Goal: Task Accomplishment & Management: Use online tool/utility

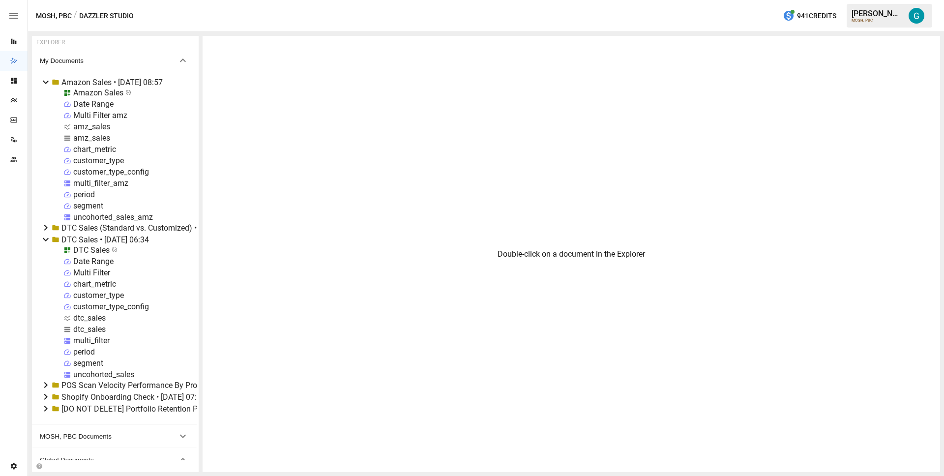
click at [97, 249] on div "DTC Sales" at bounding box center [91, 249] width 36 height 9
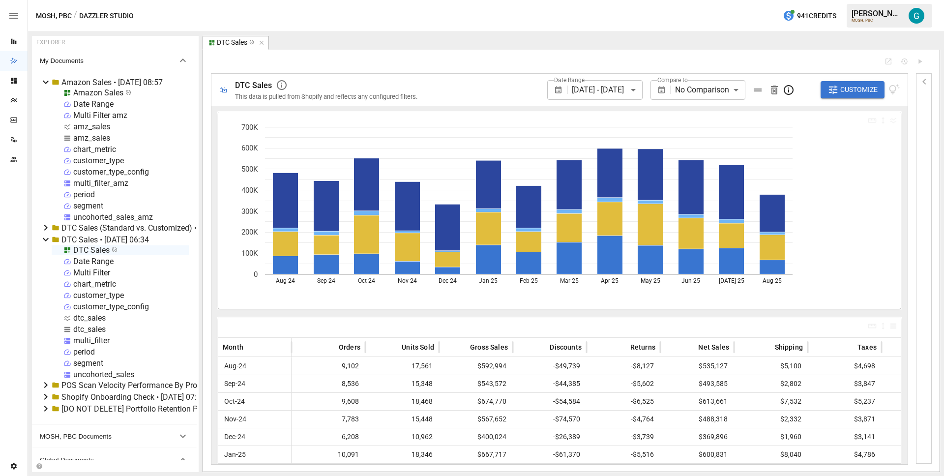
click at [924, 79] on icon "button" at bounding box center [925, 82] width 12 height 12
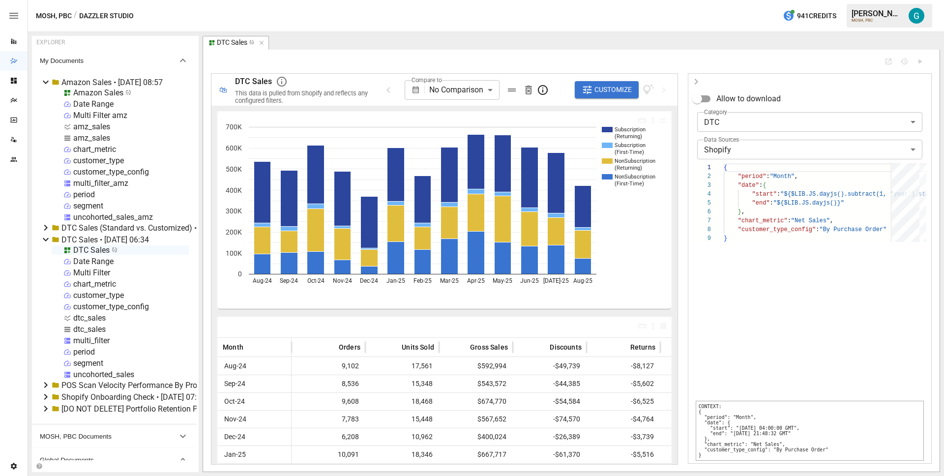
click at [691, 76] on icon "button" at bounding box center [696, 82] width 12 height 12
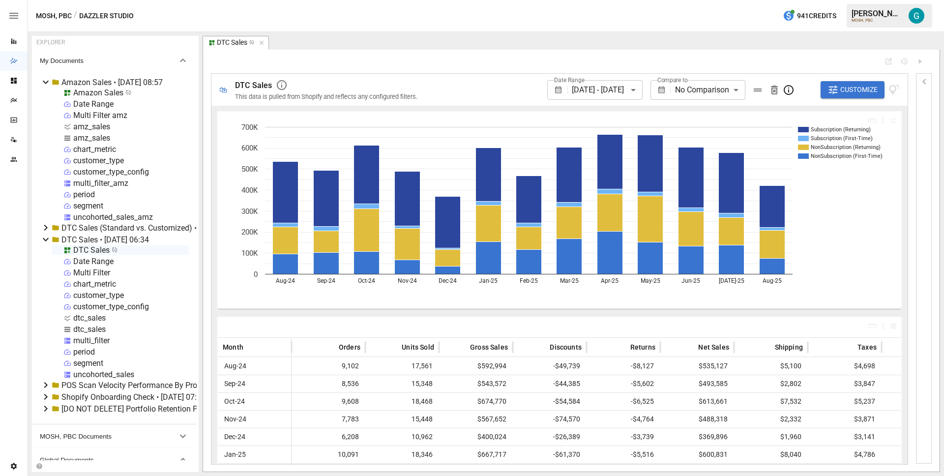
click at [258, 45] on span "button" at bounding box center [260, 42] width 9 height 7
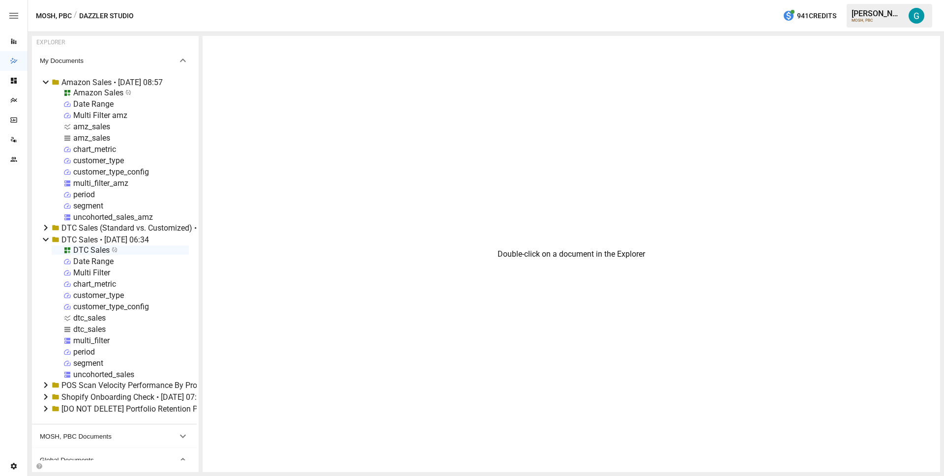
click at [45, 83] on icon at bounding box center [46, 82] width 6 height 3
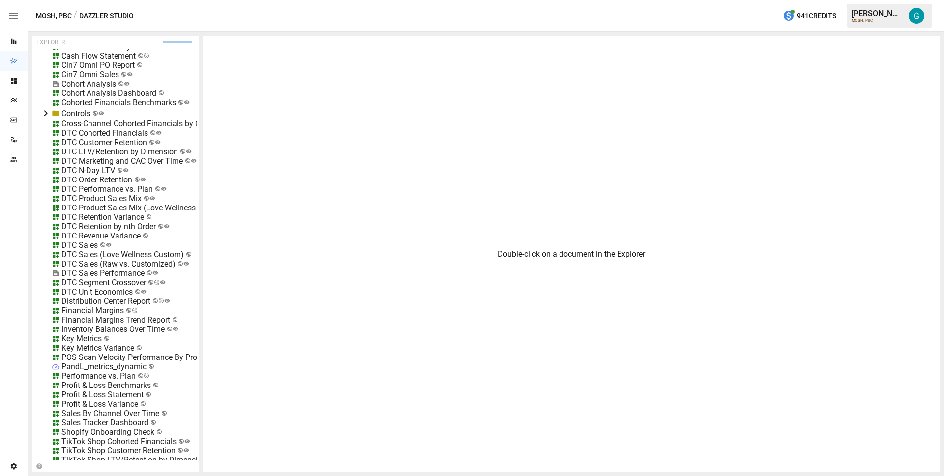
scroll to position [593, 0]
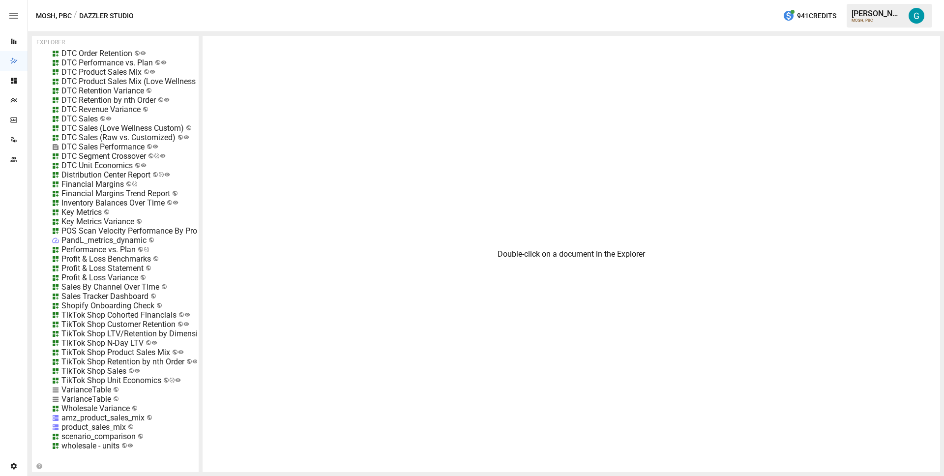
click at [100, 366] on div "TikTok Shop Sales" at bounding box center [93, 370] width 65 height 9
click at [138, 420] on li "Edit" at bounding box center [130, 419] width 67 height 20
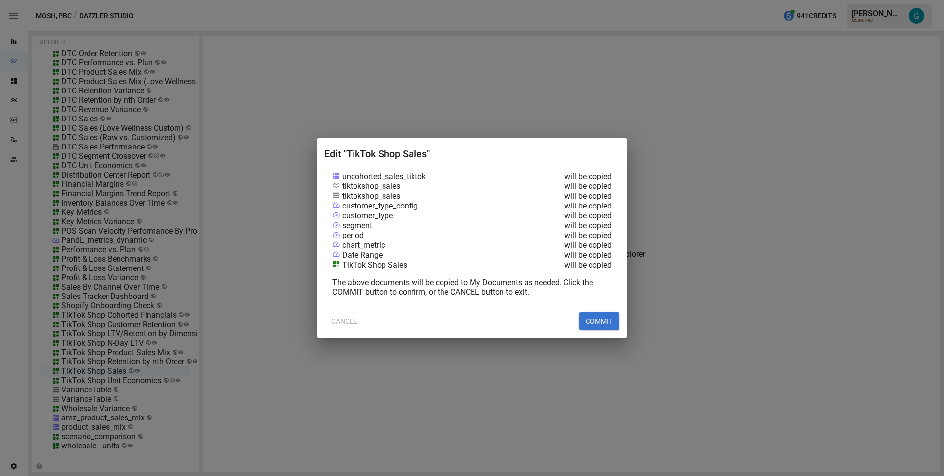
click at [605, 325] on button "COMMIT" at bounding box center [599, 321] width 41 height 18
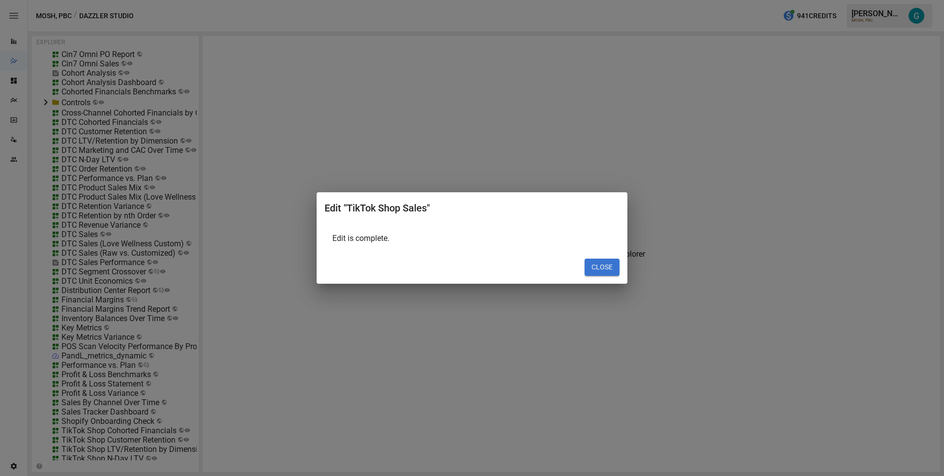
click at [607, 271] on button "CLOSE" at bounding box center [602, 268] width 35 height 18
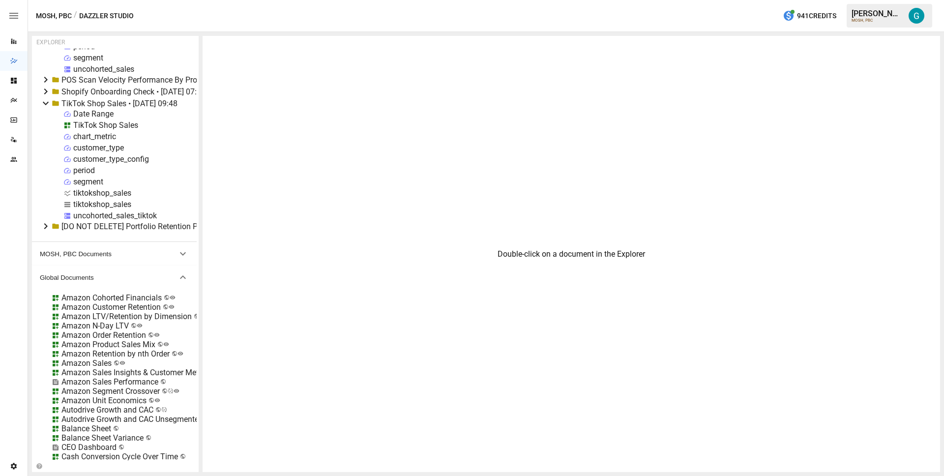
scroll to position [0, 0]
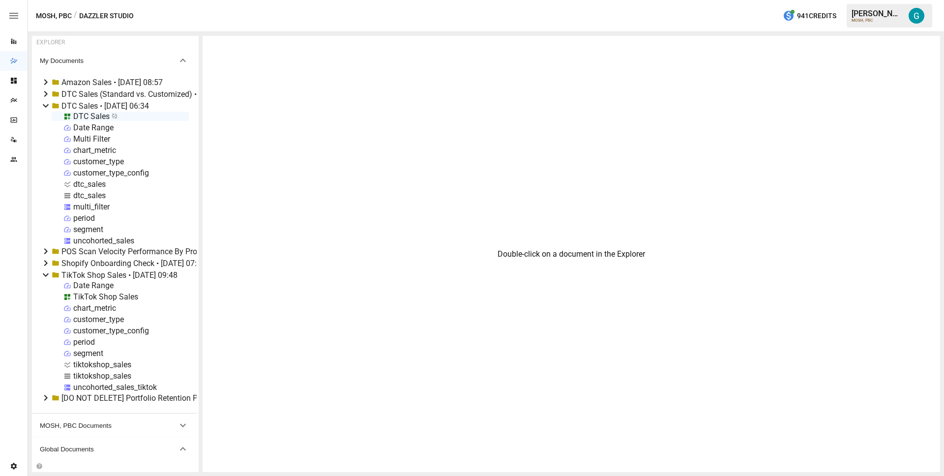
click at [105, 294] on div "TikTok Shop Sales" at bounding box center [105, 296] width 65 height 9
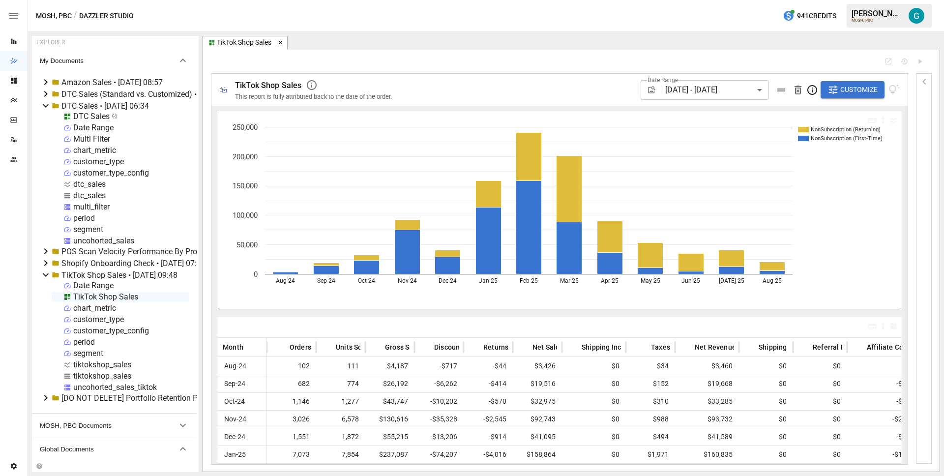
click at [283, 42] on icon "button" at bounding box center [280, 42] width 7 height 7
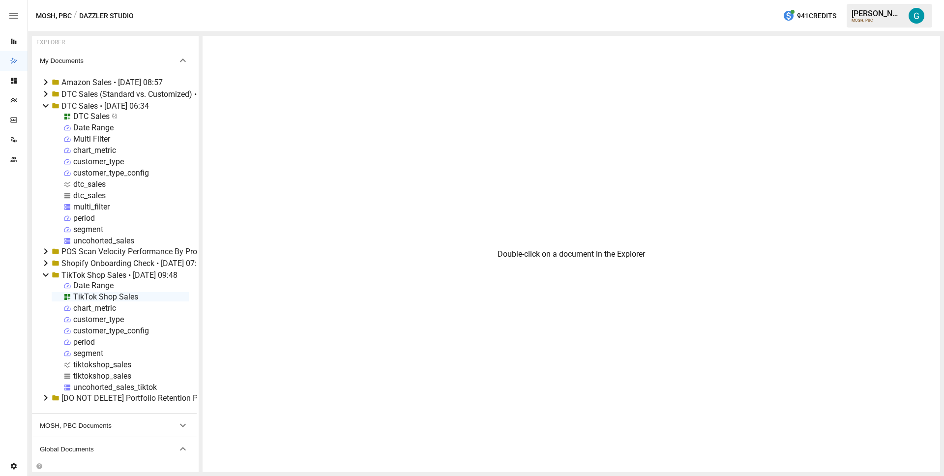
click at [91, 385] on div "uncohorted_sales_tiktok" at bounding box center [115, 387] width 84 height 9
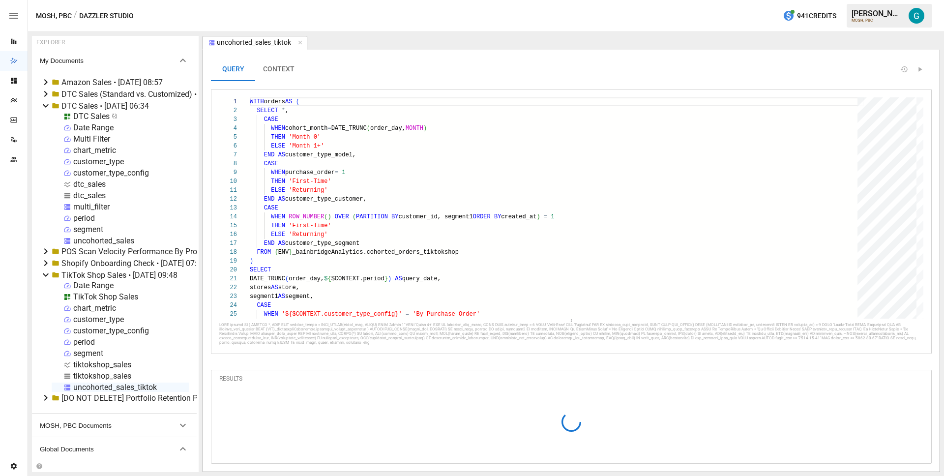
click at [99, 376] on div "tiktokshop_sales" at bounding box center [102, 375] width 58 height 9
select select "**********"
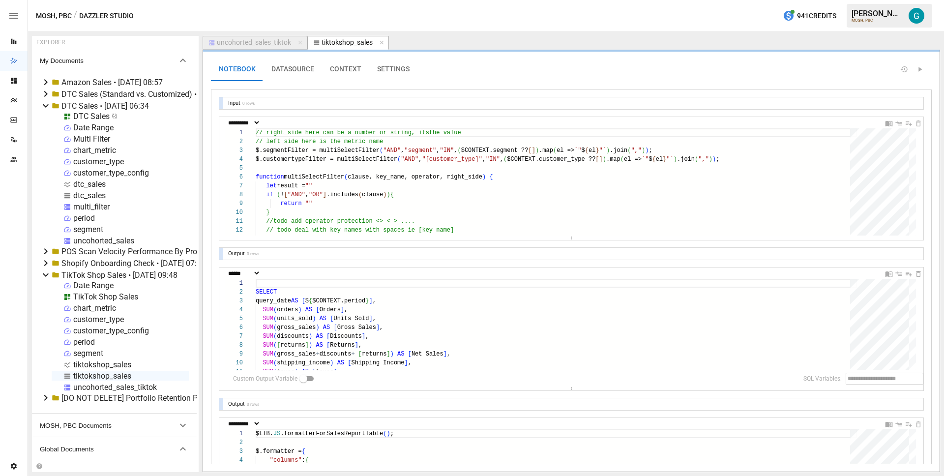
click at [97, 365] on div "tiktokshop_sales" at bounding box center [102, 364] width 58 height 9
select select "**********"
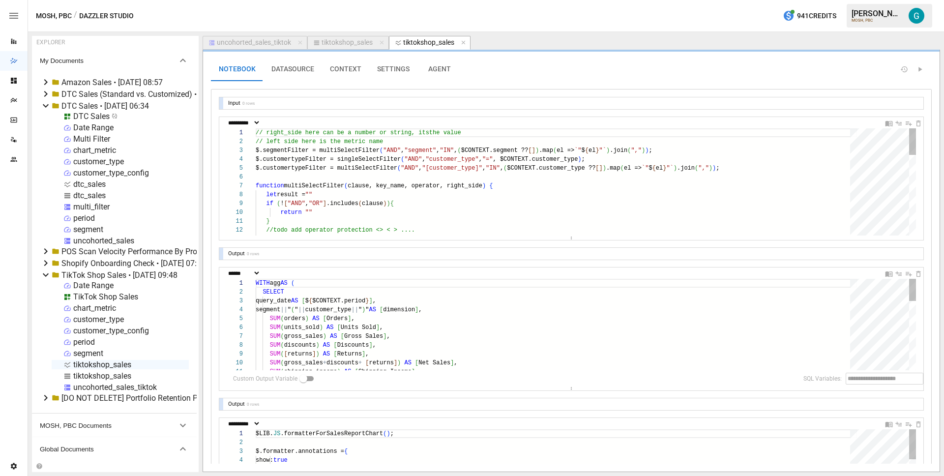
click at [95, 295] on div "TikTok Shop Sales" at bounding box center [105, 296] width 65 height 9
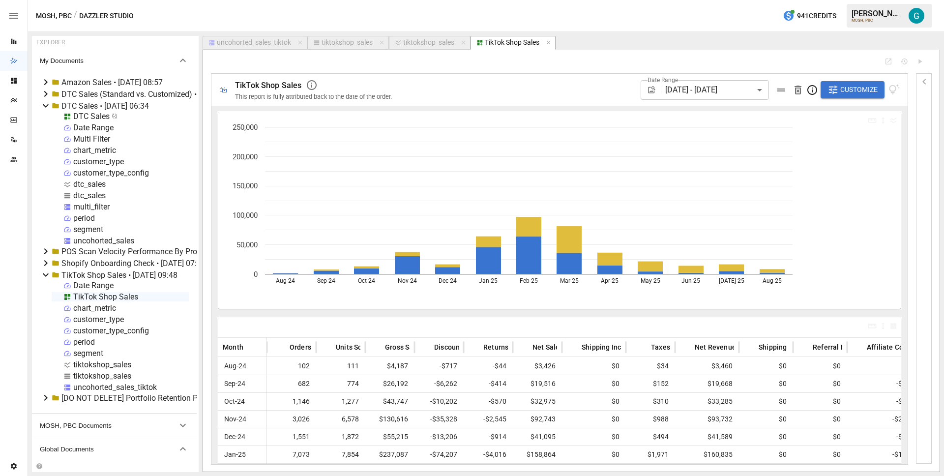
click at [94, 310] on div "chart_metric" at bounding box center [94, 307] width 43 height 9
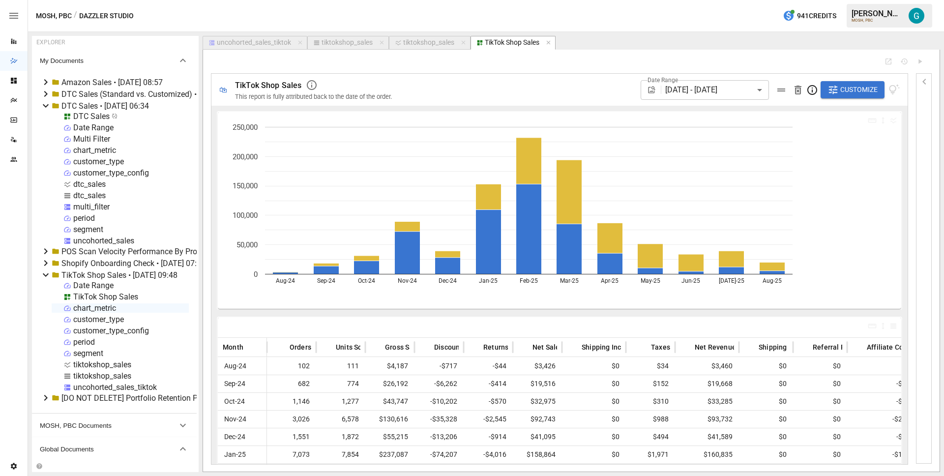
click at [94, 310] on div "chart_metric" at bounding box center [94, 307] width 43 height 9
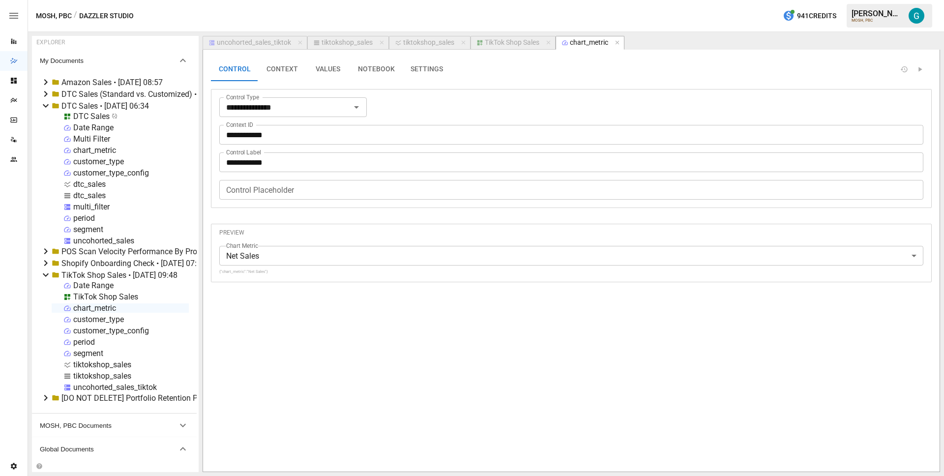
click at [424, 68] on button "SETTINGS" at bounding box center [427, 70] width 48 height 24
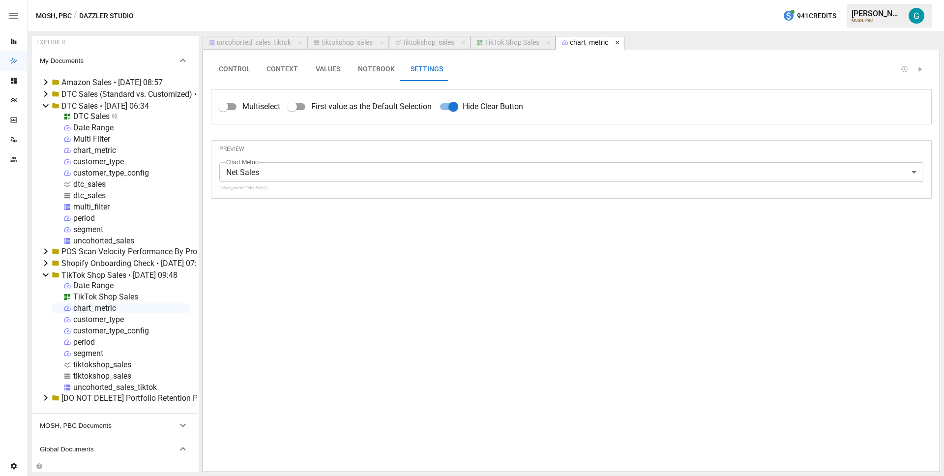
click at [619, 43] on icon "button" at bounding box center [617, 43] width 4 height 4
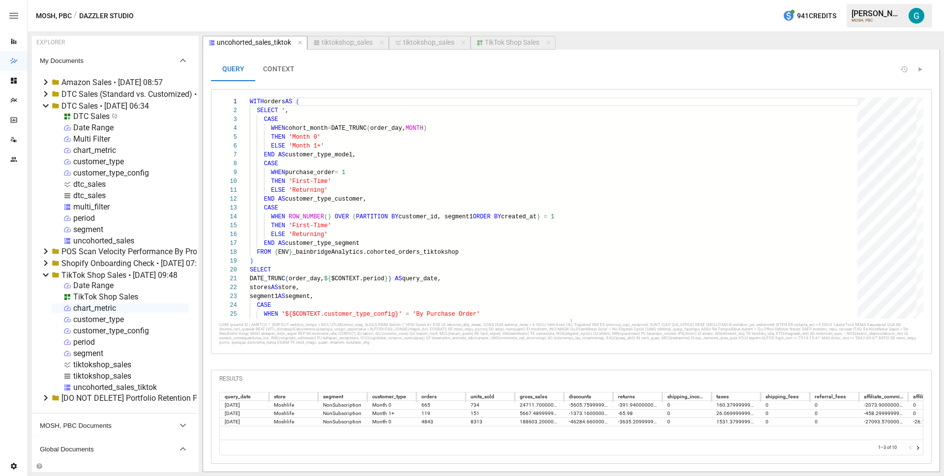
click at [82, 342] on div "period" at bounding box center [84, 341] width 22 height 9
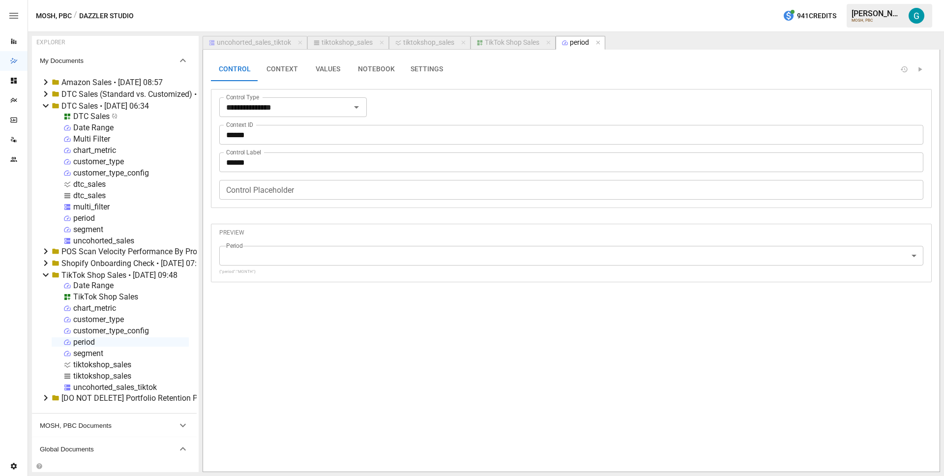
click at [437, 69] on button "SETTINGS" at bounding box center [427, 70] width 48 height 24
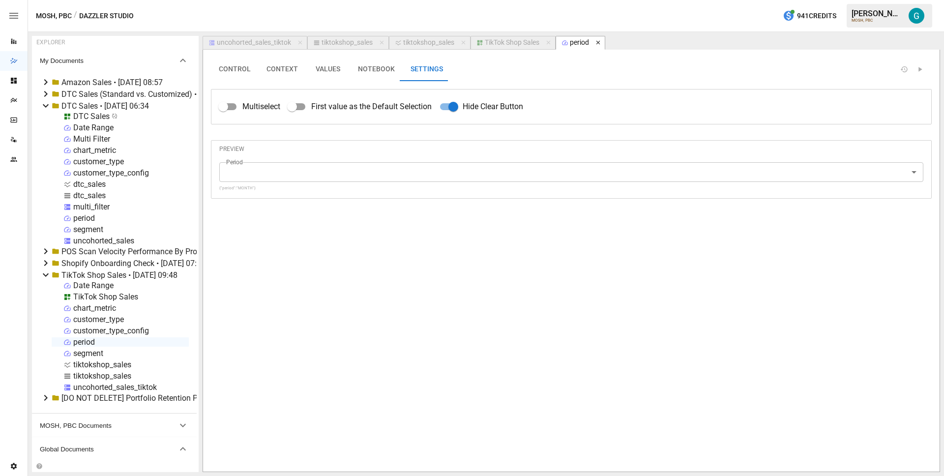
click at [601, 41] on icon "button" at bounding box center [598, 42] width 7 height 7
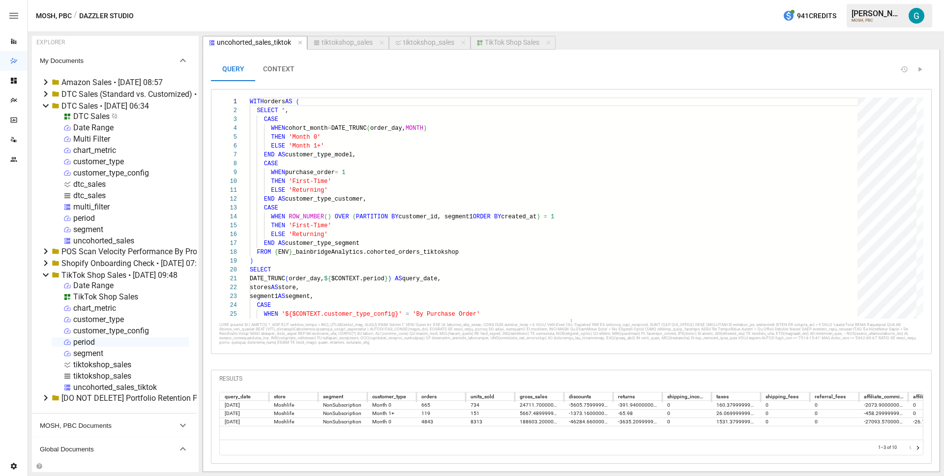
click at [99, 286] on div "Date Range" at bounding box center [93, 285] width 40 height 9
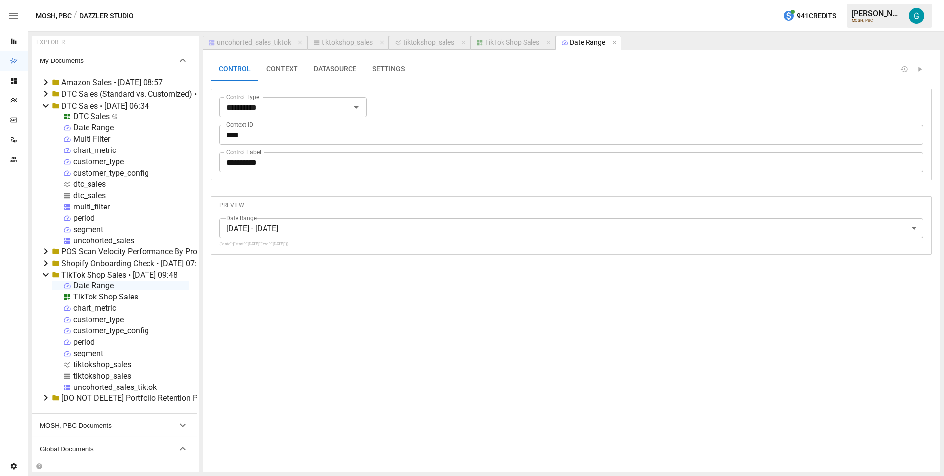
click at [390, 76] on button "SETTINGS" at bounding box center [388, 70] width 48 height 24
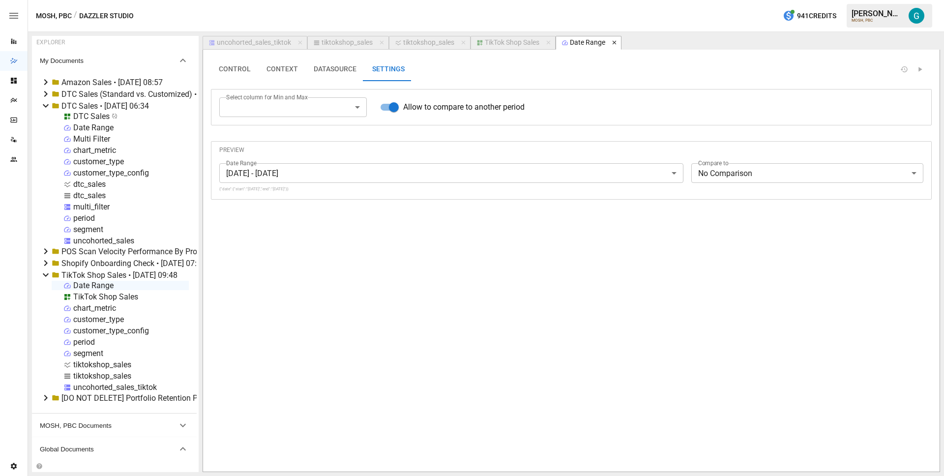
click at [615, 42] on icon "button" at bounding box center [614, 42] width 7 height 7
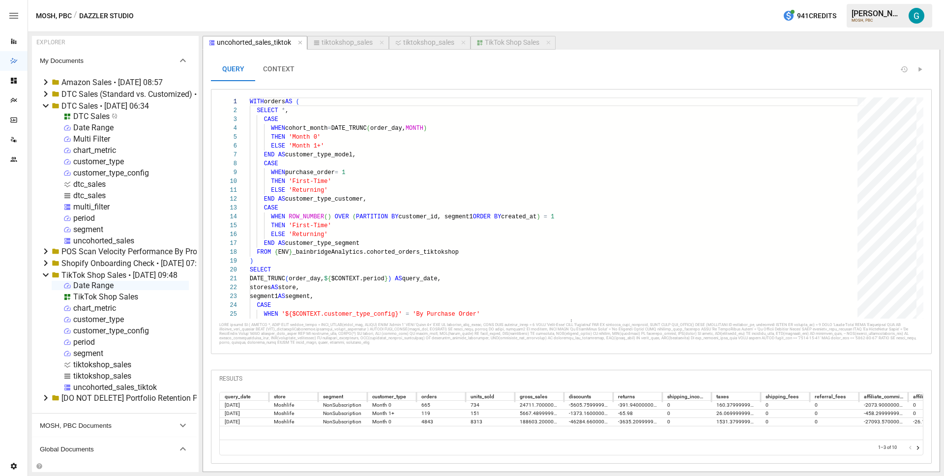
click at [543, 56] on div "QUERY CONTEXT 1 2 3 4 5 6 7 8 9 10 11 12 13 14 15 16 17 18 19 20 21 22 23 24 25…" at bounding box center [571, 261] width 737 height 422
click at [508, 41] on div "TikTok Shop Sales" at bounding box center [512, 42] width 55 height 9
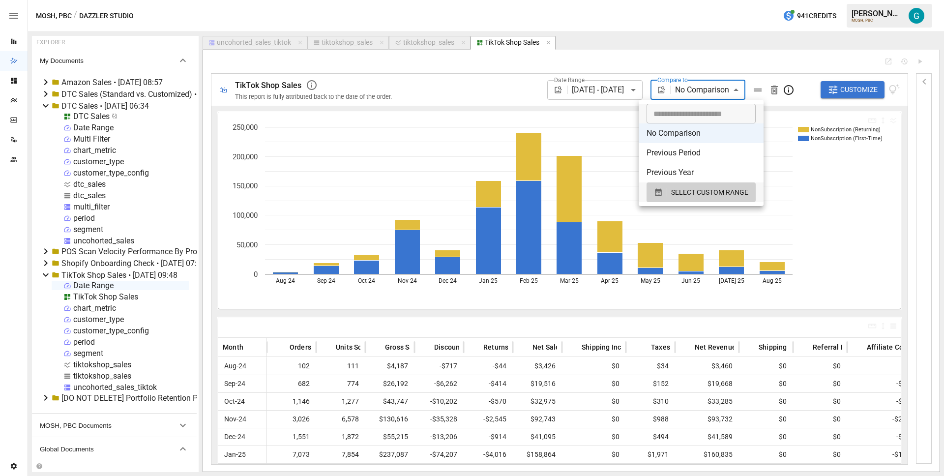
click at [715, 0] on body "Reports Dazzler Studio Dashboards Plans SmartModel ™ Data Sources Team Settings…" at bounding box center [472, 0] width 944 height 0
click at [697, 152] on li "Previous Period" at bounding box center [701, 153] width 125 height 20
type input "**********"
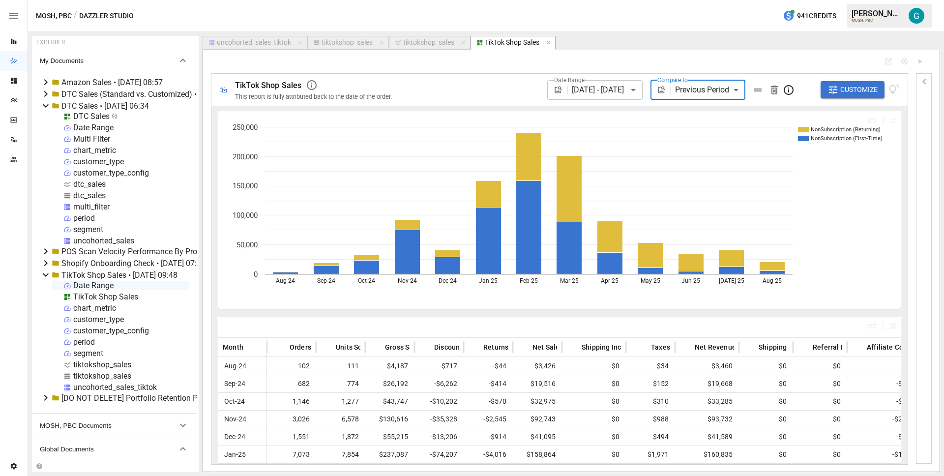
click at [239, 44] on div "uncohorted_sales_tiktok" at bounding box center [254, 42] width 74 height 9
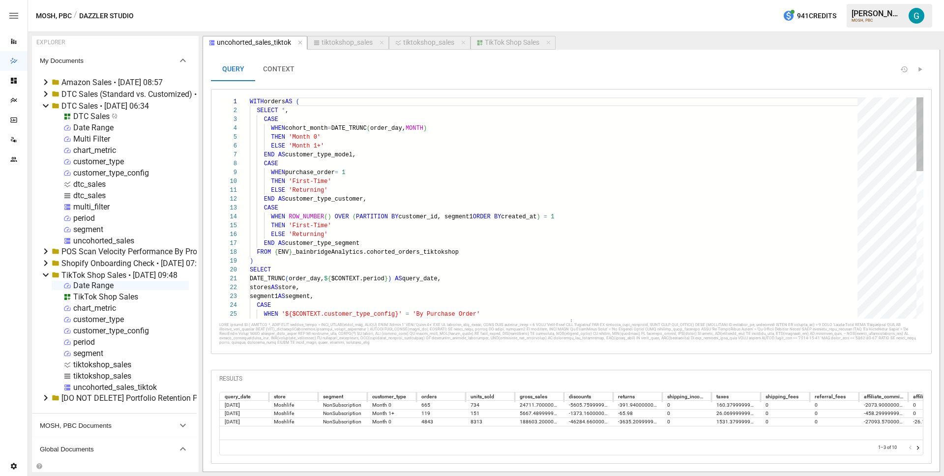
click at [288, 100] on div "segment1 AS segment, CASE WHEN '${$CONTEXT.customer_type_config}' = 'By Purchas…" at bounding box center [557, 429] width 615 height 664
click at [279, 258] on div "segment1 AS segment, CASE WHEN '${$CONTEXT.customer_type_config}' = 'By Purchas…" at bounding box center [557, 429] width 615 height 664
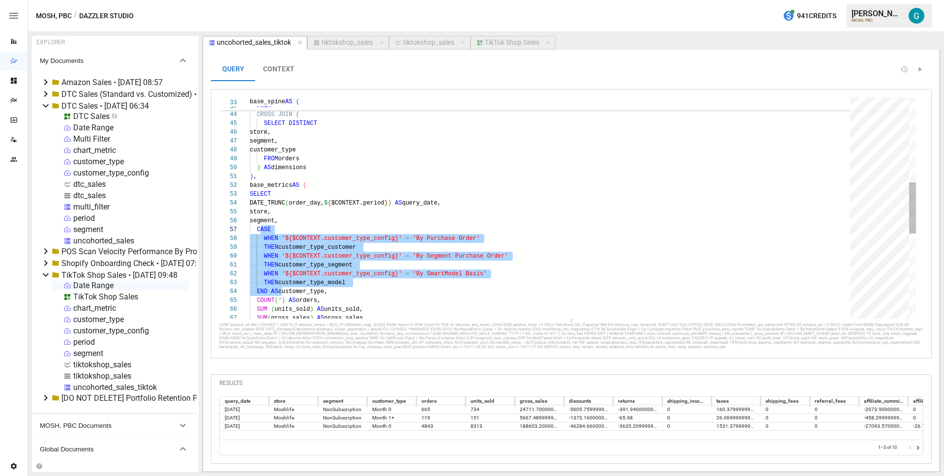
scroll to position [53, 7]
drag, startPoint x: 283, startPoint y: 290, endPoint x: 258, endPoint y: 230, distance: 65.0
click at [258, 230] on div ") ) AS base_date CROSS JOIN ( SELECT DISTINCT store, segment, customer_type FRO…" at bounding box center [553, 208] width 607 height 956
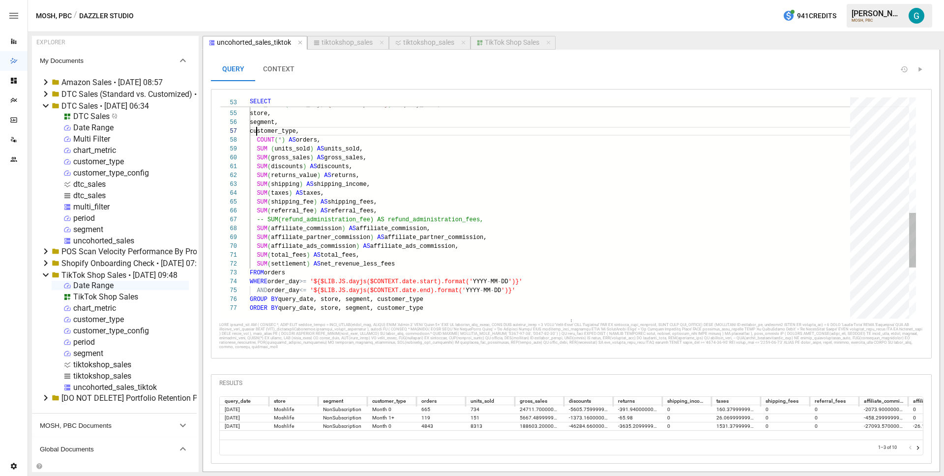
click at [557, 294] on div "SELECT DATE_TRUNC ( order_day, $ { $CONTEXT.period } ) AS query_date, store, se…" at bounding box center [553, 78] width 607 height 894
click at [461, 305] on div "SELECT DATE_TRUNC ( order_day, $ { $CONTEXT.period } ) AS query_date, store, se…" at bounding box center [553, 78] width 607 height 894
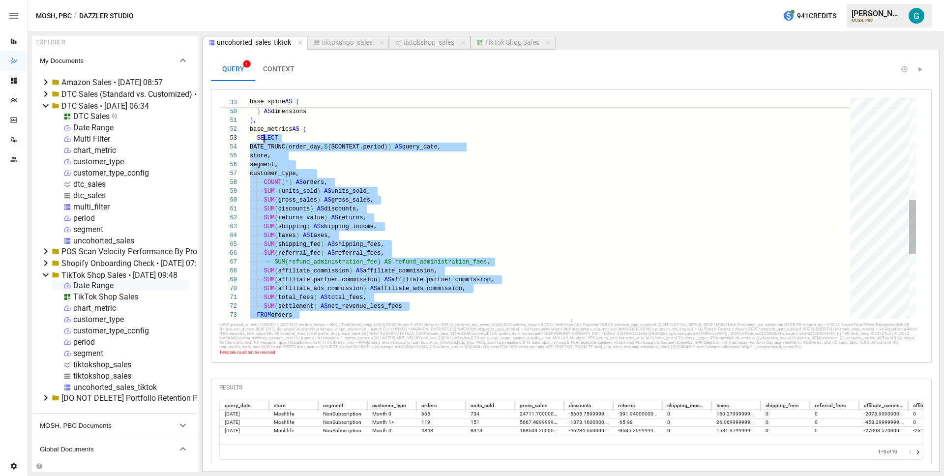
scroll to position [18, 7]
drag, startPoint x: 448, startPoint y: 244, endPoint x: 257, endPoint y: 137, distance: 219.0
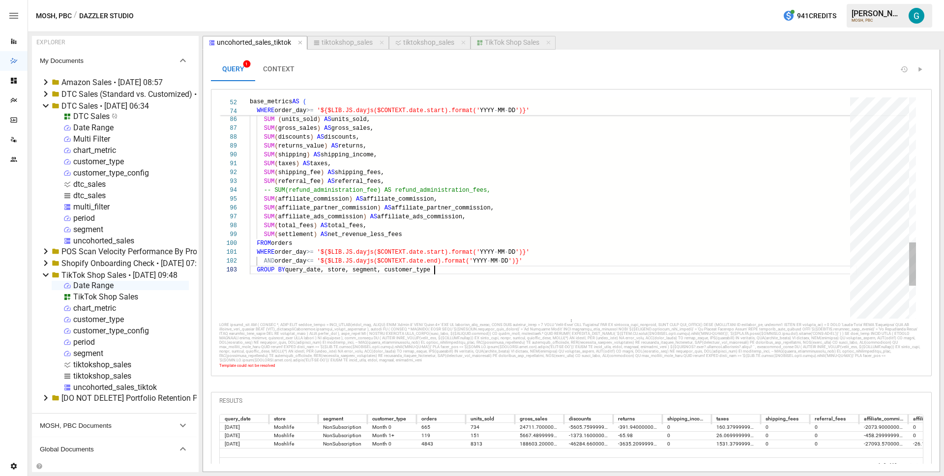
scroll to position [18, 185]
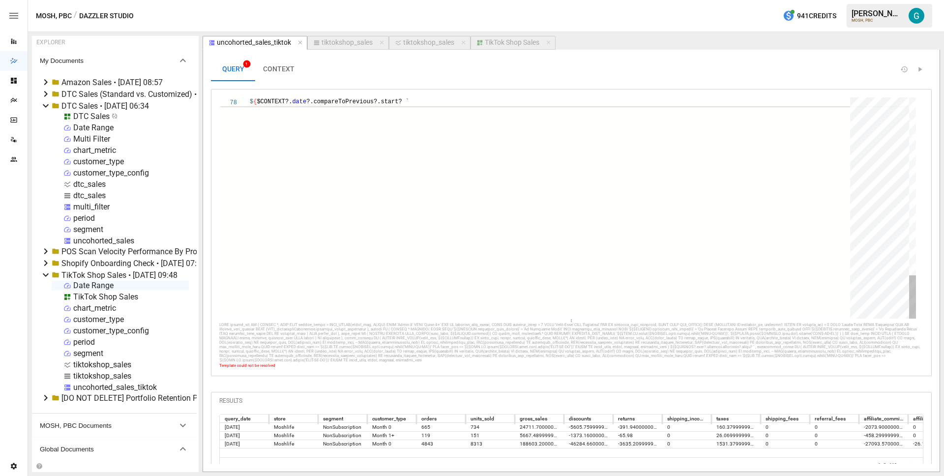
drag, startPoint x: 270, startPoint y: 149, endPoint x: 325, endPoint y: 409, distance: 265.4
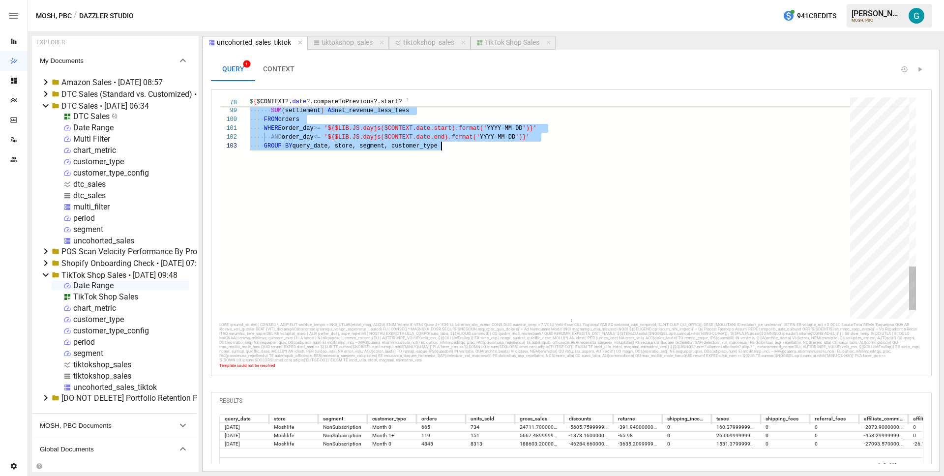
scroll to position [0, 192]
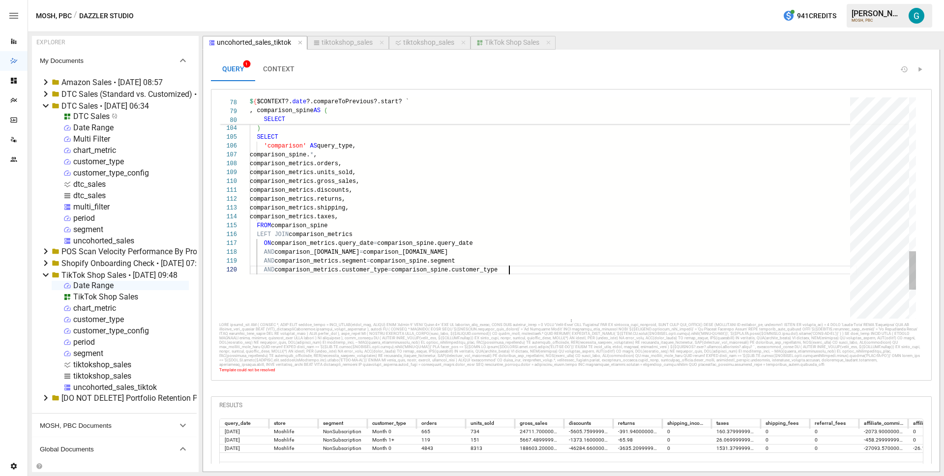
scroll to position [80, 259]
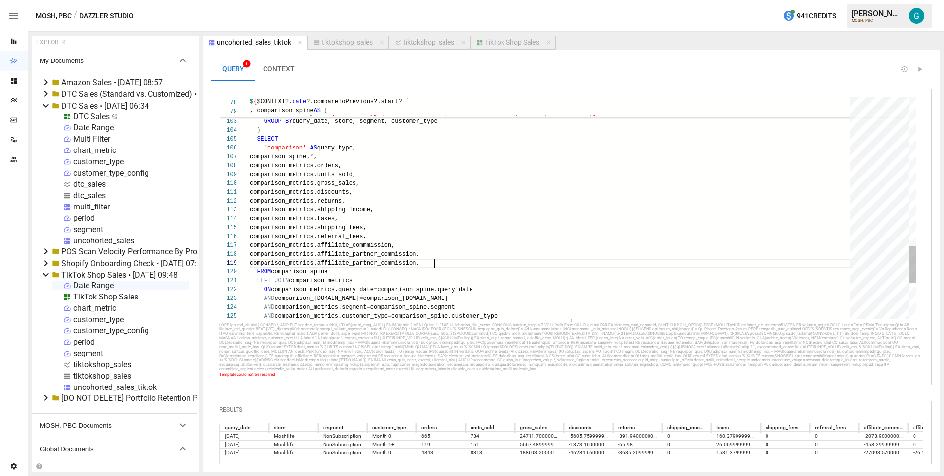
scroll to position [71, 184]
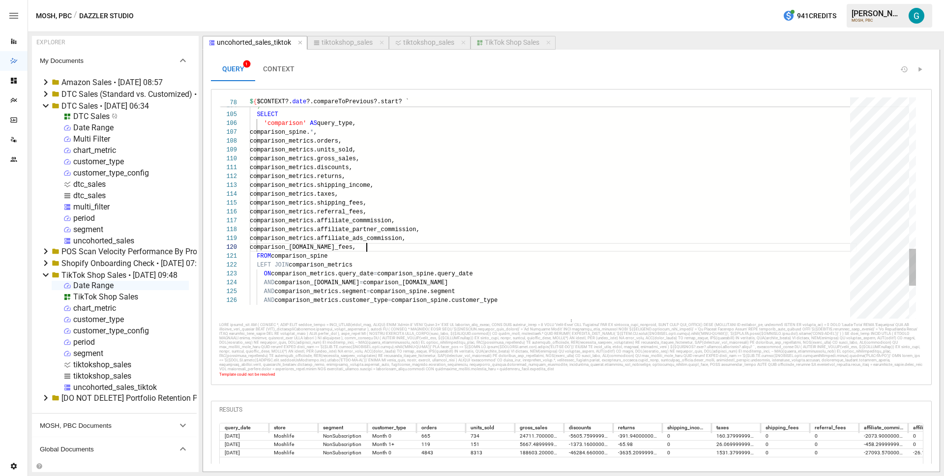
scroll to position [80, 117]
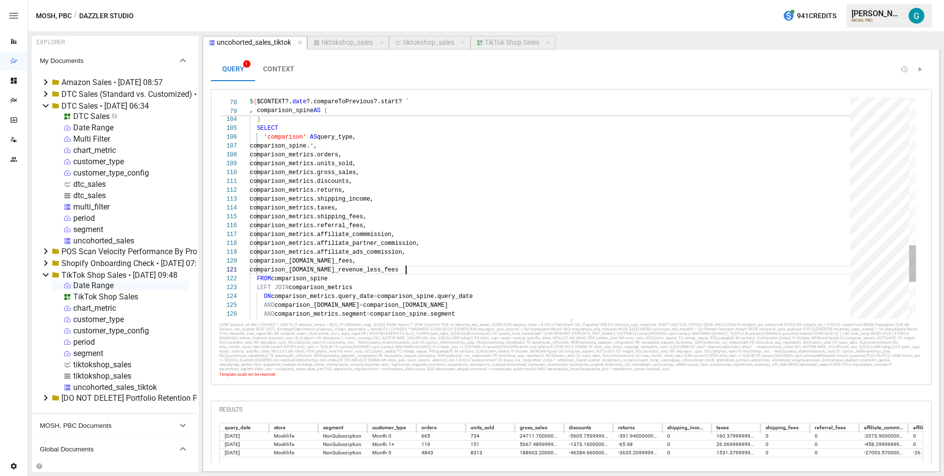
scroll to position [0, 156]
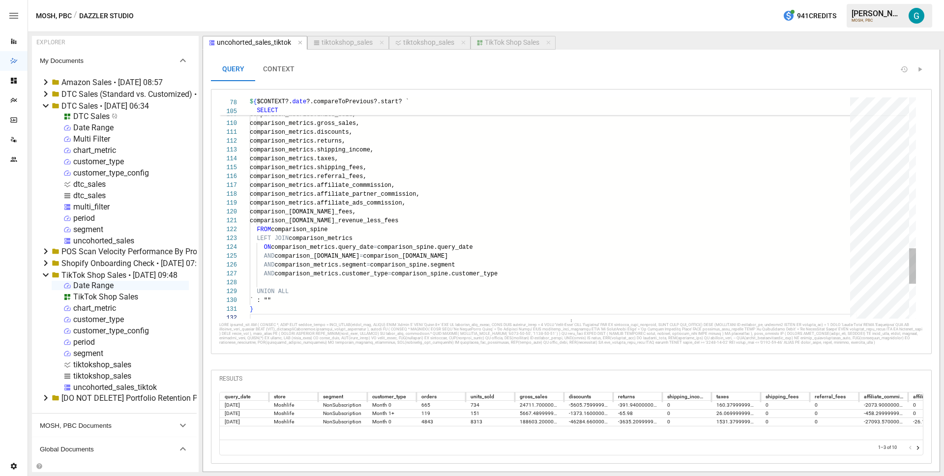
scroll to position [62, 0]
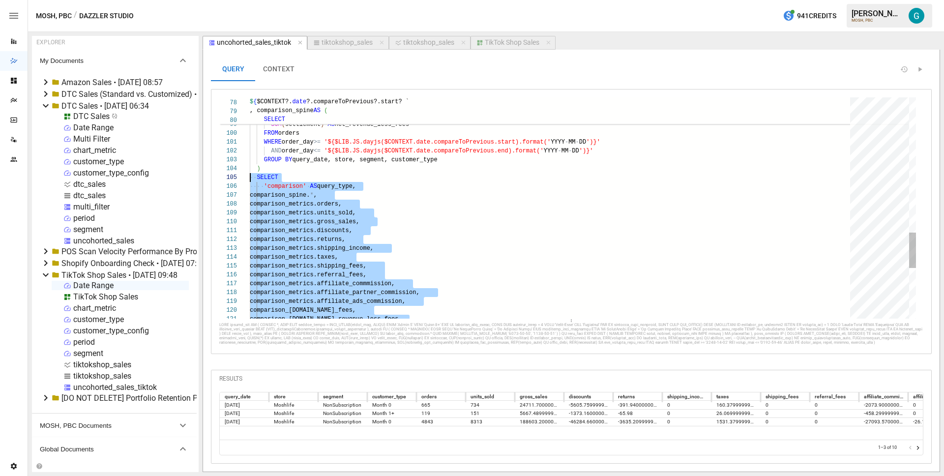
scroll to position [35, 0]
drag, startPoint x: 531, startPoint y: 272, endPoint x: 225, endPoint y: 175, distance: 321.1
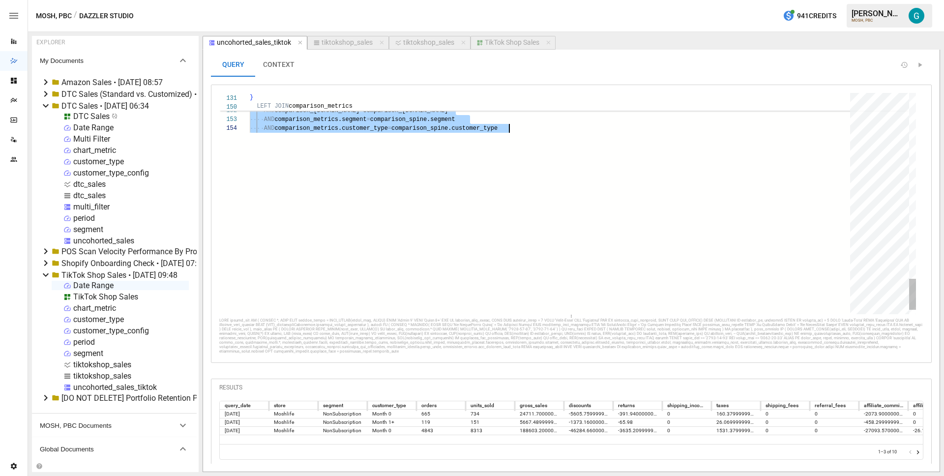
drag, startPoint x: 263, startPoint y: 121, endPoint x: 460, endPoint y: 341, distance: 295.2
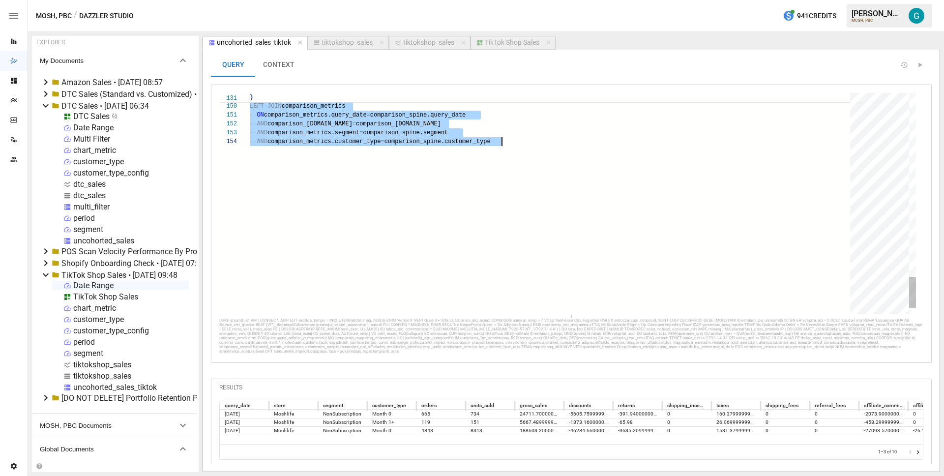
scroll to position [9, 252]
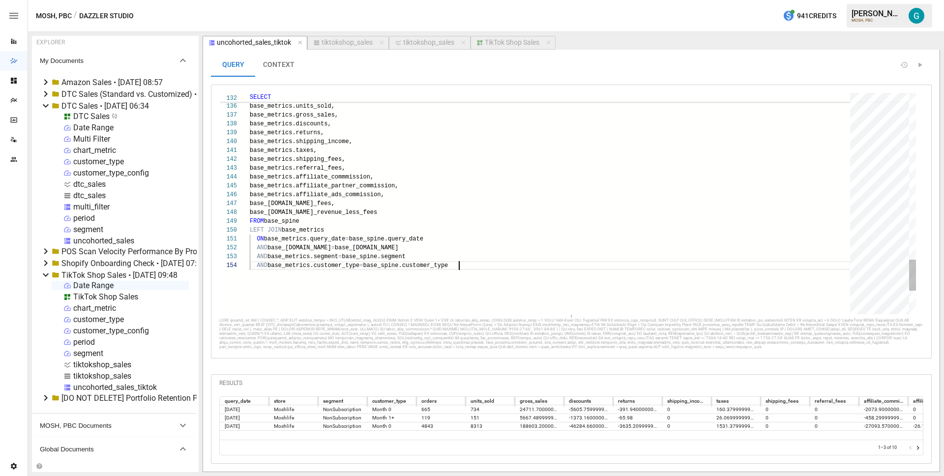
scroll to position [27, 209]
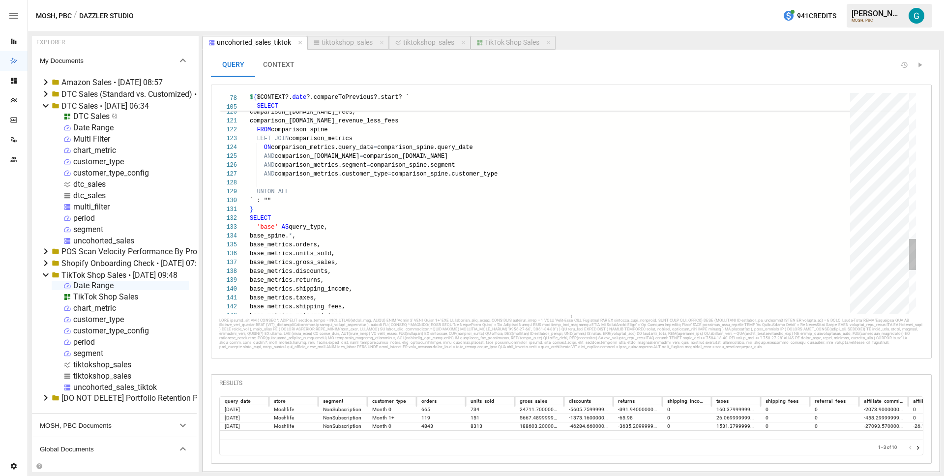
type textarea "**********"
click at [270, 62] on button "CONTEXT" at bounding box center [278, 65] width 47 height 24
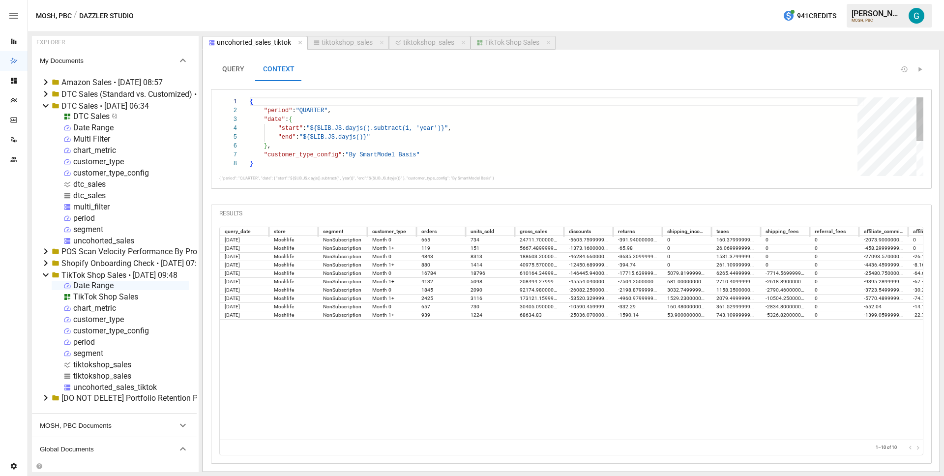
scroll to position [9, 85]
click at [340, 107] on div "{ "period" : "QUARTER" , "date" : { "start" : "${$LIB.JS.dayjs().subtract(1, 'y…" at bounding box center [557, 167] width 615 height 141
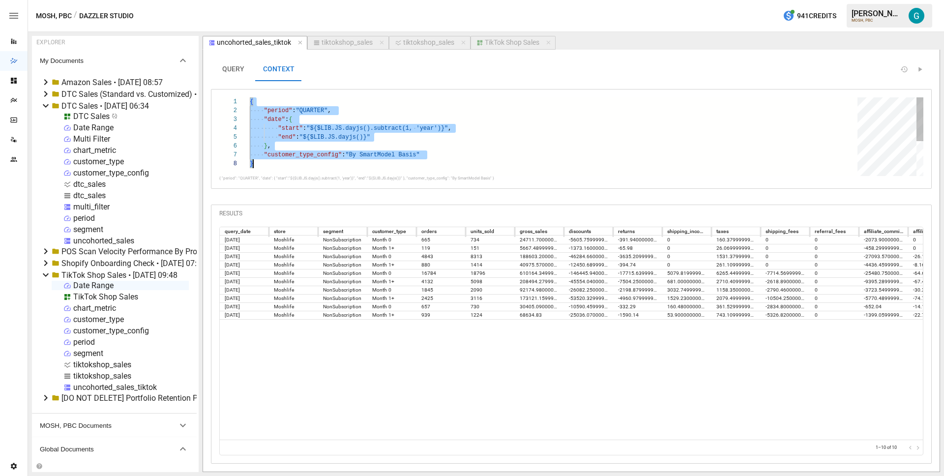
scroll to position [0, 3]
type textarea "**********"
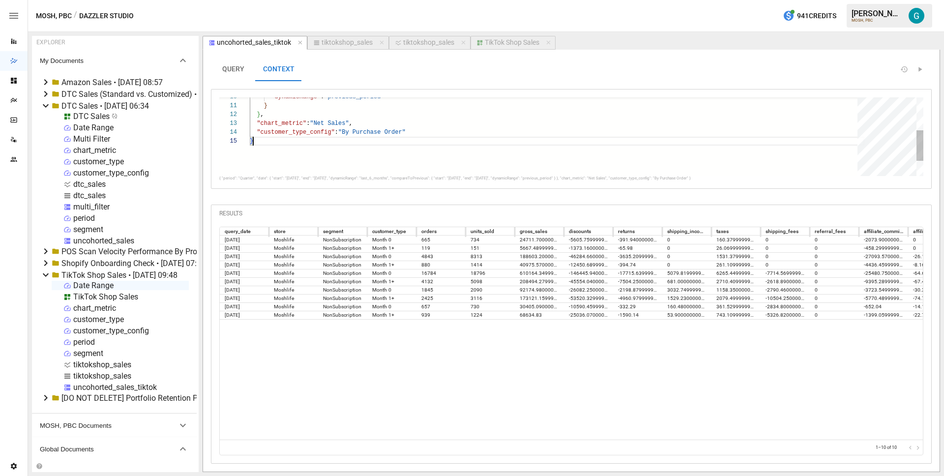
scroll to position [35, 3]
click at [244, 66] on button "QUERY" at bounding box center [233, 70] width 44 height 24
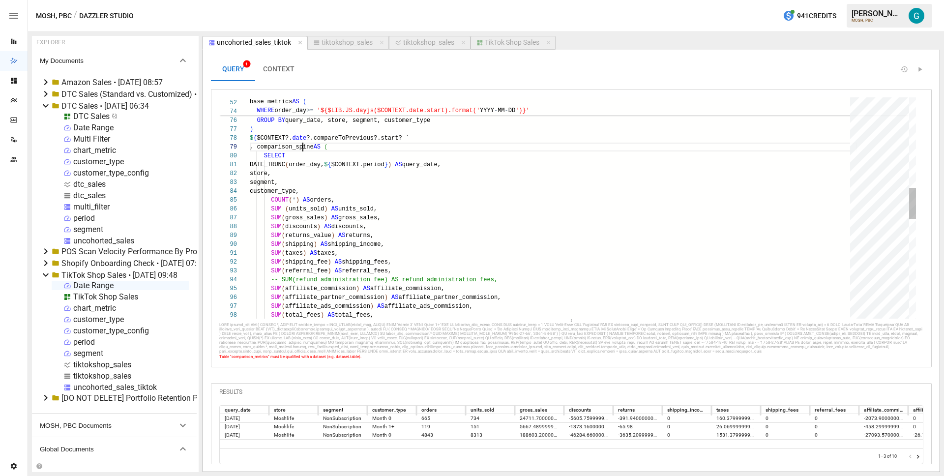
click at [303, 148] on div "SUM ( referral_fee ) AS referral_fees, SUM ( shipping ) AS shipping_income, SUM…" at bounding box center [553, 239] width 607 height 1575
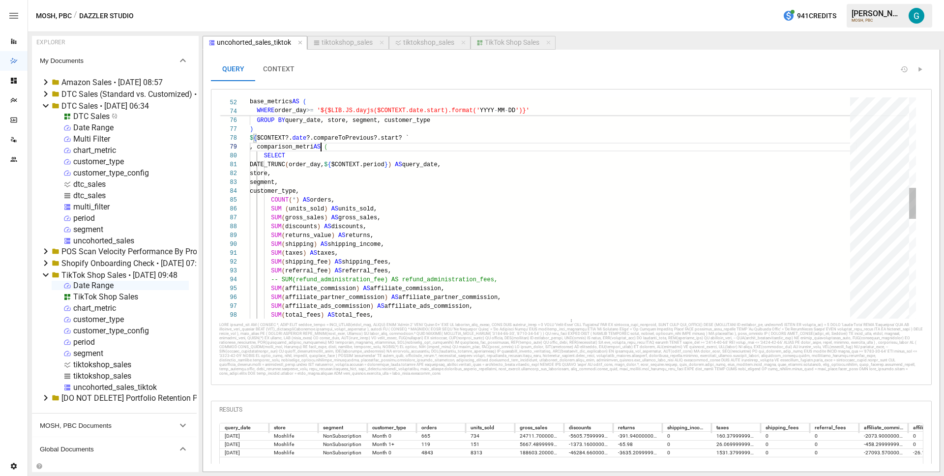
scroll to position [71, 78]
click at [437, 134] on div "SUM ( referral_fee ) AS referral_fees, SUM ( shipping ) AS shipping_income, SUM…" at bounding box center [553, 239] width 607 height 1575
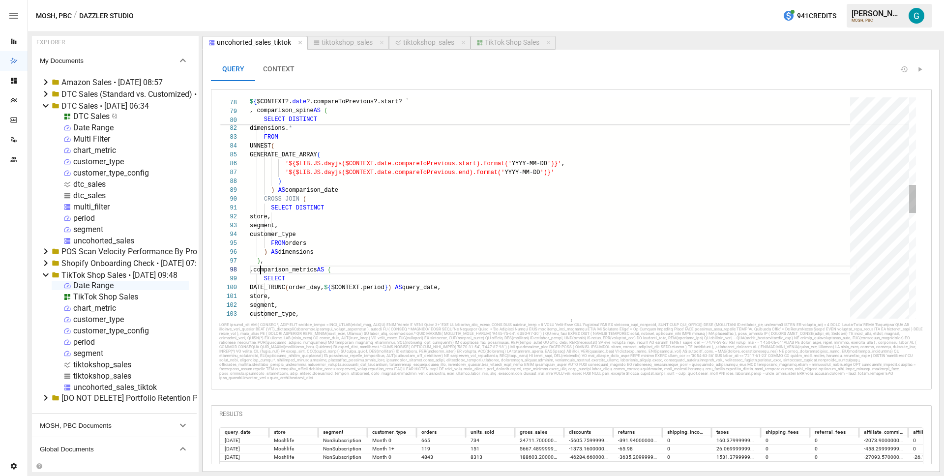
scroll to position [62, 7]
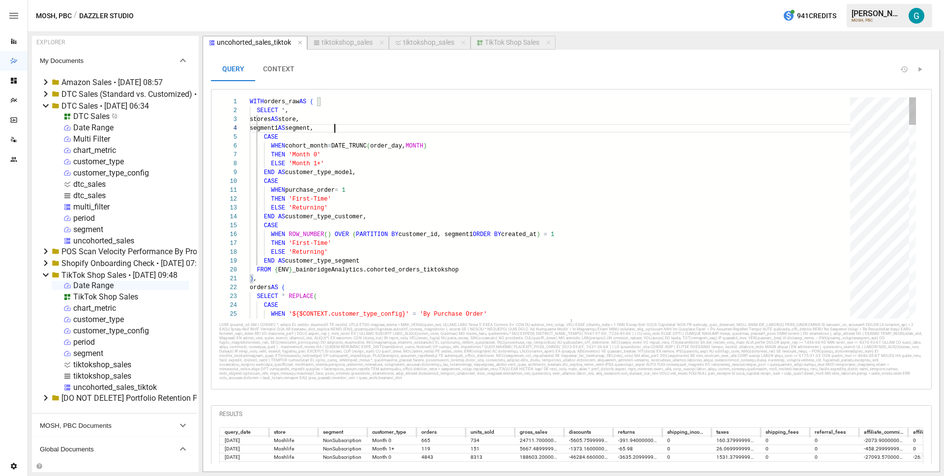
scroll to position [27, 85]
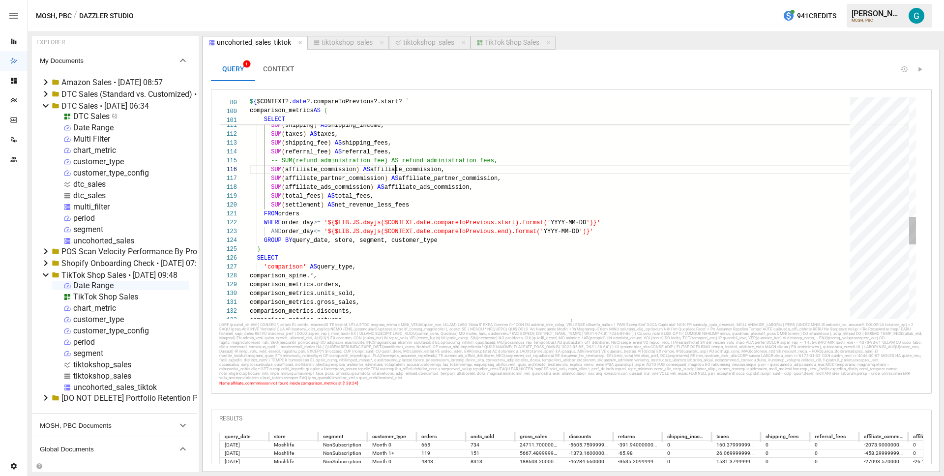
click at [394, 168] on div ") SELECT 'comparison' AS query_type, comparison_spine. * , comparison_metrics.o…" at bounding box center [553, 27] width 607 height 1761
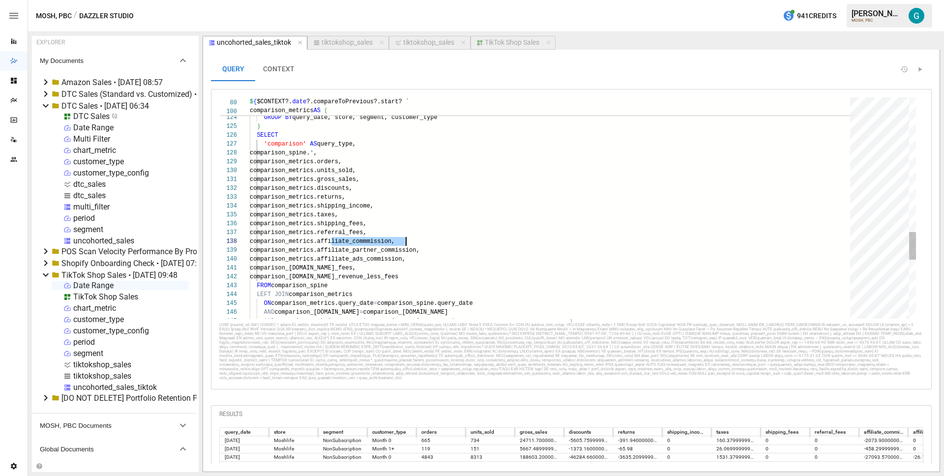
scroll to position [62, 156]
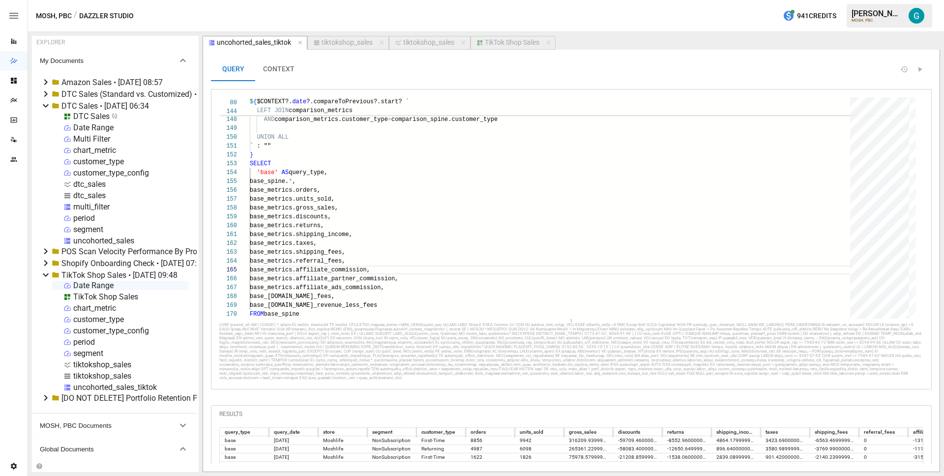
scroll to position [46, 0]
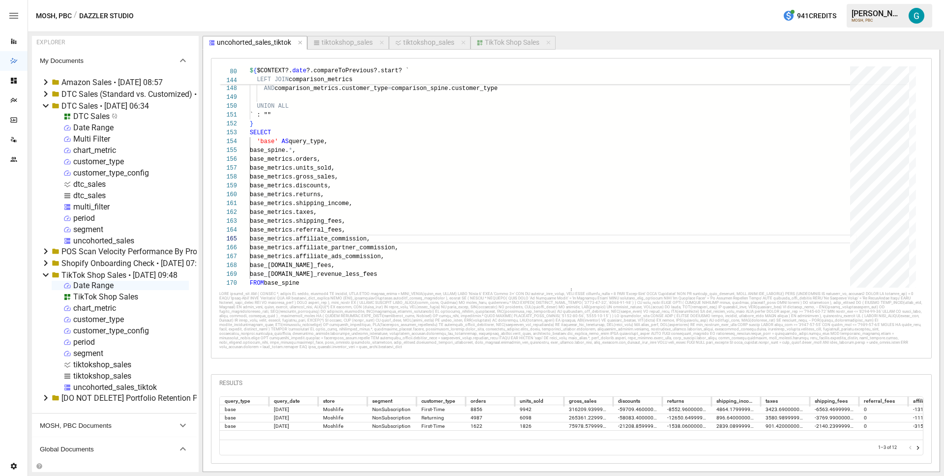
click at [914, 448] on icon "Go to next page" at bounding box center [918, 448] width 8 height 8
click at [914, 448] on div at bounding box center [914, 448] width 15 height 10
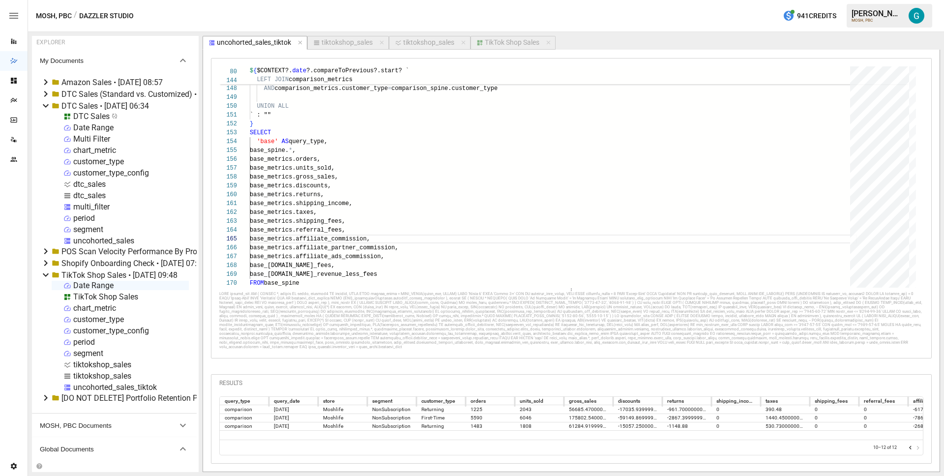
click at [909, 447] on icon "Go to previous page" at bounding box center [910, 448] width 2 height 4
click at [917, 447] on icon "Go to next page" at bounding box center [918, 448] width 2 height 4
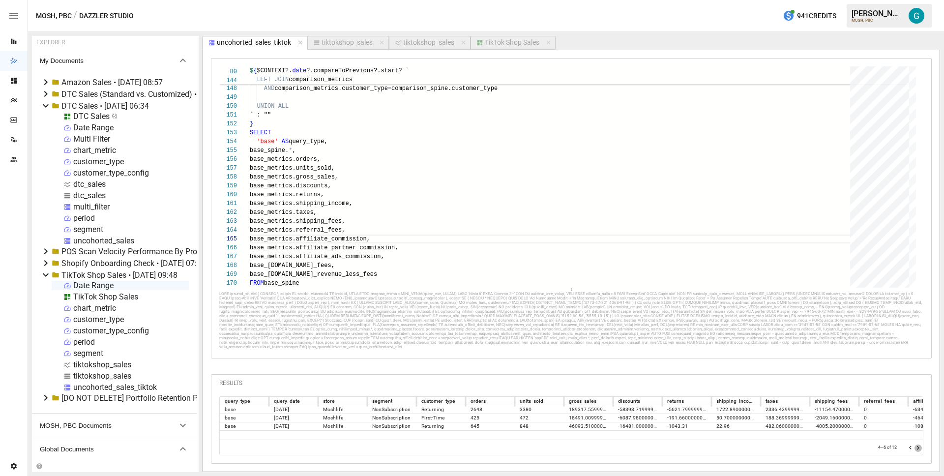
click at [917, 447] on icon "Go to next page" at bounding box center [918, 448] width 2 height 4
click at [911, 447] on div at bounding box center [914, 448] width 15 height 10
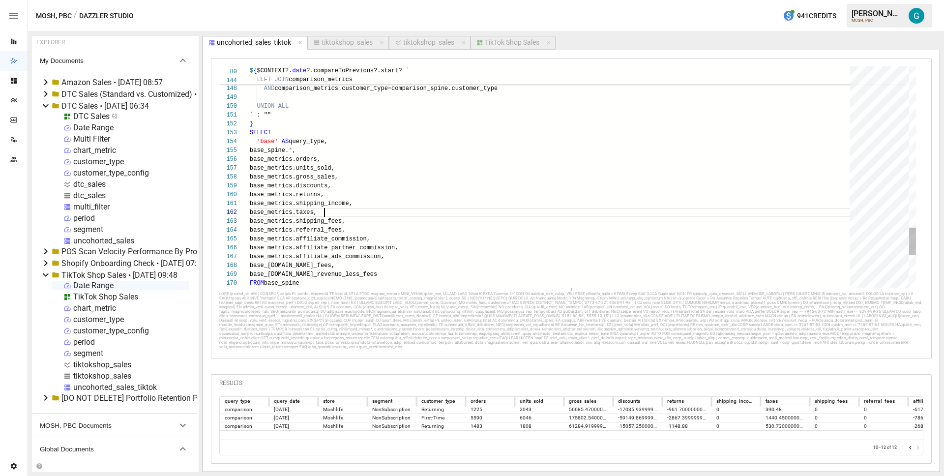
scroll to position [9, 75]
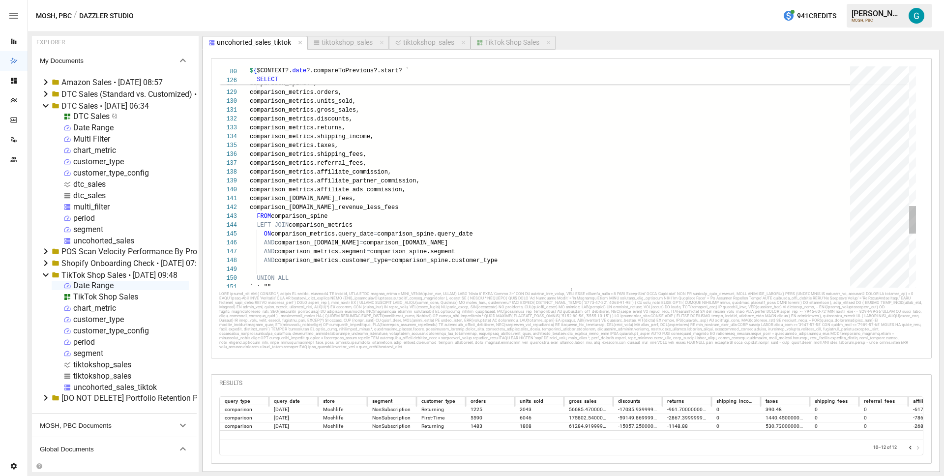
type textarea "**********"
click at [352, 45] on div "tiktokshop_sales" at bounding box center [347, 42] width 51 height 9
select select "**********"
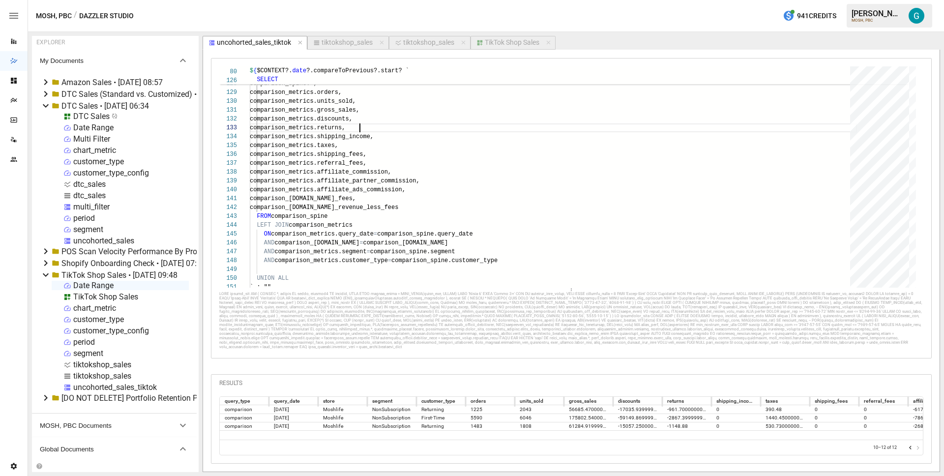
select select "**********"
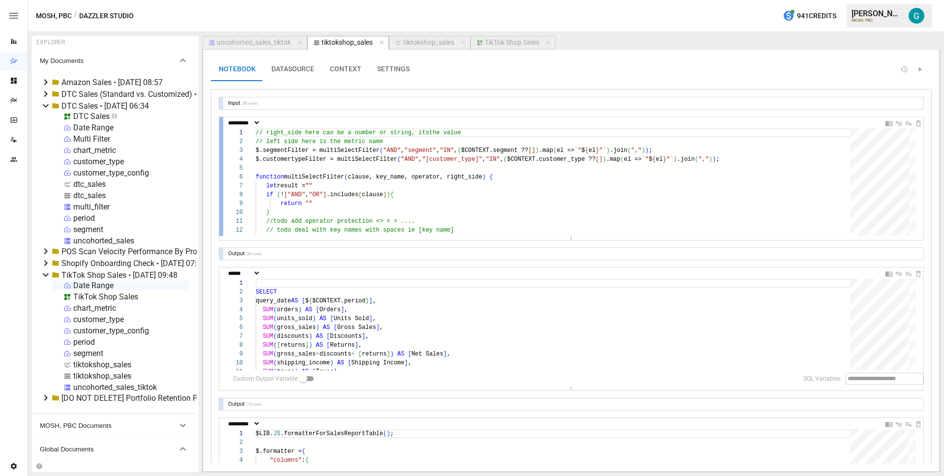
click at [219, 178] on div at bounding box center [221, 176] width 4 height 119
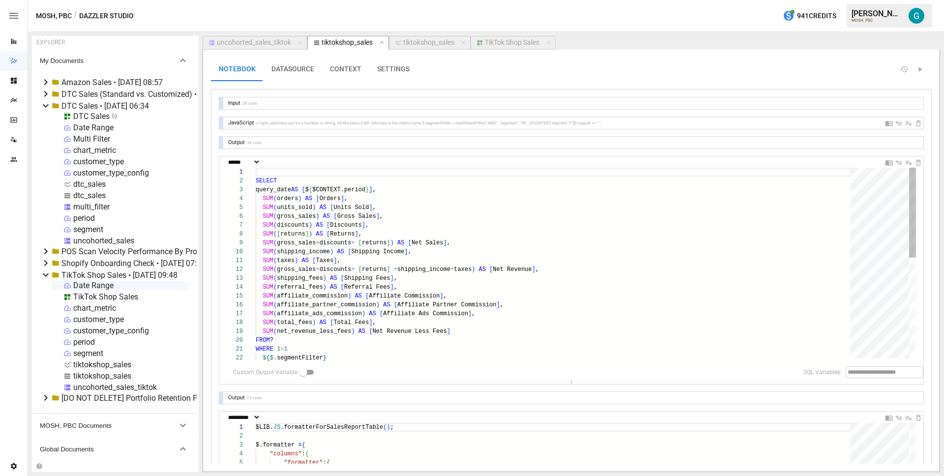
drag, startPoint x: 572, startPoint y: 276, endPoint x: 563, endPoint y: 394, distance: 117.9
click at [564, 394] on div "**********" at bounding box center [571, 325] width 704 height 457
click at [466, 204] on div "SUM ( gross_sales + discounts + [ returns ] ) AS [ Net Sales ] , SUM ( shipping…" at bounding box center [556, 377] width 601 height 418
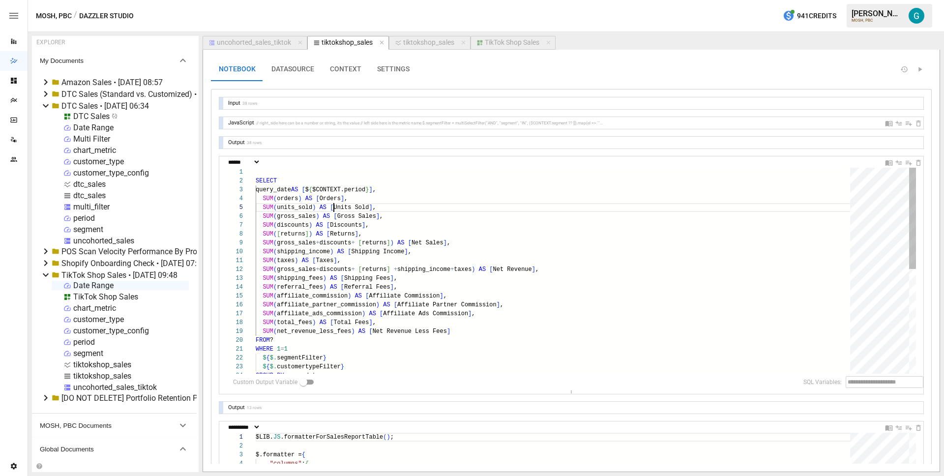
click at [334, 209] on div "SUM ( gross_sales + discounts + [ returns ] ) AS [ Net Sales ] , SUM ( shipping…" at bounding box center [556, 377] width 601 height 418
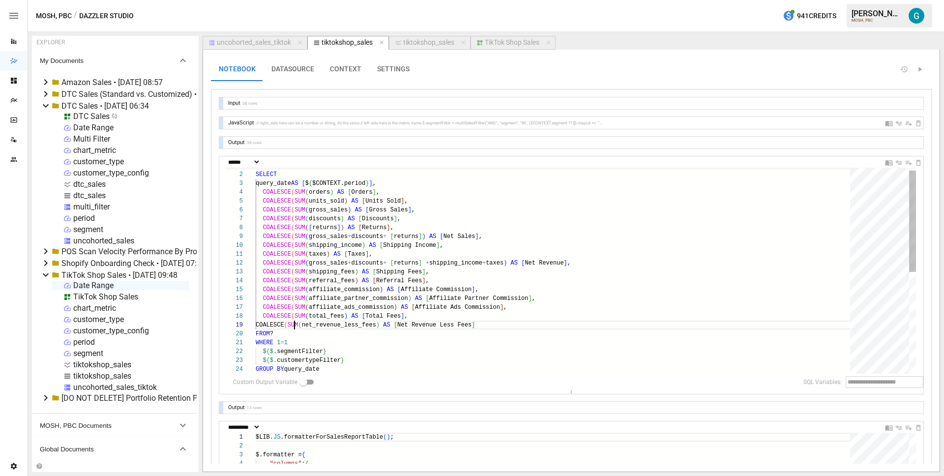
scroll to position [71, 39]
click at [332, 195] on div "COALESCE ( SUM ( gross_sales + discounts + [ returns ] ) AS [ Net Sales ] , COA…" at bounding box center [556, 370] width 601 height 418
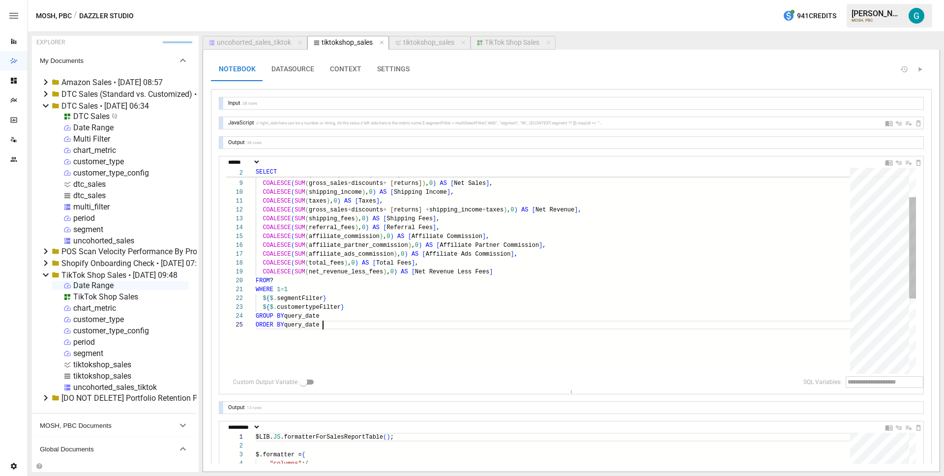
scroll to position [35, 67]
type textarea "**********"
click at [906, 161] on icon "Insert Cell Below" at bounding box center [909, 163] width 6 height 4
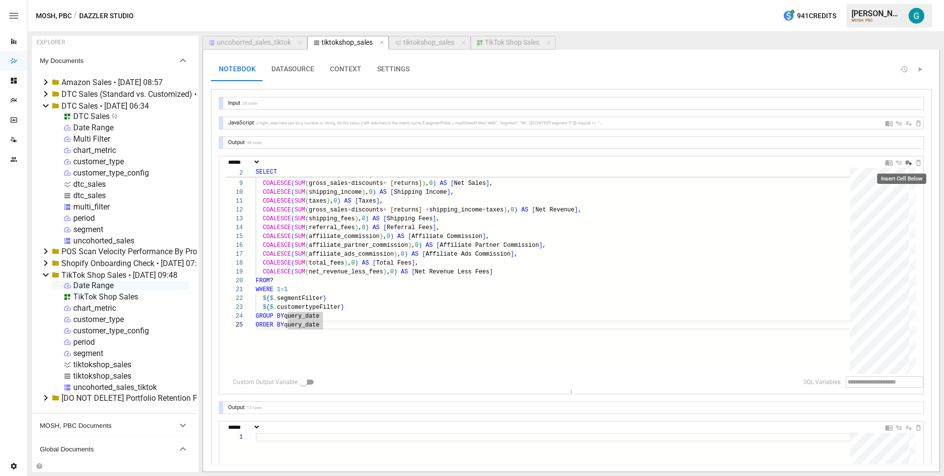
click at [906, 164] on icon "Insert Cell Below" at bounding box center [909, 163] width 6 height 4
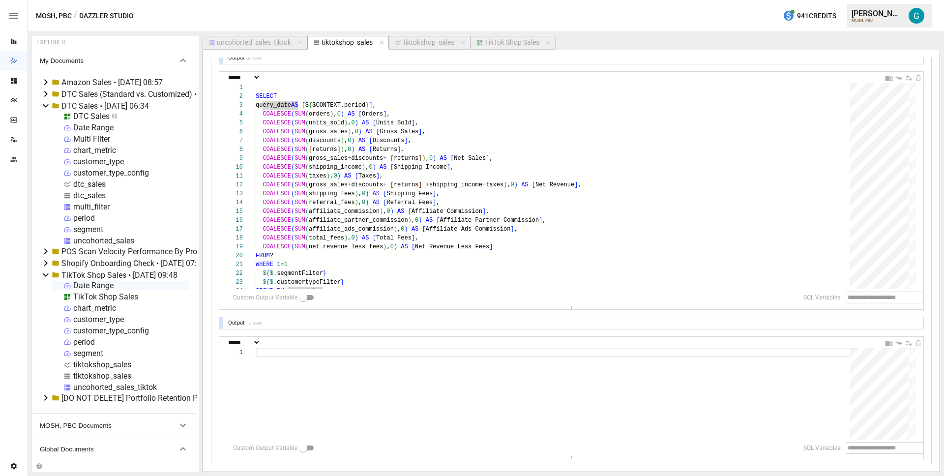
scroll to position [87, 0]
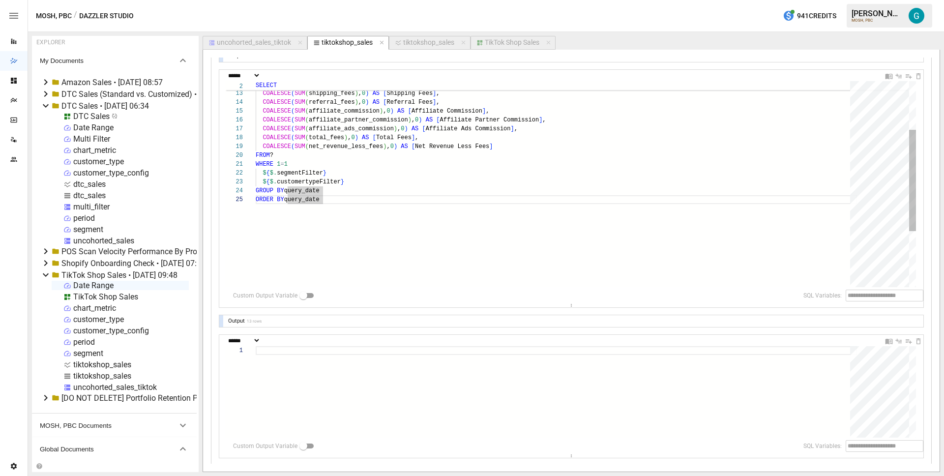
click at [383, 247] on div "COALESCE ( SUM ( total_fees ) , 0 ) AS [ Total Fees ] , COALESCE ( SUM ( net_re…" at bounding box center [556, 192] width 601 height 418
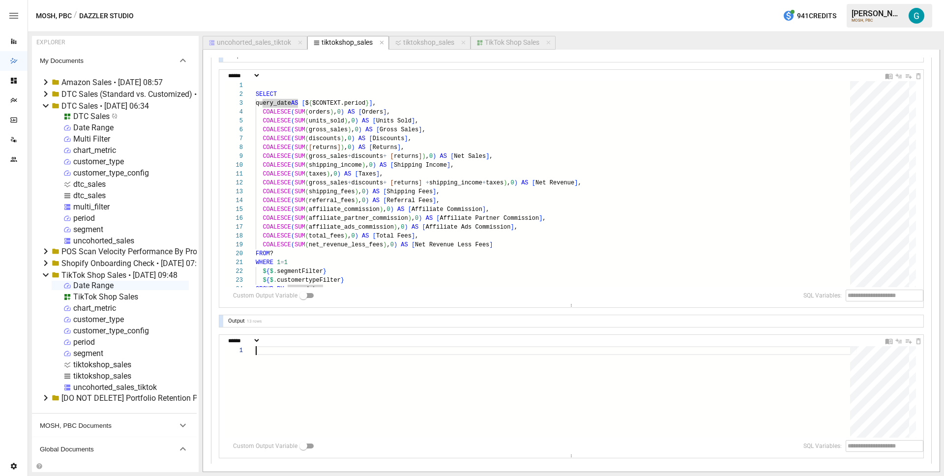
click at [312, 362] on div at bounding box center [556, 391] width 601 height 91
type textarea "**********"
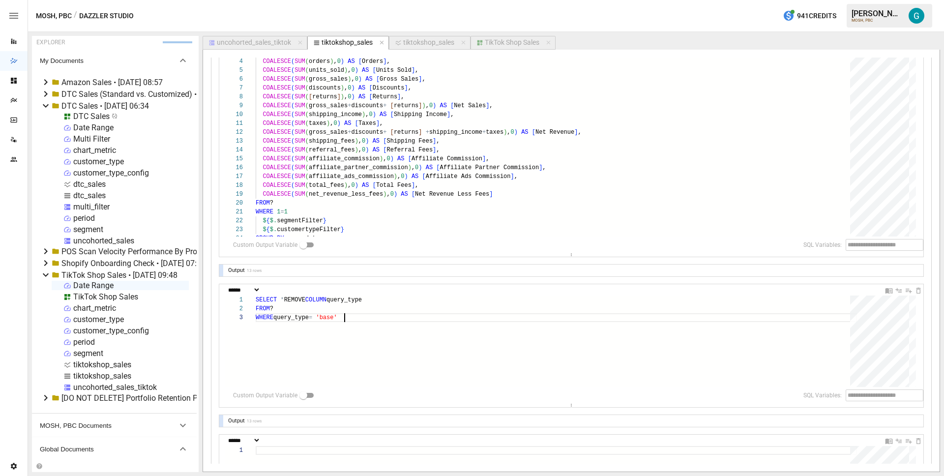
scroll to position [306, 0]
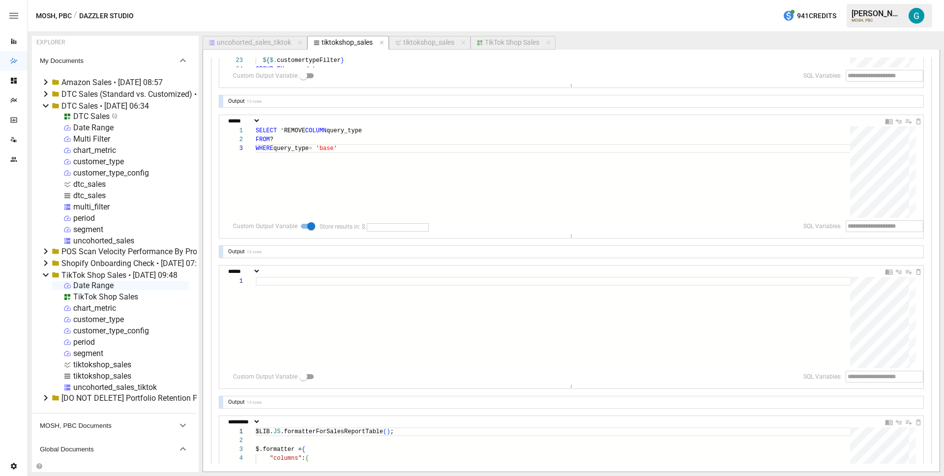
click at [393, 227] on input "text" at bounding box center [398, 227] width 62 height 8
type input "****"
click at [345, 329] on div at bounding box center [556, 322] width 601 height 91
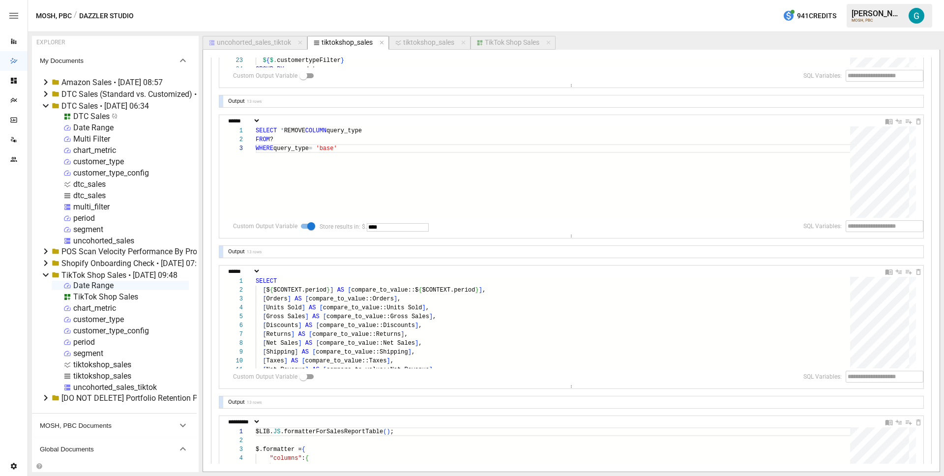
click at [220, 251] on div at bounding box center [221, 252] width 4 height 12
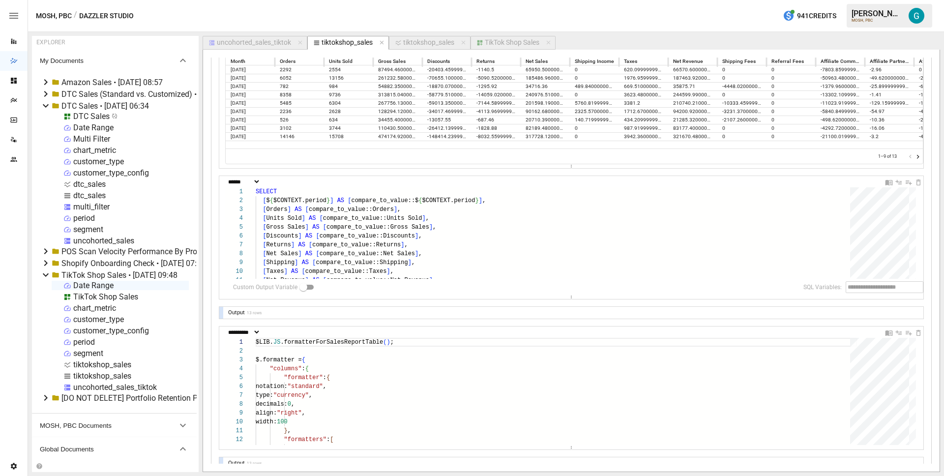
scroll to position [506, 0]
click at [340, 218] on div "[ Net Sales ] AS [ compare_to_value::Net Sales ] , [ Shipping ] AS [ compare_to…" at bounding box center [556, 287] width 601 height 198
click at [460, 243] on div "[ Net Sales ] AS [ compare_to_value::Net Sales ] , [ Shipping ] AS [ compare_to…" at bounding box center [556, 287] width 601 height 198
click at [295, 264] on div "[ Net Sales ] AS [ compare_to_value::Net Sales ] , [ Shipping ] AS [ compare_to…" at bounding box center [556, 287] width 601 height 198
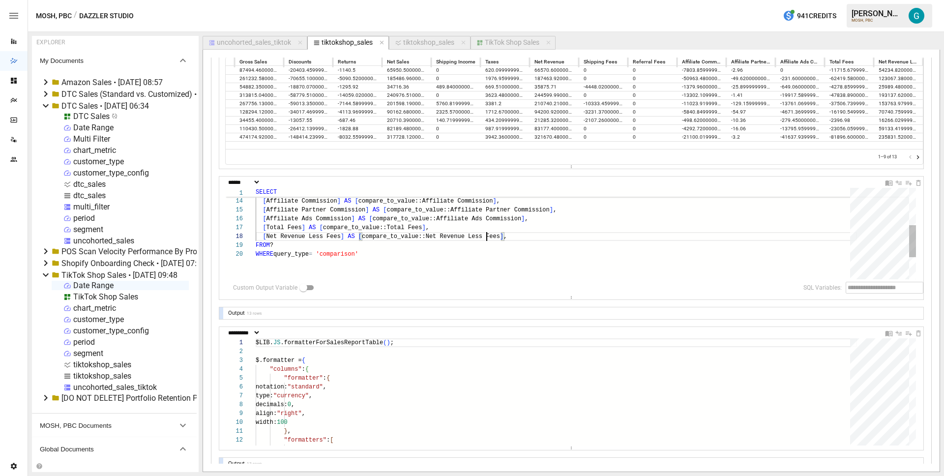
scroll to position [62, 231]
click at [528, 239] on div "FROM ? [ Referral Fees ] AS [ compare_to_value::Referral Fees ] , [ Affiliate C…" at bounding box center [556, 212] width 601 height 260
type textarea "**********"
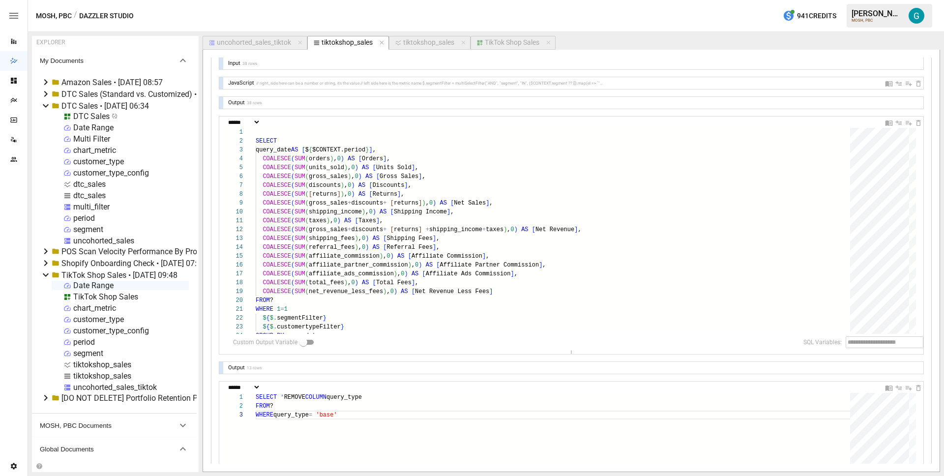
scroll to position [0, 0]
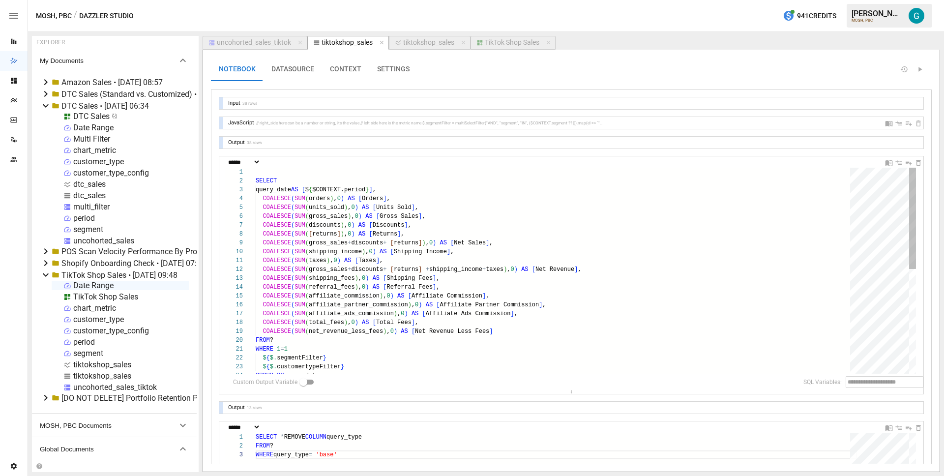
click at [328, 183] on div "COALESCE ( SUM ( total_fees ) , 0 ) AS [ Total Fees ] , COALESCE ( SUM ( net_re…" at bounding box center [556, 377] width 601 height 418
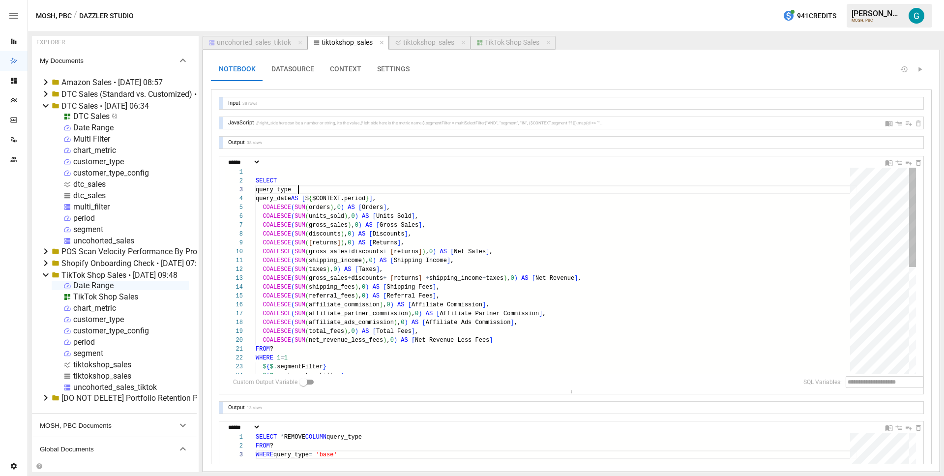
scroll to position [18, 46]
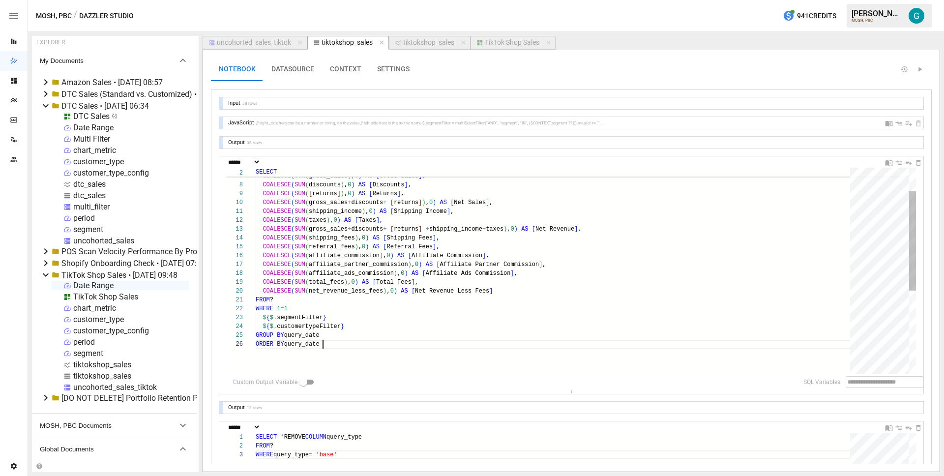
click at [349, 341] on div "COALESCE ( SUM ( total_fees ) , 0 ) AS [ Total Fees ] , COALESCE ( SUM ( net_re…" at bounding box center [556, 332] width 601 height 427
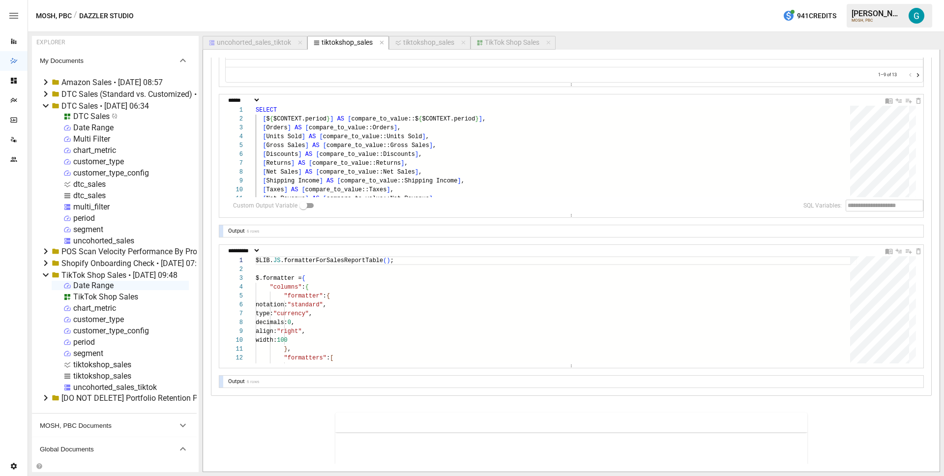
scroll to position [591, 0]
type textarea "**********"
click at [905, 97] on icon "Insert Cell Below" at bounding box center [909, 98] width 8 height 8
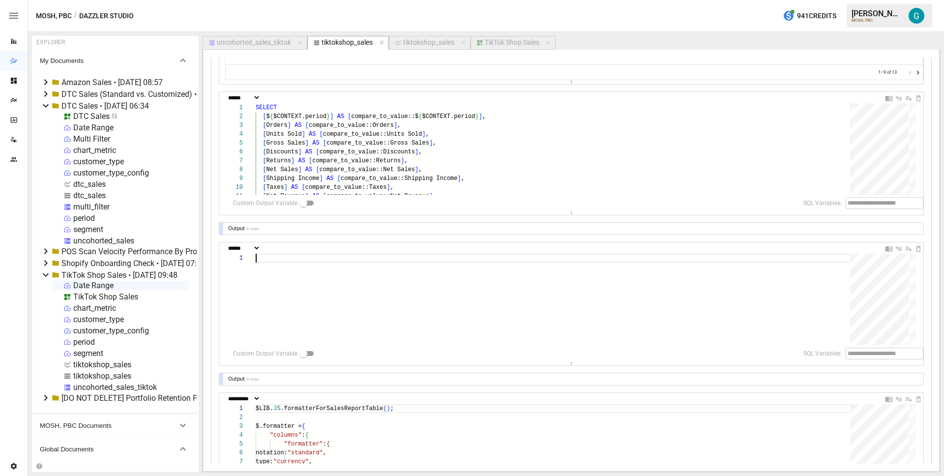
click at [463, 300] on div at bounding box center [556, 299] width 601 height 91
type textarea "**********"
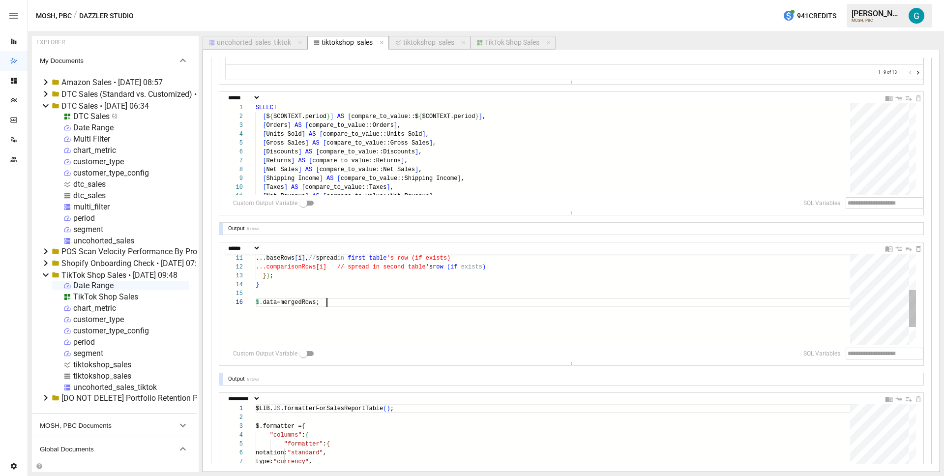
scroll to position [44, 71]
click at [263, 253] on div "**********" at bounding box center [574, 247] width 698 height 11
click at [261, 246] on select "**********" at bounding box center [243, 248] width 34 height 6
select select "**********"
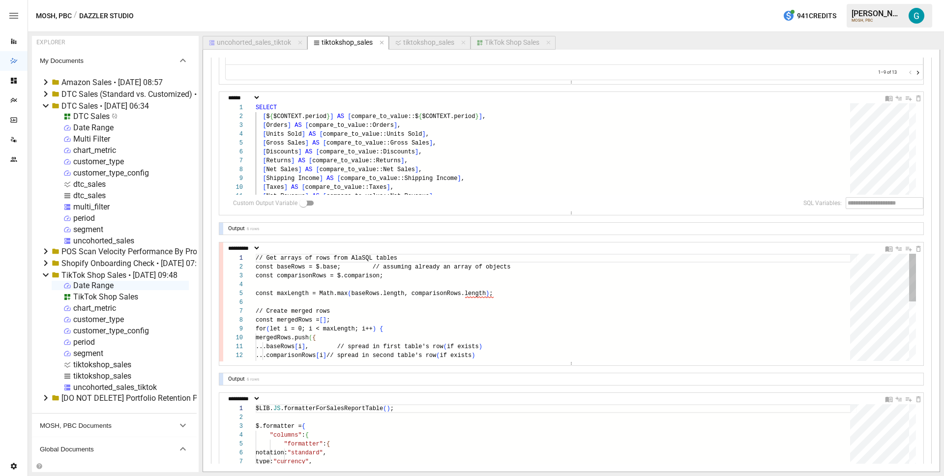
type textarea "**********"
click at [330, 285] on div "// Get arrays of rows from AlaSQL tables const baseRows = $.base; // assuming a…" at bounding box center [556, 374] width 601 height 240
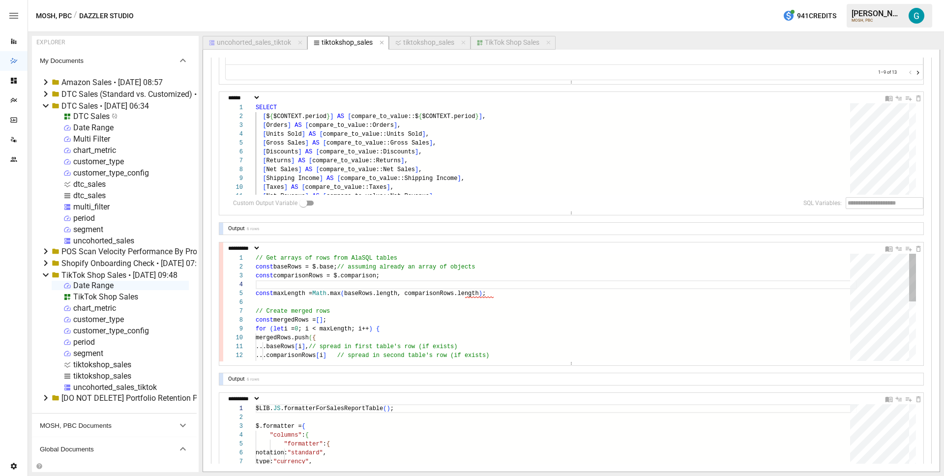
click at [330, 285] on div "// Get arrays of rows from AlaSQL tables const baseRows = $.base; // assuming a…" at bounding box center [556, 374] width 601 height 240
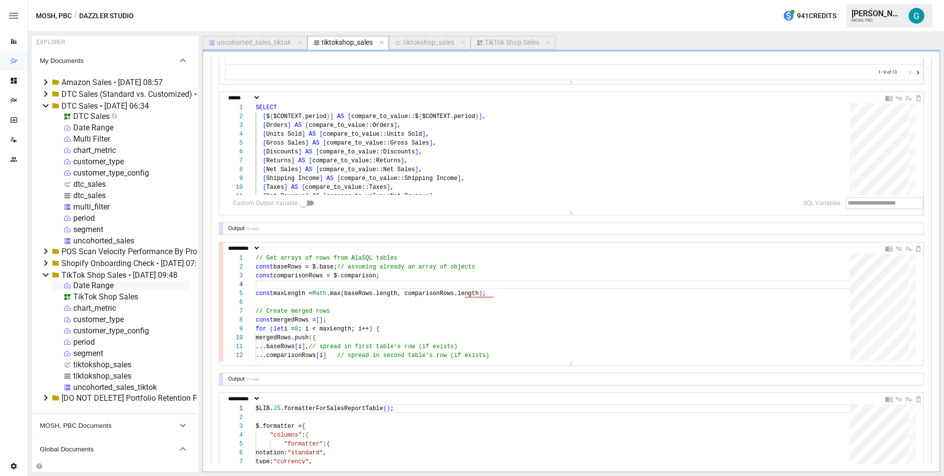
scroll to position [689, 0]
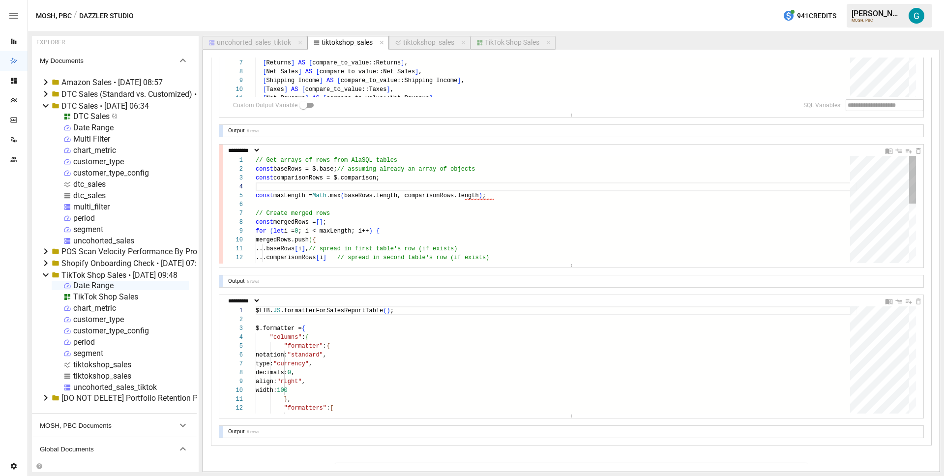
click at [334, 205] on div "// Get arrays of rows from AlaSQL tables const baseRows = $.base; // assuming a…" at bounding box center [556, 276] width 601 height 240
click at [222, 279] on div at bounding box center [221, 281] width 4 height 12
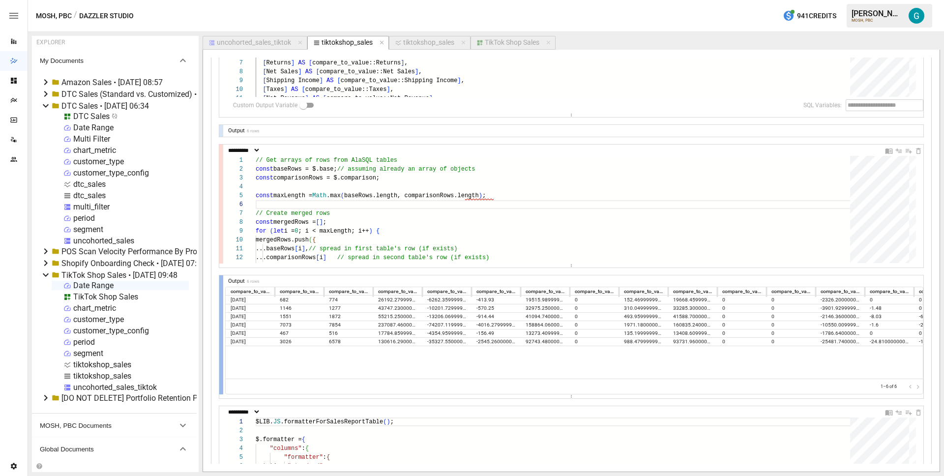
click at [222, 279] on div at bounding box center [221, 334] width 4 height 119
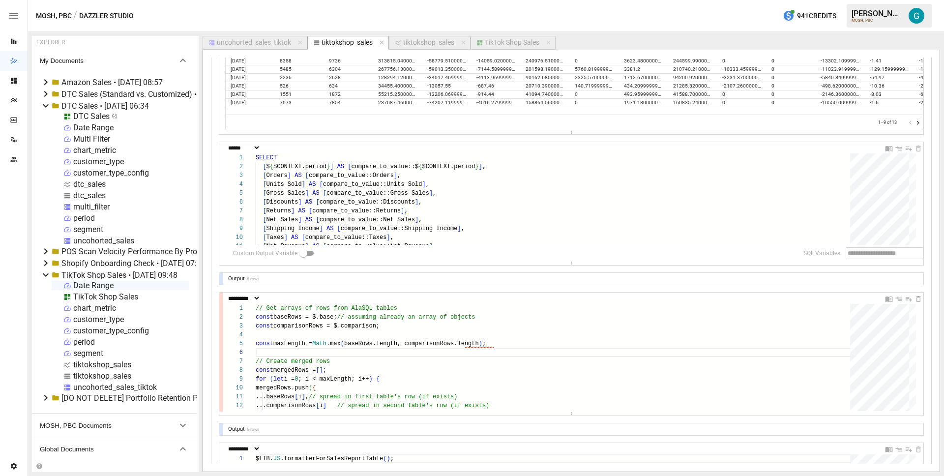
scroll to position [539, 0]
click at [385, 252] on input "text" at bounding box center [398, 256] width 62 height 8
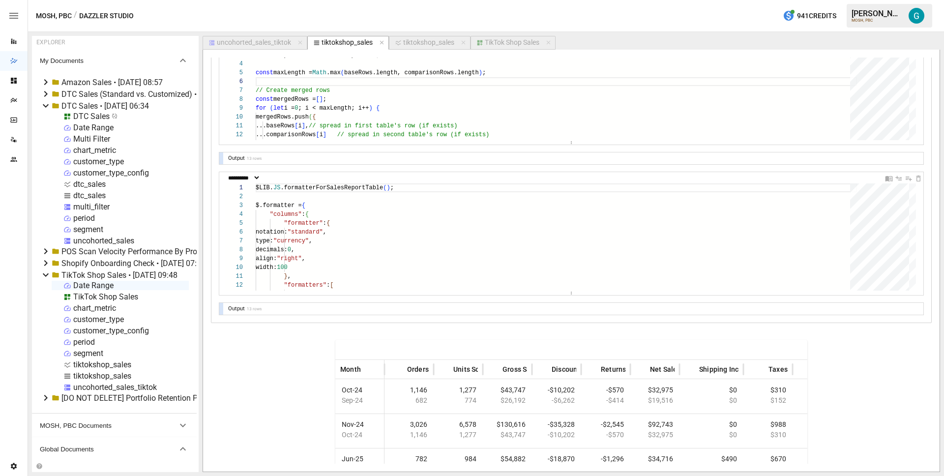
scroll to position [872, 0]
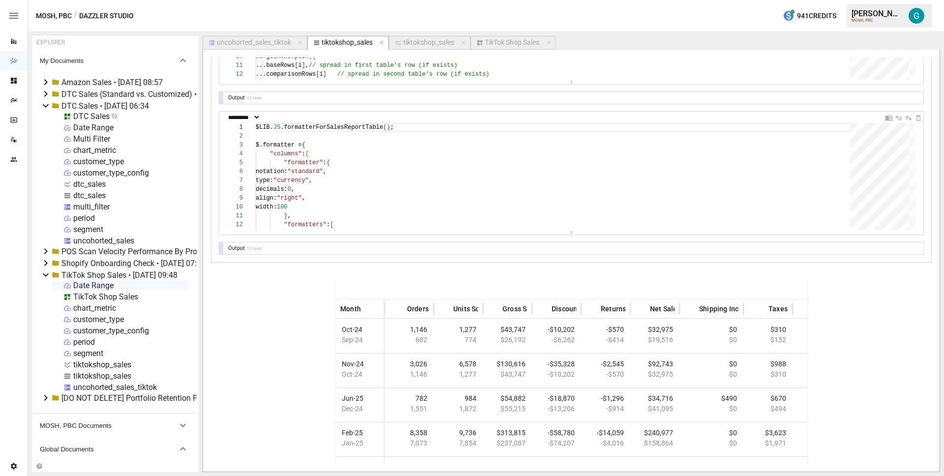
type input "**********"
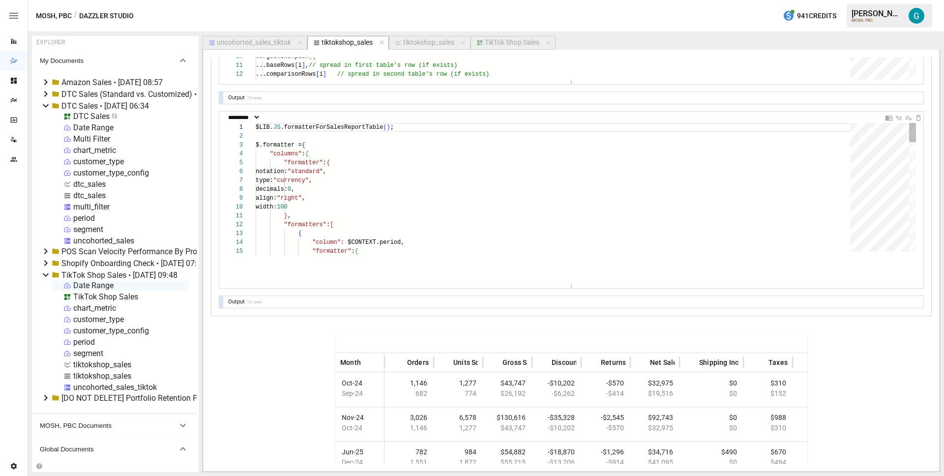
drag, startPoint x: 575, startPoint y: 232, endPoint x: 561, endPoint y: 395, distance: 163.9
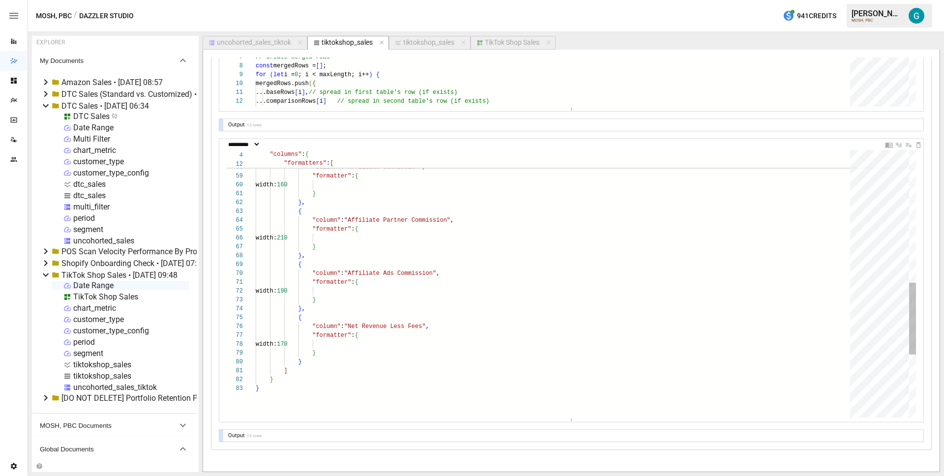
scroll to position [844, 0]
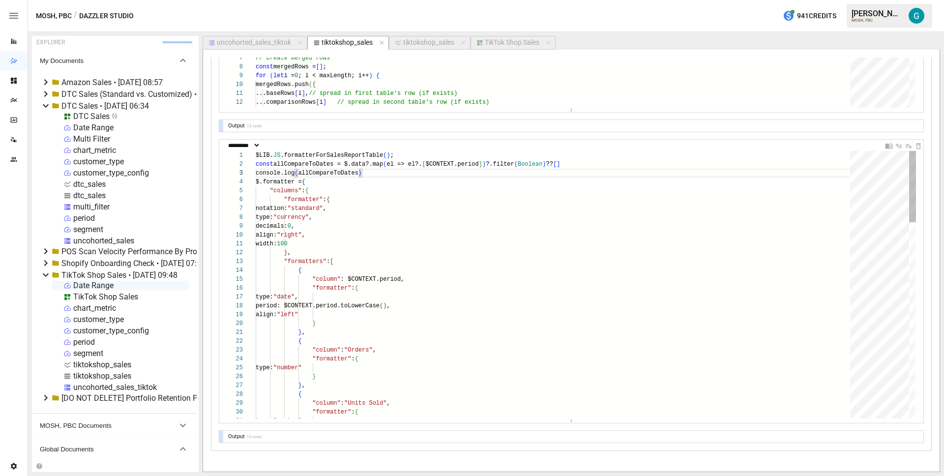
scroll to position [27, 0]
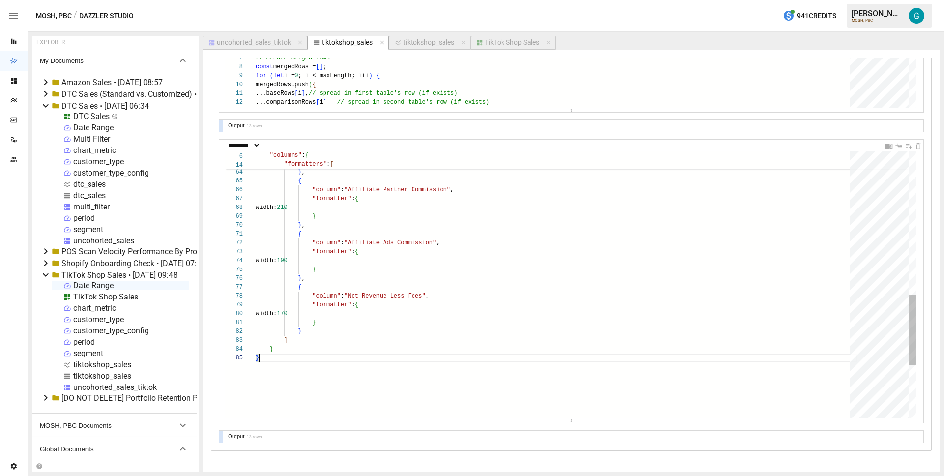
click at [301, 356] on div "width: 160 } } , { "column" : "Affiliate Partner Commission" , "formatter" : { …" at bounding box center [556, 115] width 601 height 1011
type textarea "* *"
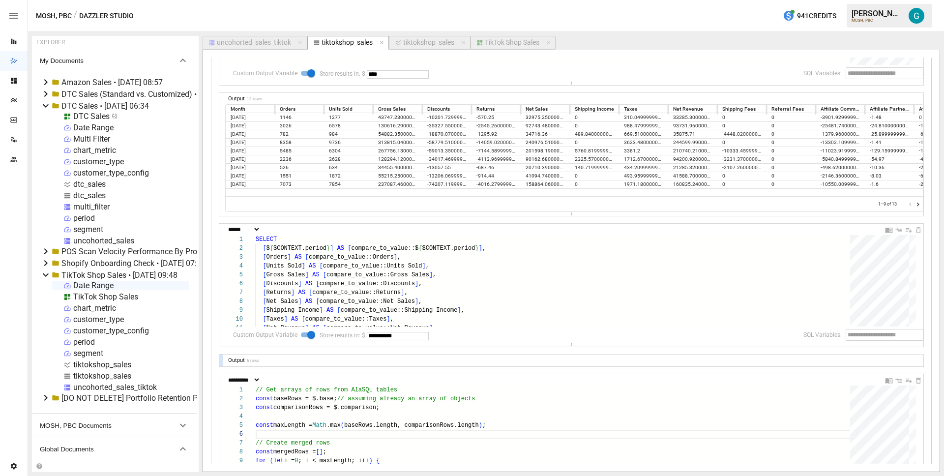
scroll to position [316, 0]
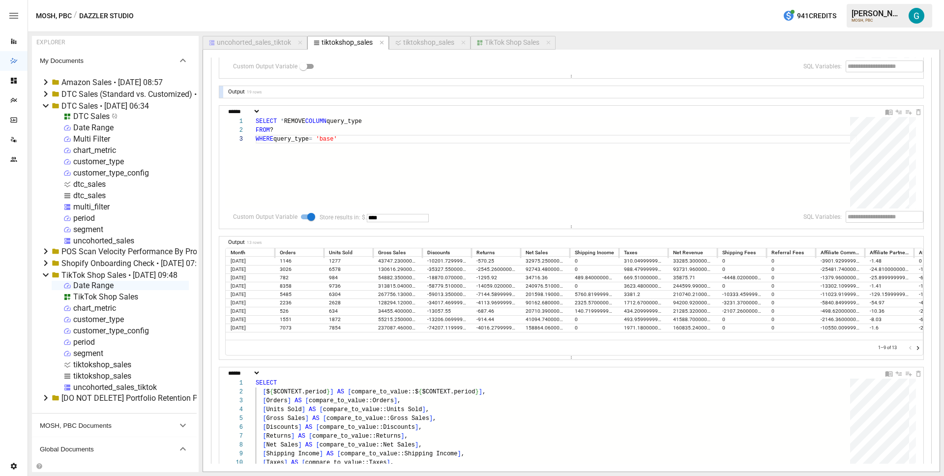
click at [493, 46] on div "TikTok Shop Sales" at bounding box center [512, 42] width 55 height 9
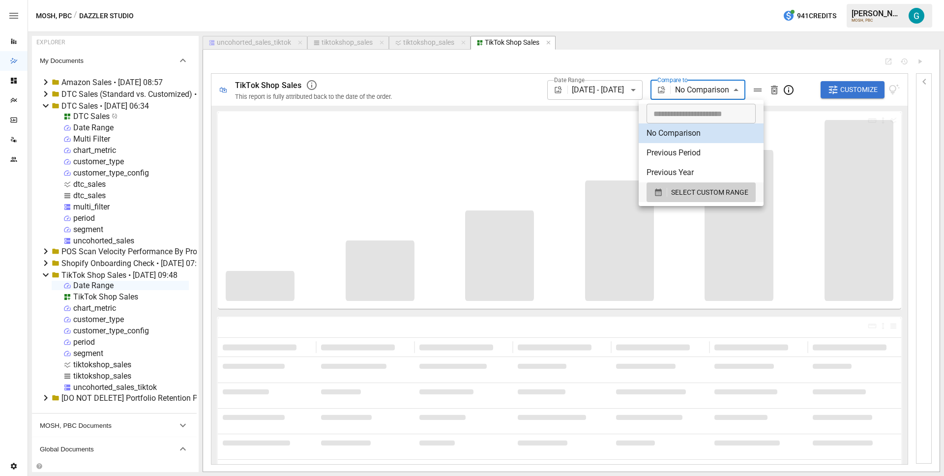
click at [722, 0] on body "Reports Dazzler Studio Dashboards Plans SmartModel ™ Data Sources Team Settings…" at bounding box center [472, 0] width 944 height 0
click at [697, 166] on li "Previous Year" at bounding box center [701, 173] width 125 height 20
type input "**********"
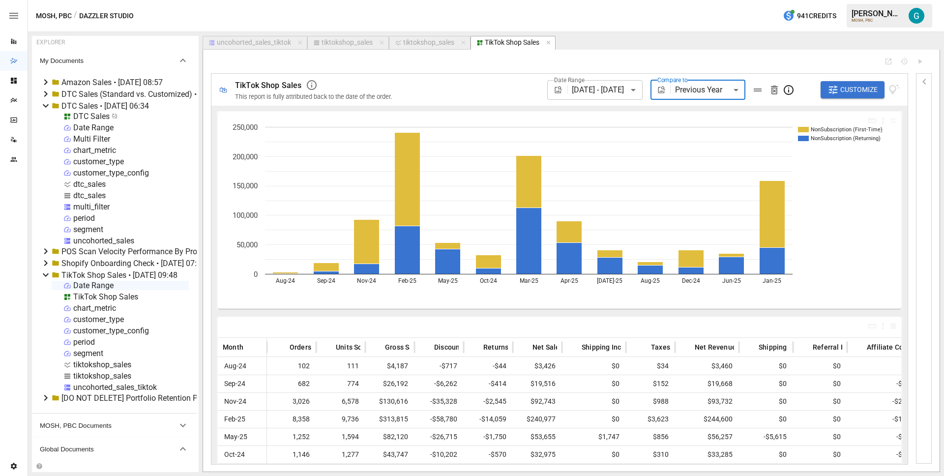
click at [920, 81] on icon "button" at bounding box center [925, 82] width 12 height 12
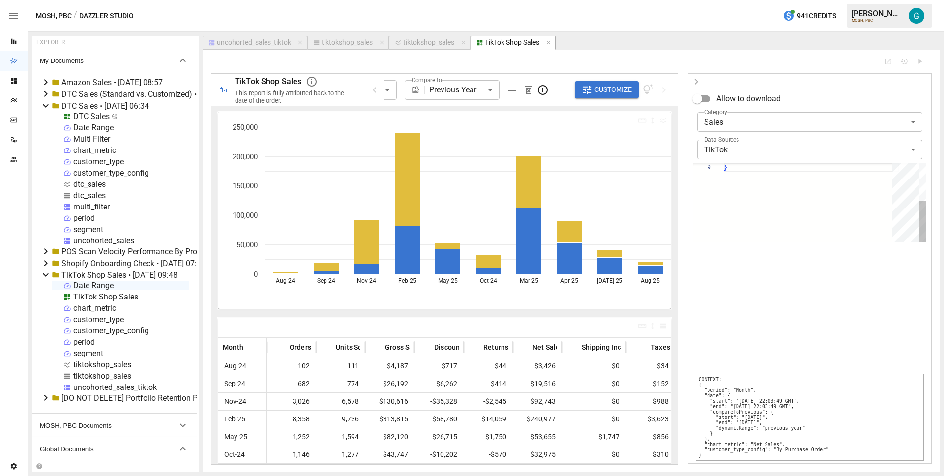
scroll to position [71, 3]
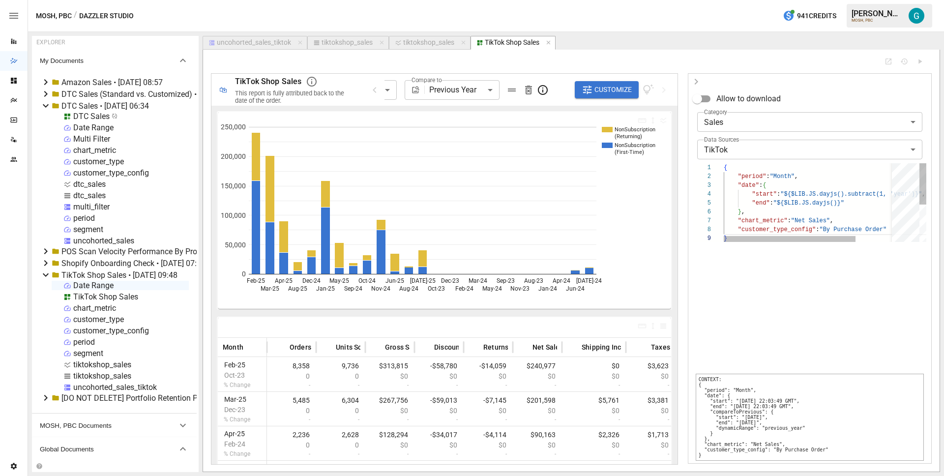
click at [817, 193] on div "} } , "chart_metric" : "Net Sales" , "customer_type_config" : "By Purchase Orde…" at bounding box center [835, 237] width 223 height 149
drag, startPoint x: 804, startPoint y: 194, endPoint x: 852, endPoint y: 194, distance: 47.7
click at [852, 194] on div "} } , "chart_metric" : "Net Sales" , "customer_type_config" : "By Purchase Orde…" at bounding box center [793, 237] width 223 height 149
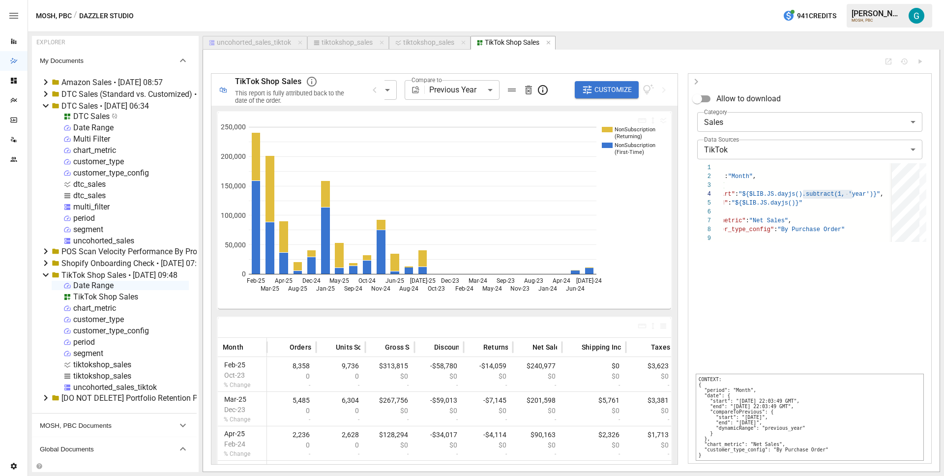
click at [700, 81] on icon "button" at bounding box center [696, 82] width 12 height 12
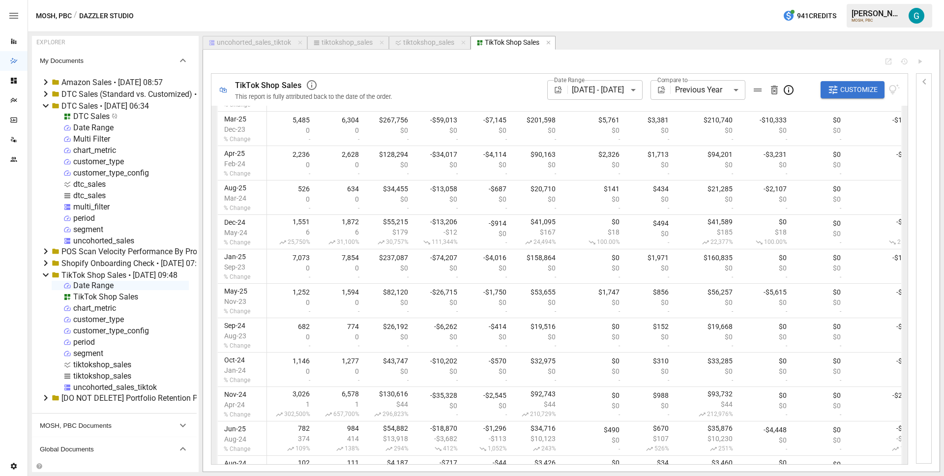
scroll to position [354, 0]
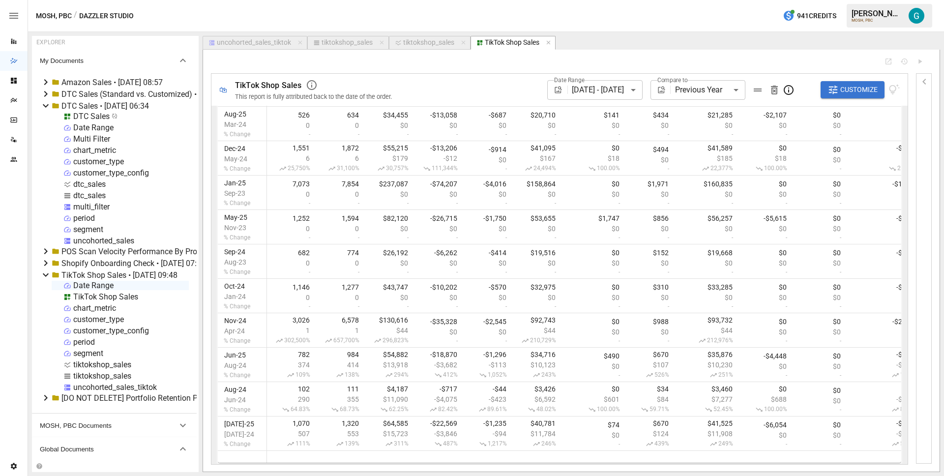
click at [356, 41] on div "tiktokshop_sales" at bounding box center [347, 42] width 51 height 9
select select "**********"
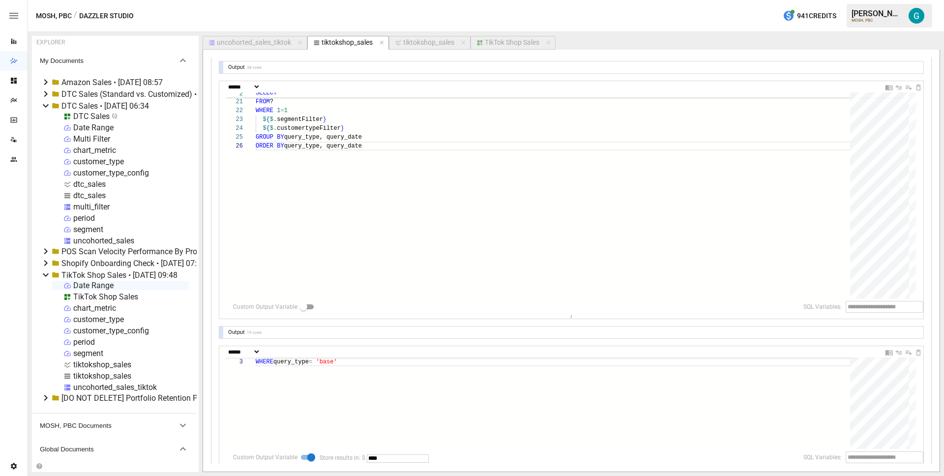
scroll to position [78, 0]
click at [221, 327] on div at bounding box center [221, 330] width 4 height 12
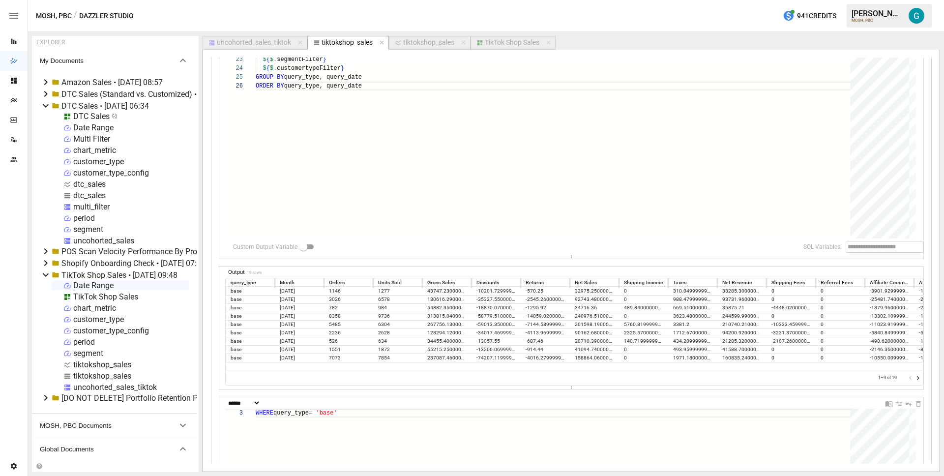
scroll to position [143, 0]
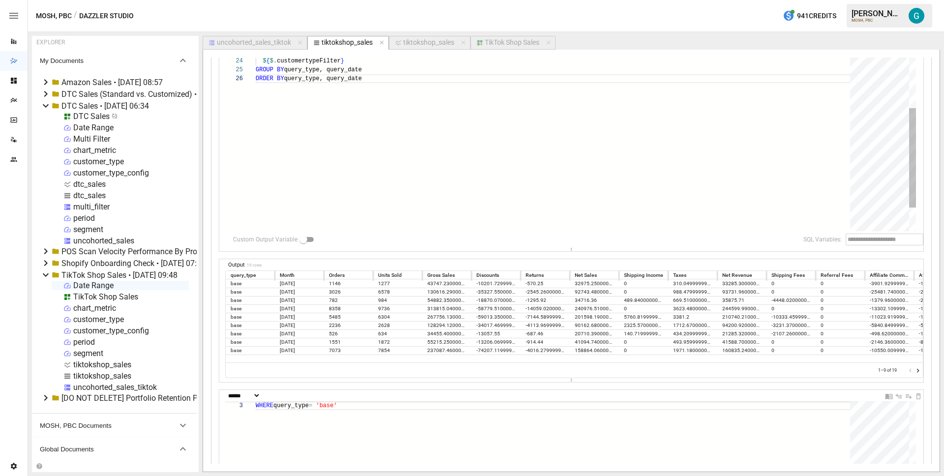
click at [443, 90] on div "ORDER BY query_type, query_date $ { $. segmentFilter } $ { $. customertypeFilte…" at bounding box center [556, 66] width 601 height 427
click at [262, 41] on div "uncohorted_sales_tiktok" at bounding box center [254, 42] width 74 height 9
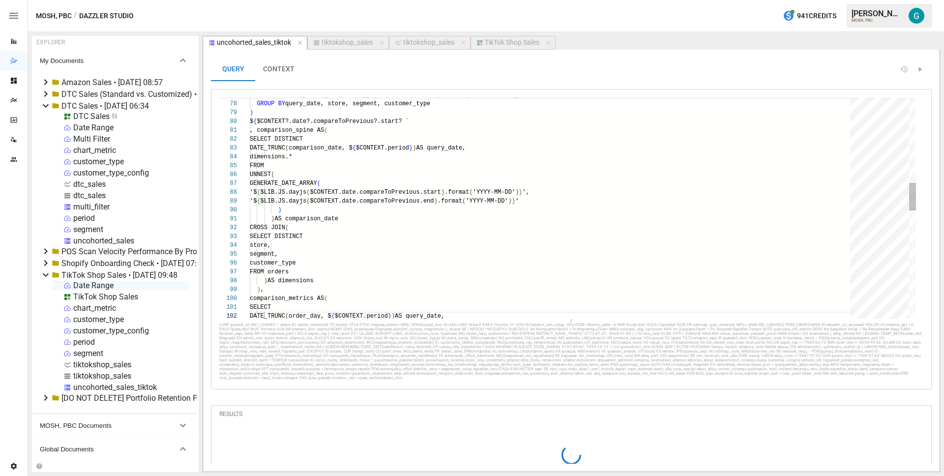
scroll to position [89, 3]
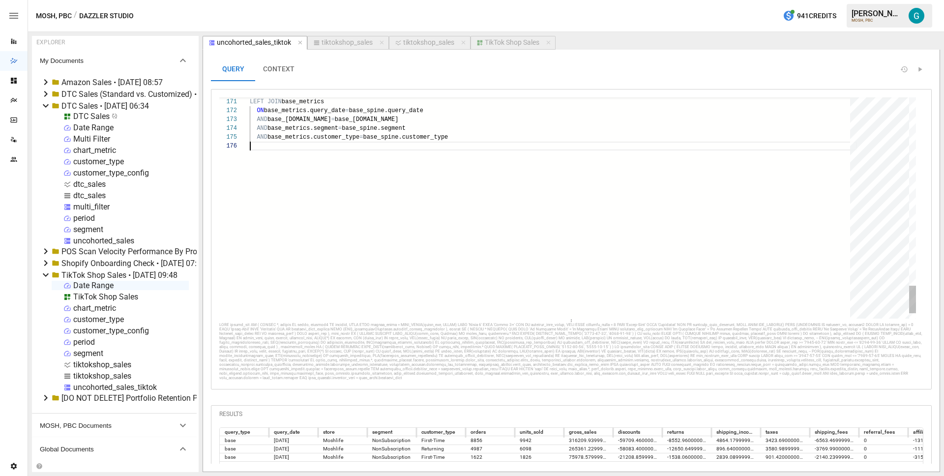
scroll to position [44, 0]
type textarea "**********"
click at [324, 41] on div "tiktokshop_sales" at bounding box center [347, 42] width 51 height 9
select select "**********"
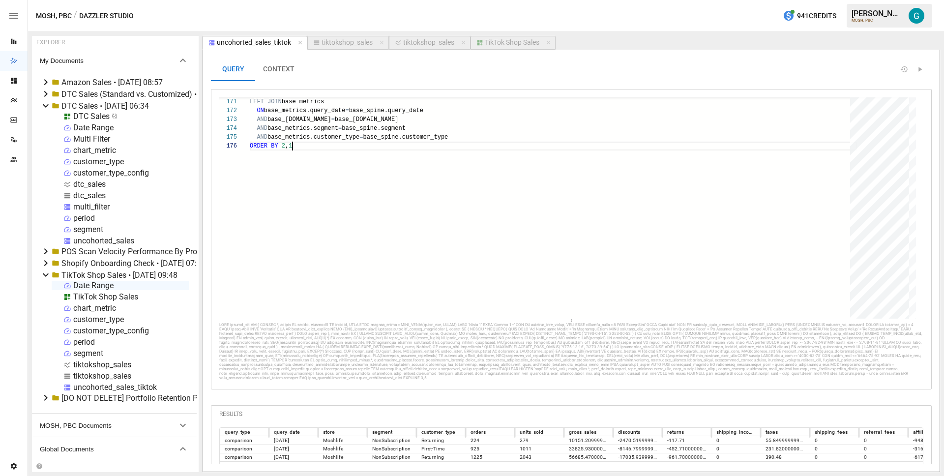
select select "**********"
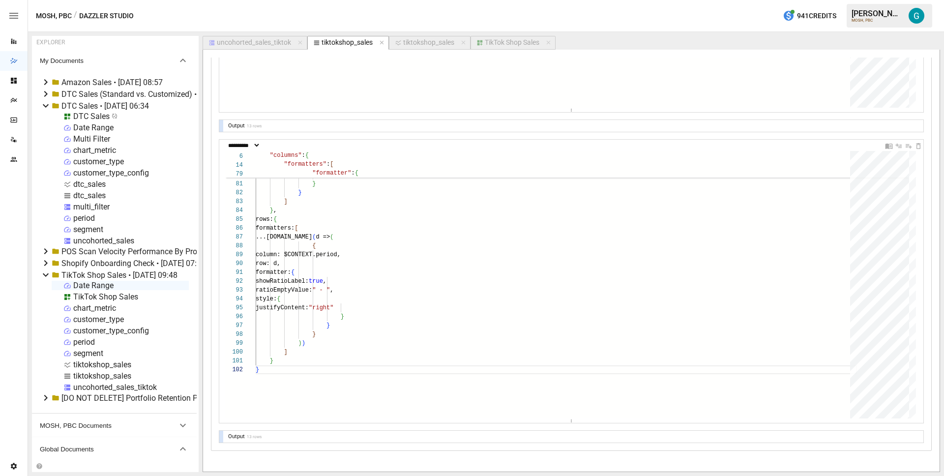
scroll to position [959, 0]
click at [504, 48] on button "TikTok Shop Sales" at bounding box center [513, 43] width 85 height 14
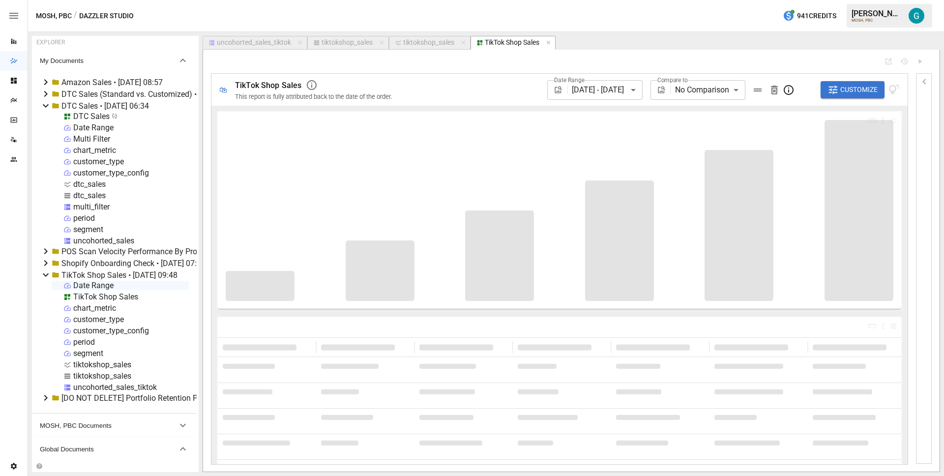
click at [700, 0] on body "Reports Dazzler Studio Dashboards Plans SmartModel ™ Data Sources Team Settings…" at bounding box center [472, 0] width 944 height 0
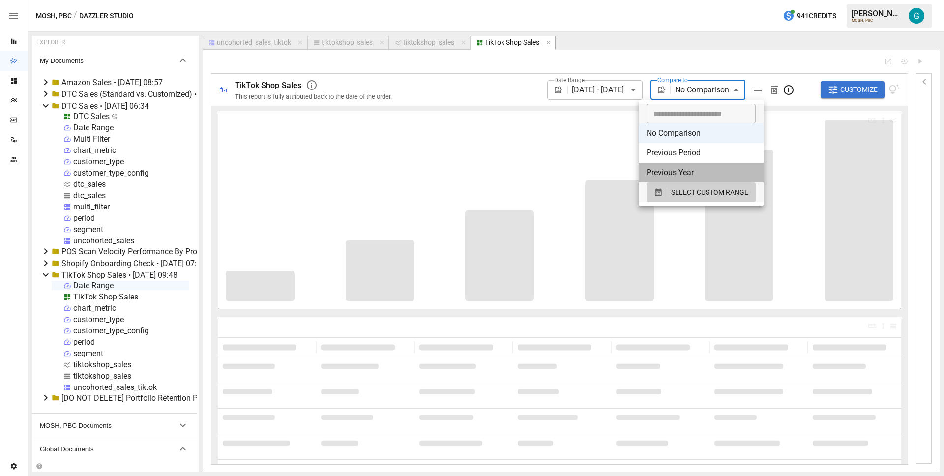
click at [684, 174] on li "Previous Year" at bounding box center [701, 173] width 125 height 20
type input "**********"
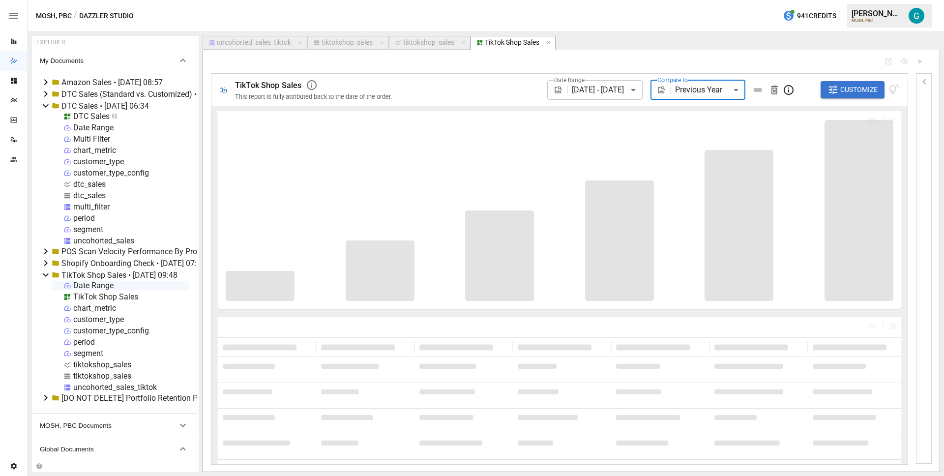
click at [627, 60] on div at bounding box center [544, 62] width 666 height 8
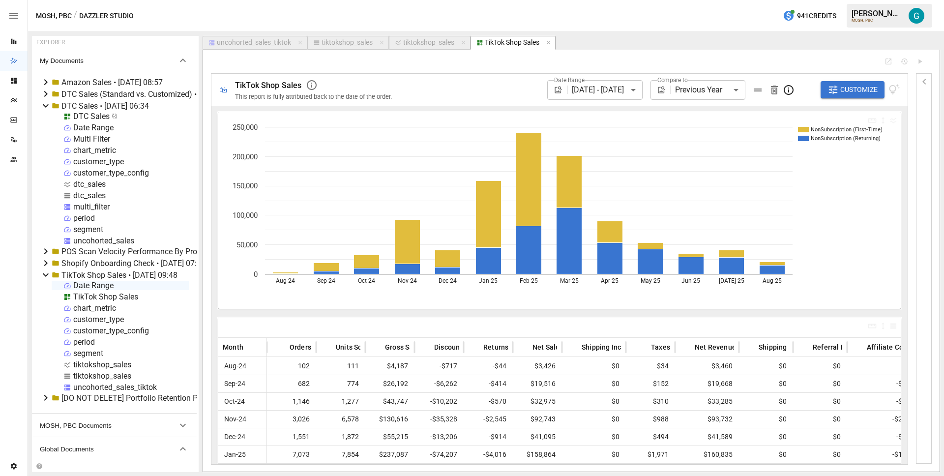
click at [922, 80] on icon "button" at bounding box center [925, 82] width 12 height 12
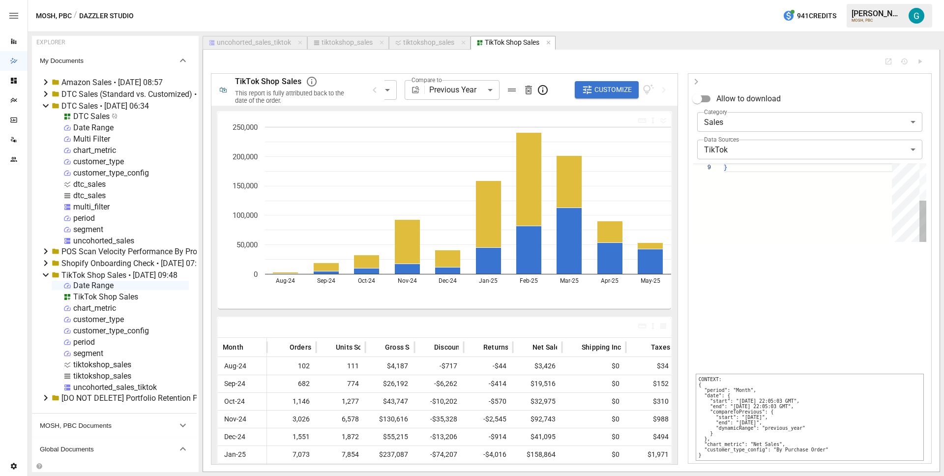
scroll to position [71, 3]
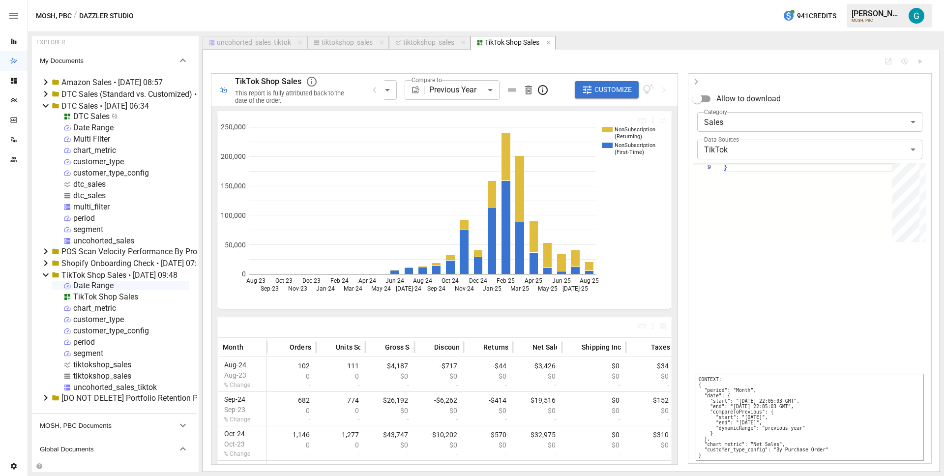
click at [697, 77] on icon "button" at bounding box center [696, 82] width 12 height 12
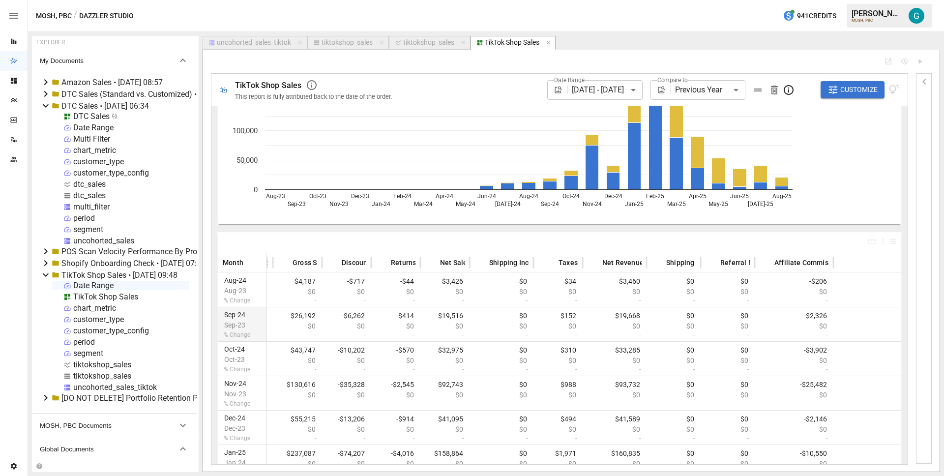
scroll to position [0, 0]
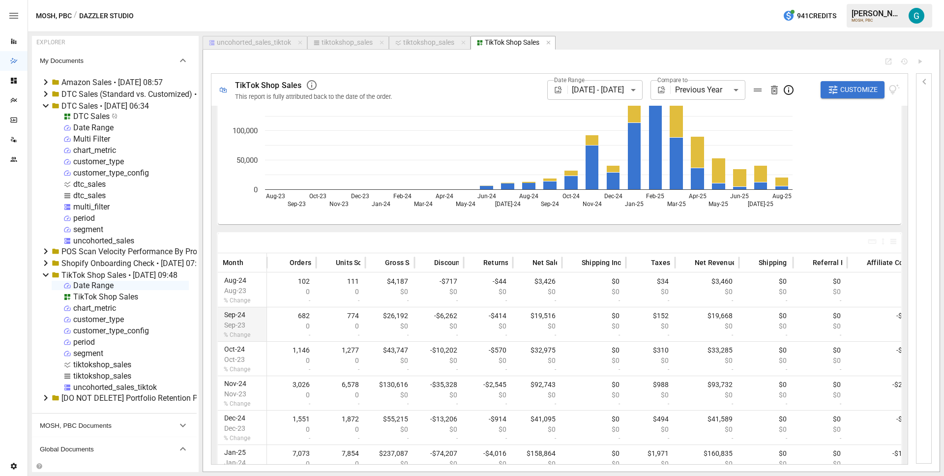
click at [628, 0] on body "Reports Dazzler Studio Dashboards Plans SmartModel ™ Data Sources Team Settings…" at bounding box center [472, 0] width 944 height 0
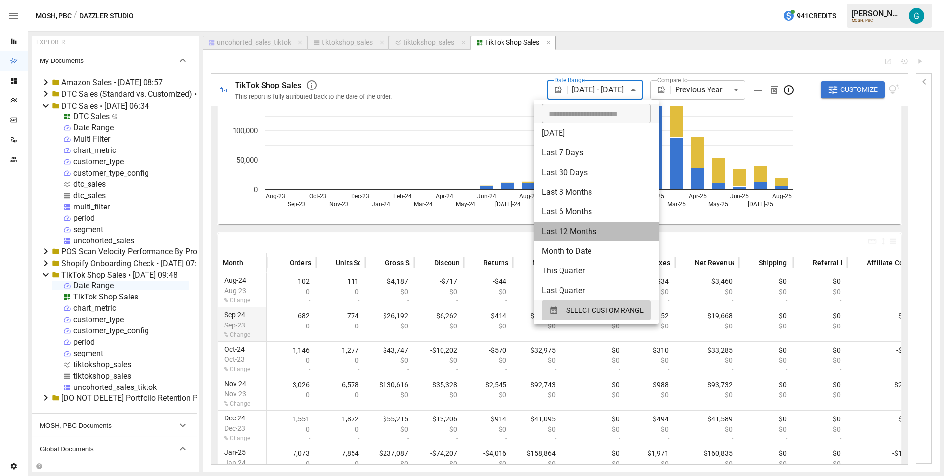
click at [575, 229] on li "Last 12 Months" at bounding box center [596, 232] width 125 height 20
type input "**********"
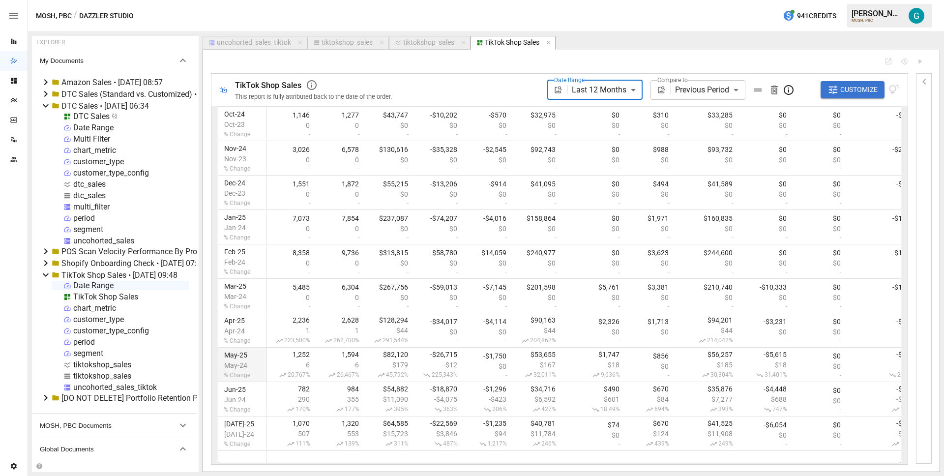
scroll to position [208, 0]
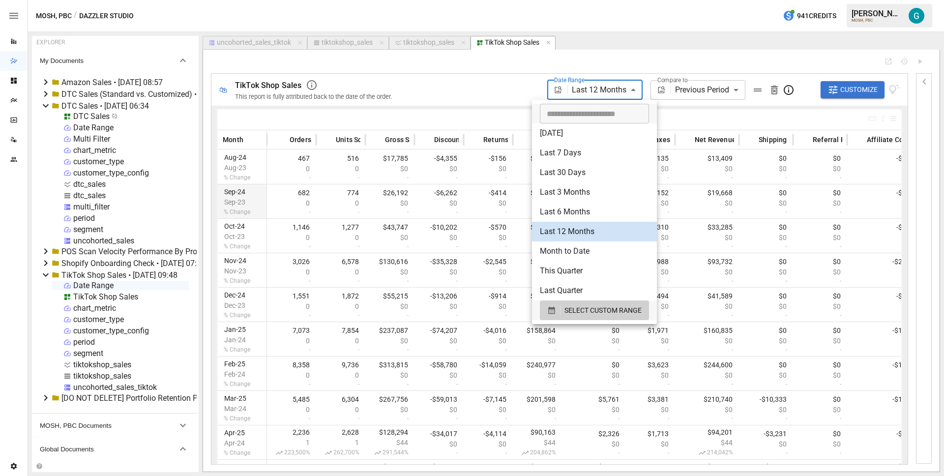
click at [622, 0] on body "Reports Dazzler Studio Dashboards Plans SmartModel ™ Data Sources Team Settings…" at bounding box center [472, 0] width 944 height 0
click at [586, 187] on li "Last 3 Months" at bounding box center [594, 192] width 125 height 20
type input "**********"
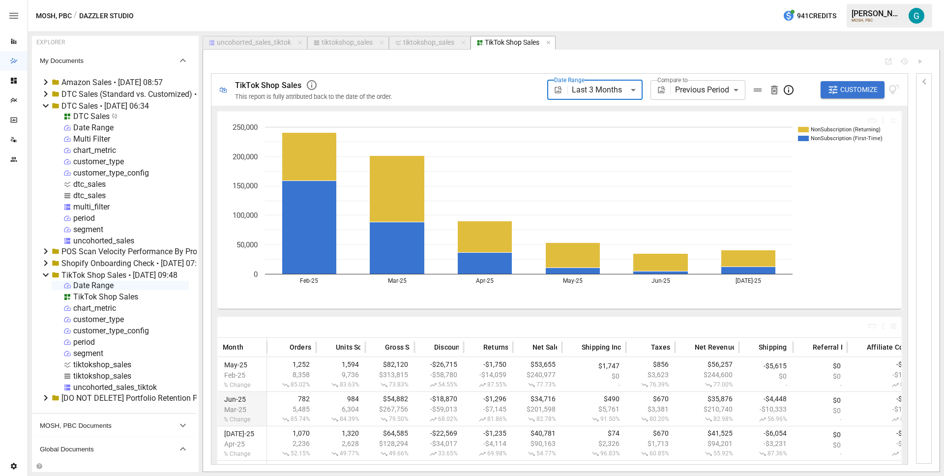
click at [400, 64] on div at bounding box center [544, 62] width 666 height 8
click at [413, 42] on div "tiktokshop_sales" at bounding box center [428, 42] width 51 height 9
select select "**********"
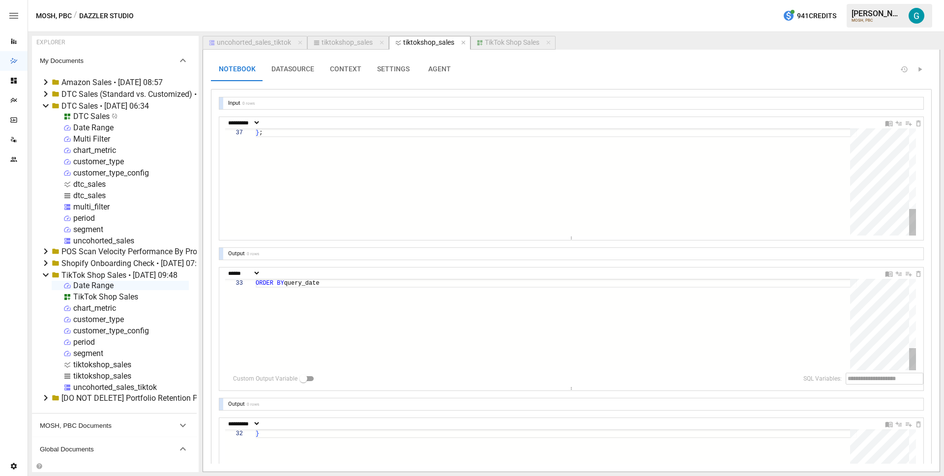
scroll to position [9, 3]
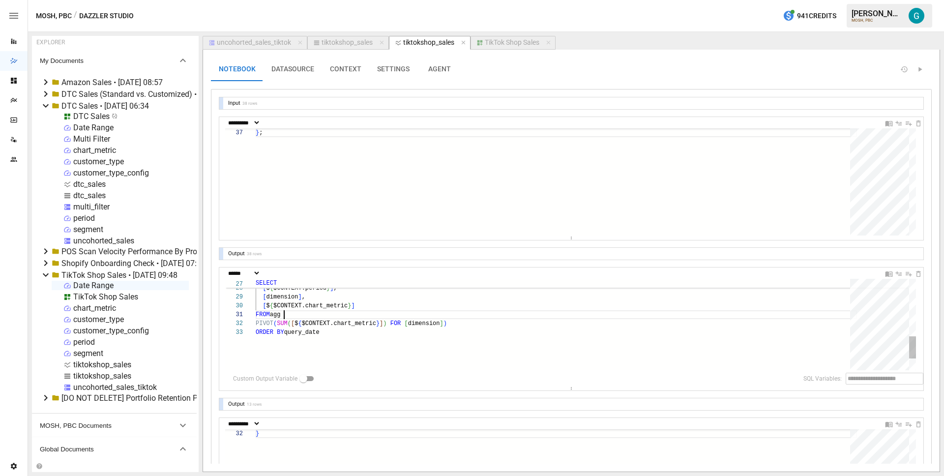
click at [312, 311] on div "ORDER BY query_date [ $ { $CONTEXT.chart_metric } ] FROM agg PIVOT ( SUM ( [ $ …" at bounding box center [556, 232] width 601 height 375
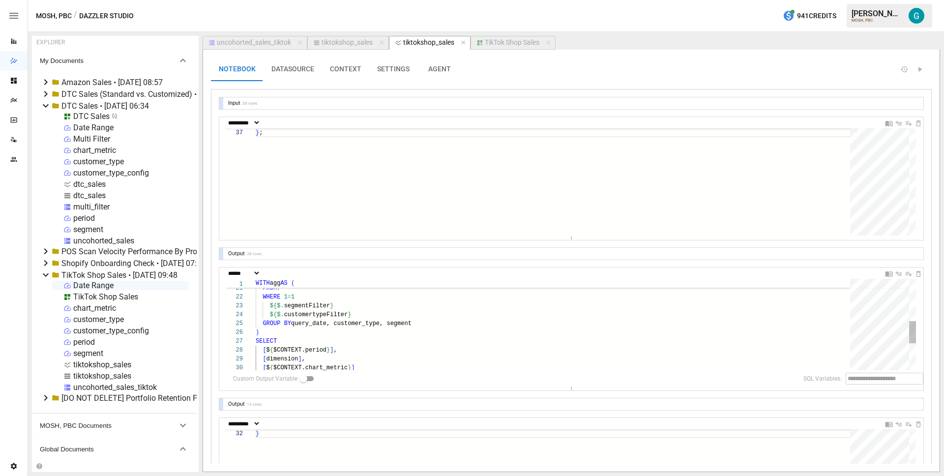
click at [344, 294] on div "$ { $. segmentFilter } $ { $. customertypeFilter } GROUP BY query_date, custome…" at bounding box center [556, 294] width 601 height 375
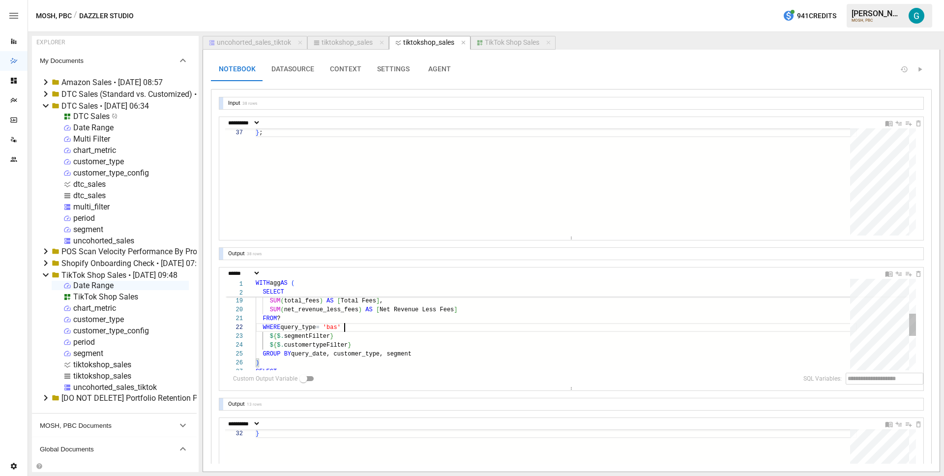
type textarea "**********"
click at [512, 40] on div "TikTok Shop Sales" at bounding box center [512, 42] width 55 height 9
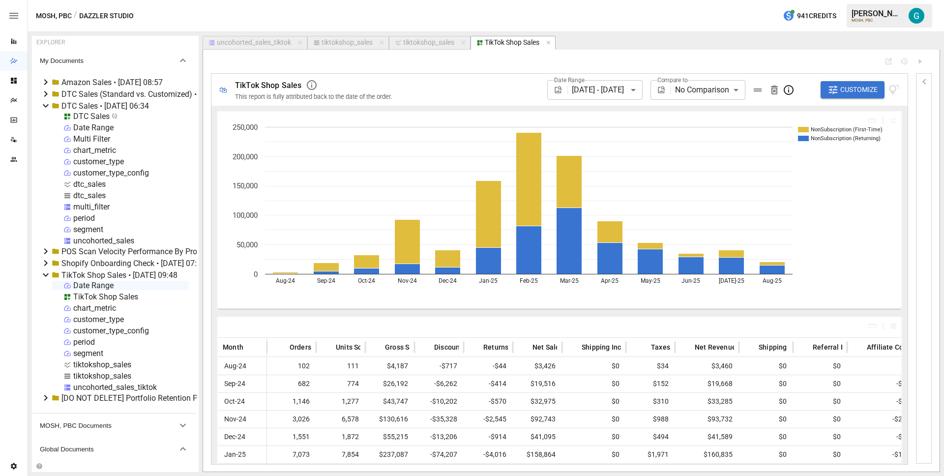
click at [312, 308] on icon "NonSubscription (First-Time) NonSubscription (Returning) Aug-24 Sep-24 Oct-24 N…" at bounding box center [556, 210] width 676 height 197
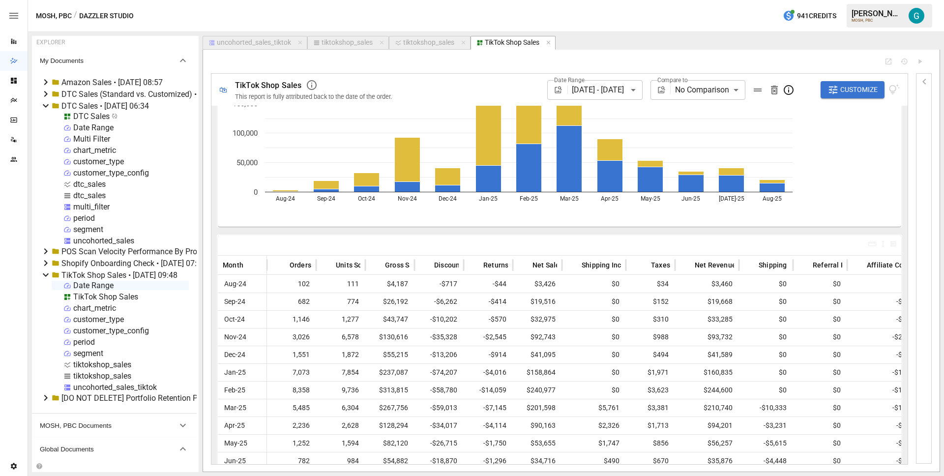
scroll to position [137, 0]
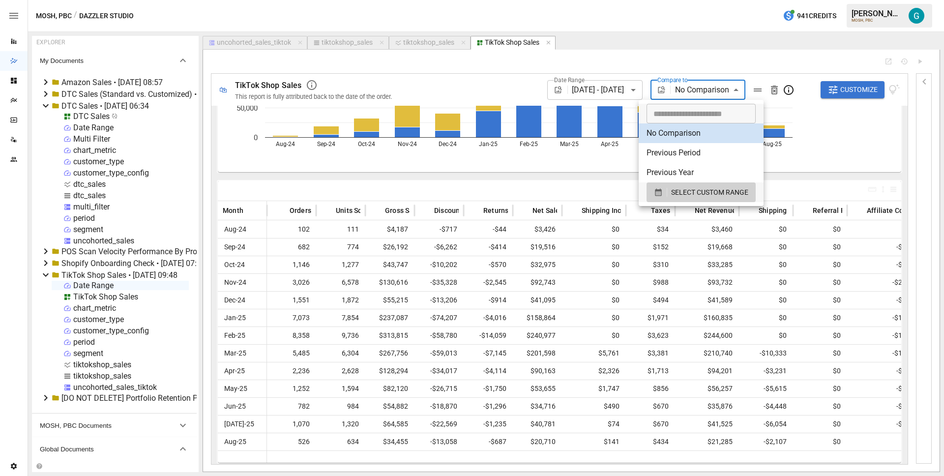
click at [706, 0] on body "Reports Dazzler Studio Dashboards Plans SmartModel ™ Data Sources Team Settings…" at bounding box center [472, 0] width 944 height 0
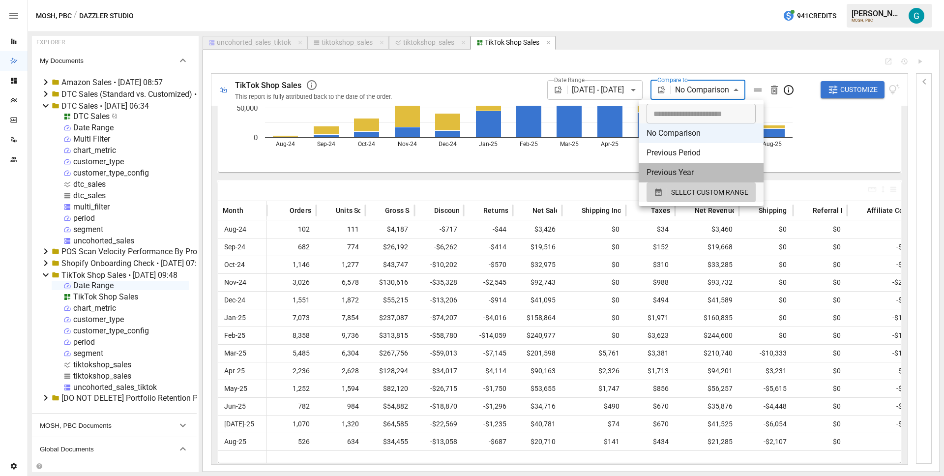
click at [700, 176] on li "Previous Year" at bounding box center [701, 173] width 125 height 20
type input "**********"
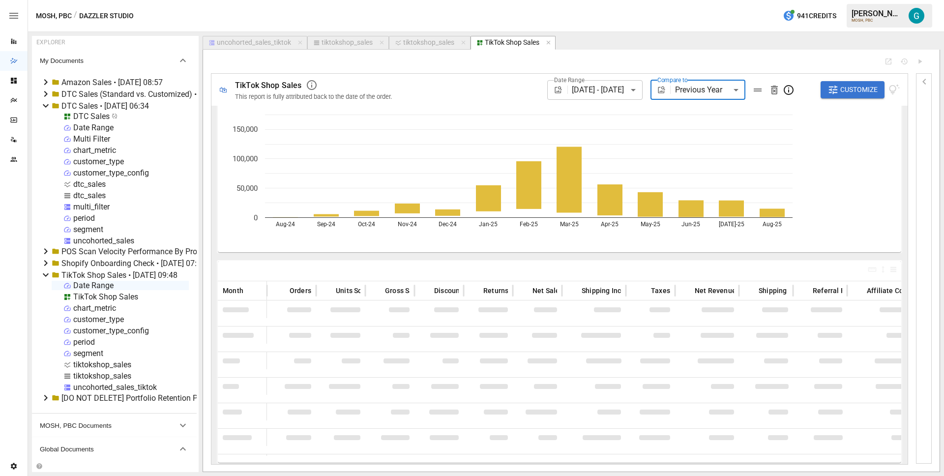
scroll to position [62, 0]
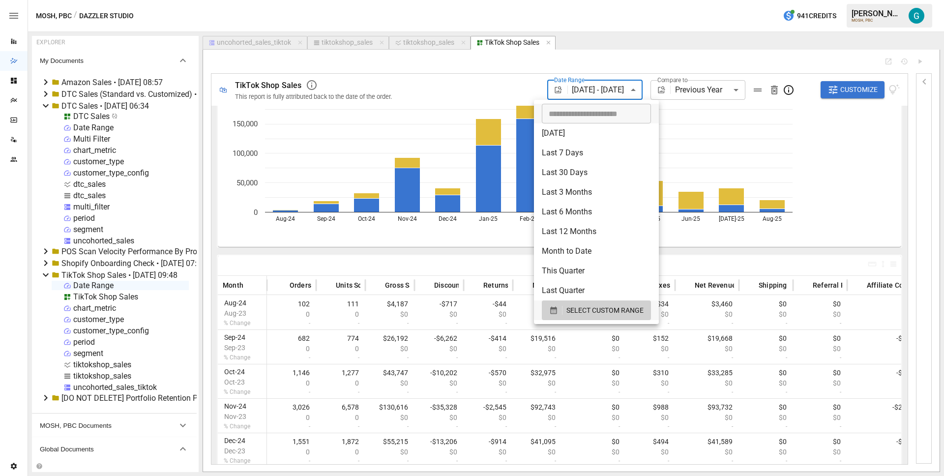
click at [624, 0] on body "Reports Dazzler Studio Dashboards Plans SmartModel ™ Data Sources Team Settings…" at bounding box center [472, 0] width 944 height 0
click at [601, 199] on li "Last 3 Months" at bounding box center [596, 192] width 125 height 20
type input "**********"
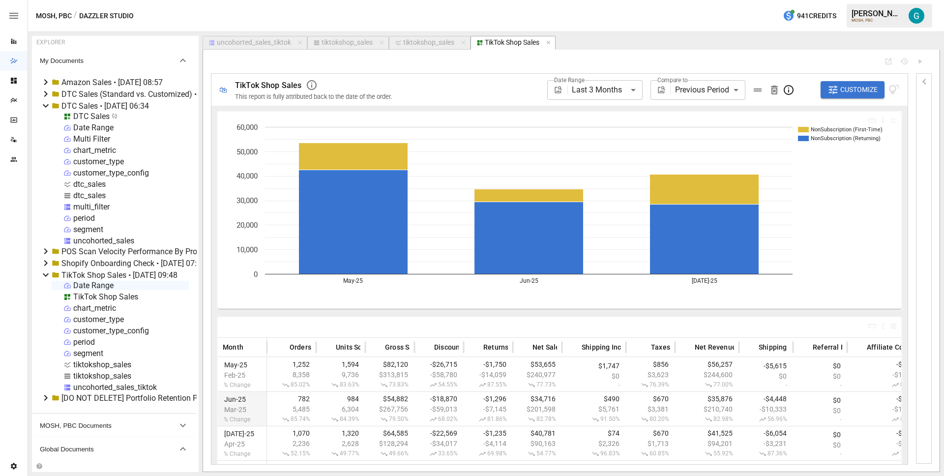
click at [610, 57] on div "**********" at bounding box center [571, 261] width 737 height 422
click at [842, 88] on span "Customize" at bounding box center [858, 90] width 37 height 12
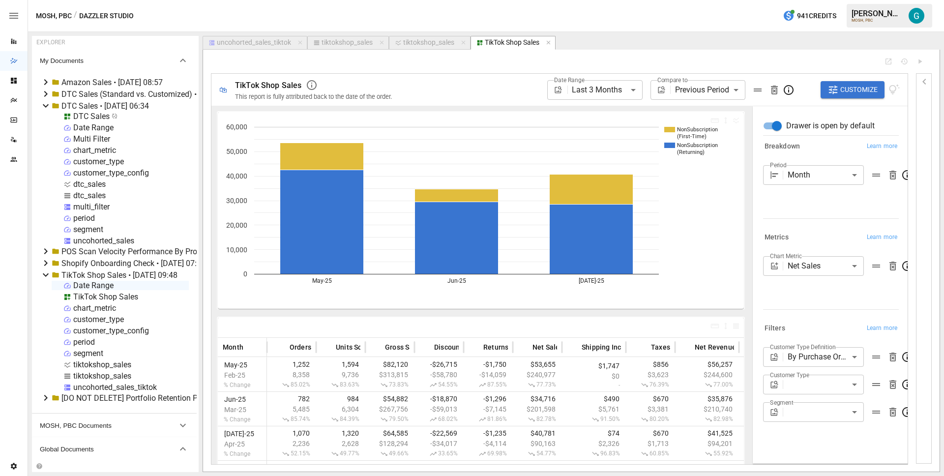
click at [818, 0] on body "Reports Dazzler Studio Dashboards Plans SmartModel ™ Data Sources Team Settings…" at bounding box center [472, 0] width 944 height 0
click at [813, 416] on span "First-Time" at bounding box center [822, 421] width 72 height 12
type input "**********"
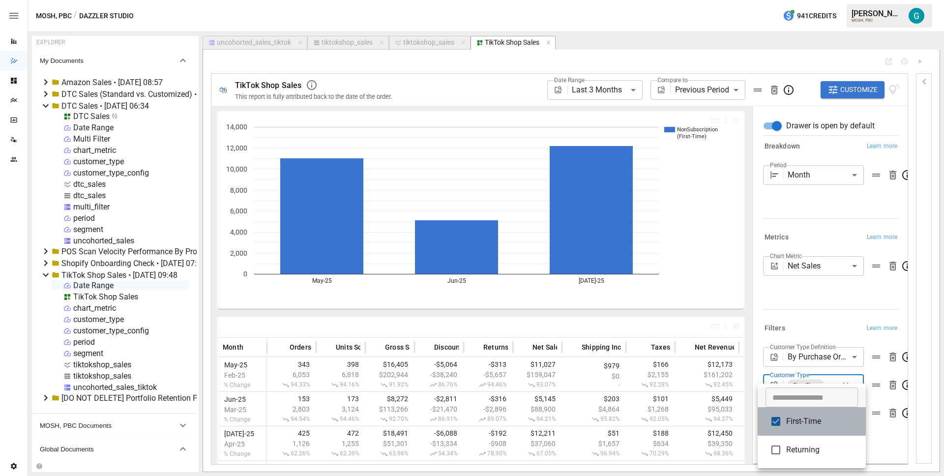
click at [829, 427] on li "First-Time" at bounding box center [812, 421] width 108 height 29
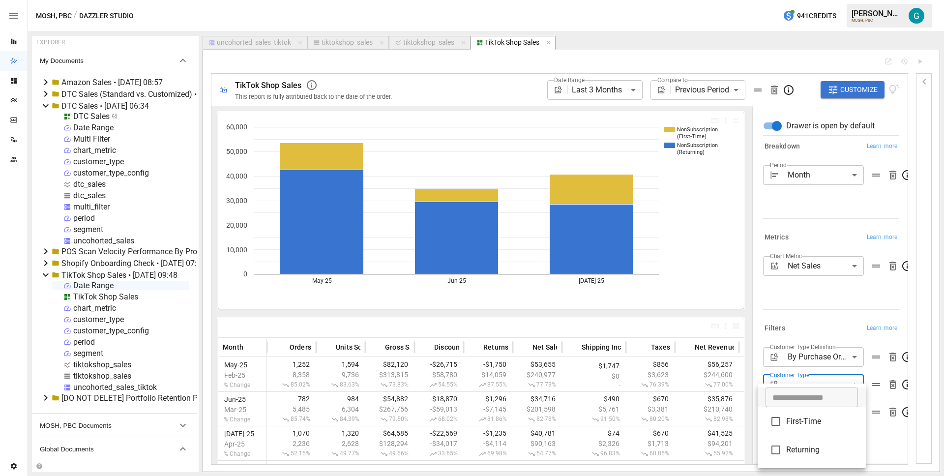
click at [702, 202] on div at bounding box center [472, 238] width 944 height 476
click at [815, 0] on body "Reports Dazzler Studio Dashboards Plans SmartModel ™ Data Sources Team Settings…" at bounding box center [472, 0] width 944 height 0
click at [809, 416] on span "First-Time" at bounding box center [822, 421] width 72 height 12
type input "**********"
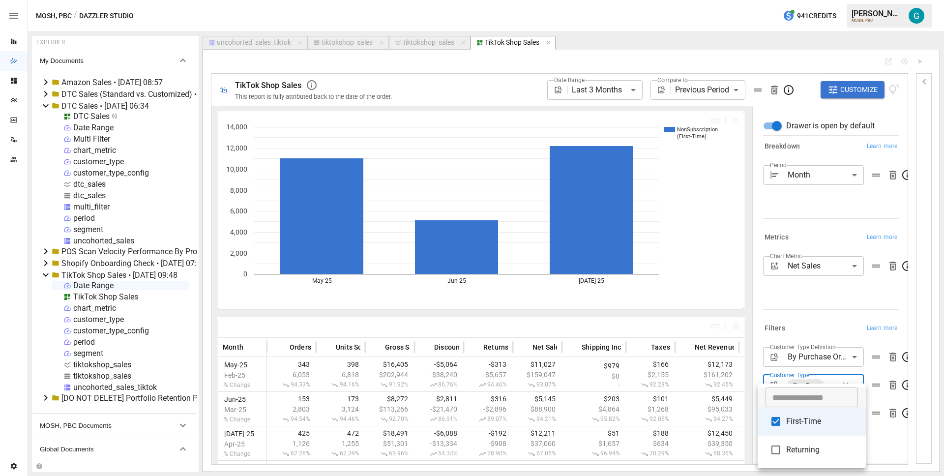
click at [809, 416] on span "First-Time" at bounding box center [822, 421] width 72 height 12
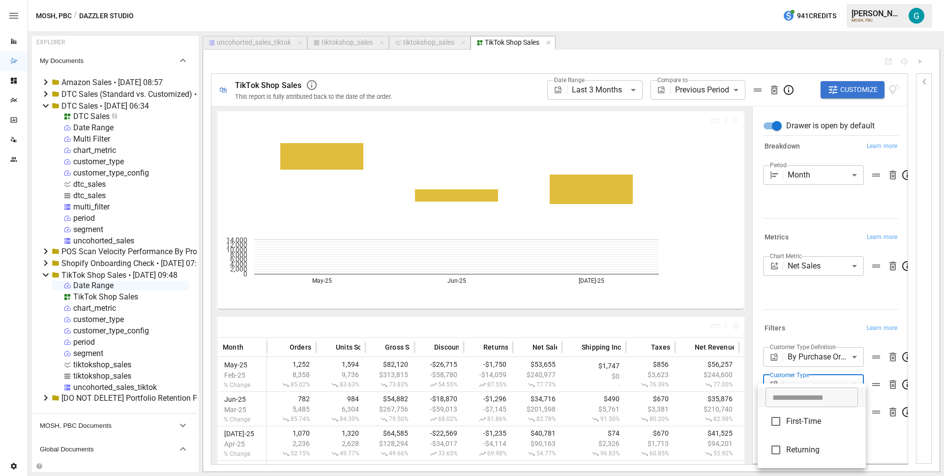
click at [806, 298] on div at bounding box center [472, 238] width 944 height 476
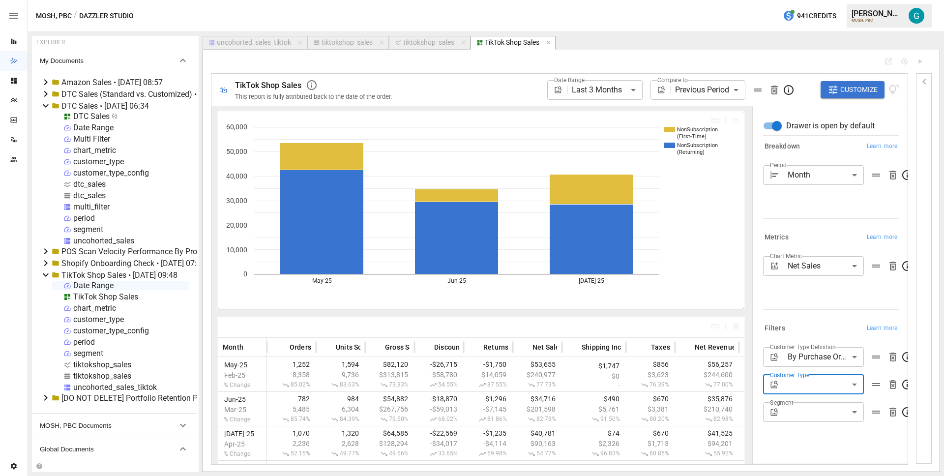
click at [805, 0] on body "Reports Dazzler Studio Dashboards Plans SmartModel ™ Data Sources Team Settings…" at bounding box center [472, 0] width 944 height 0
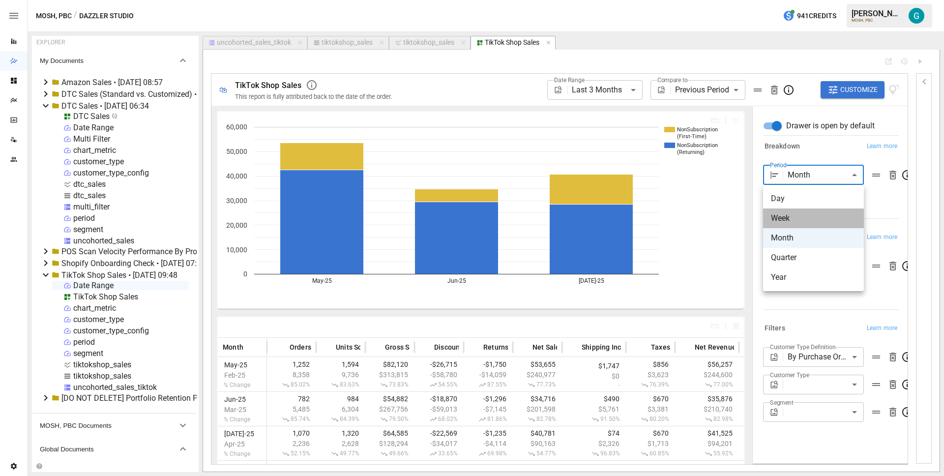
click at [800, 222] on span "Week" at bounding box center [813, 218] width 85 height 12
type input "****"
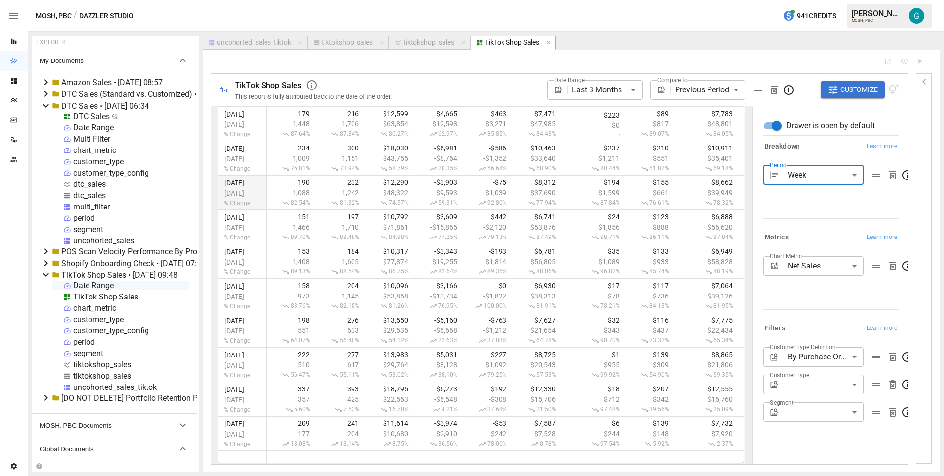
scroll to position [251, 0]
click at [734, 0] on body "Reports Dazzler Studio Dashboards Plans SmartModel ™ Data Sources Team Settings…" at bounding box center [472, 0] width 944 height 0
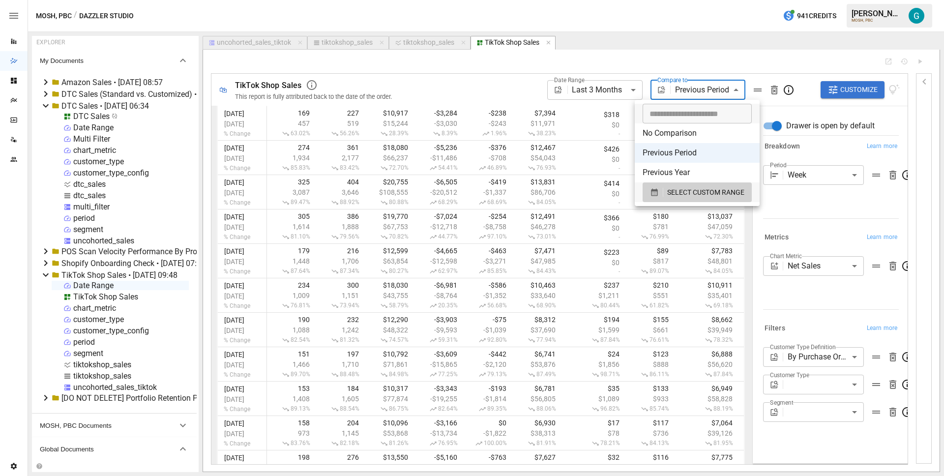
click at [689, 172] on li "Previous Year" at bounding box center [697, 173] width 125 height 20
type input "**********"
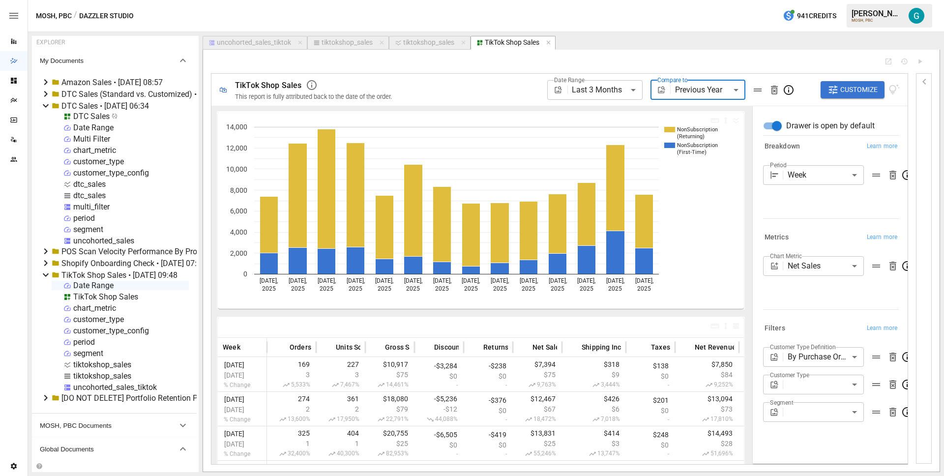
scroll to position [99, 0]
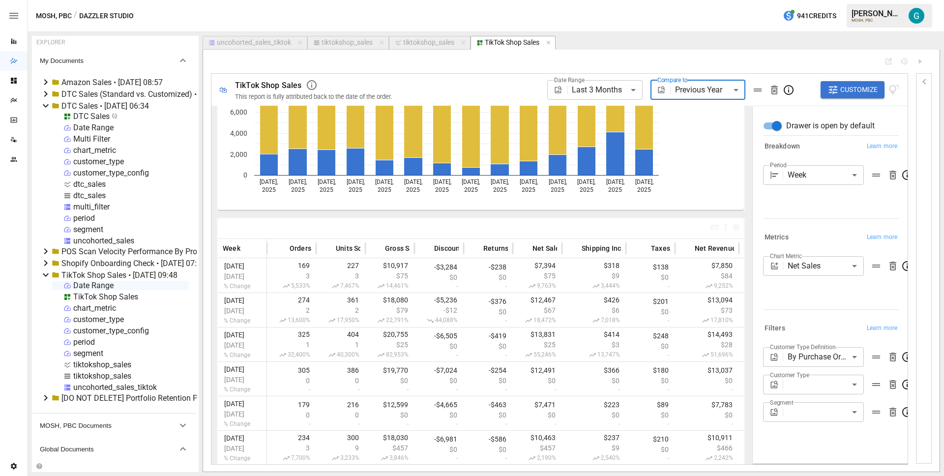
click at [921, 82] on icon "button" at bounding box center [925, 82] width 12 height 12
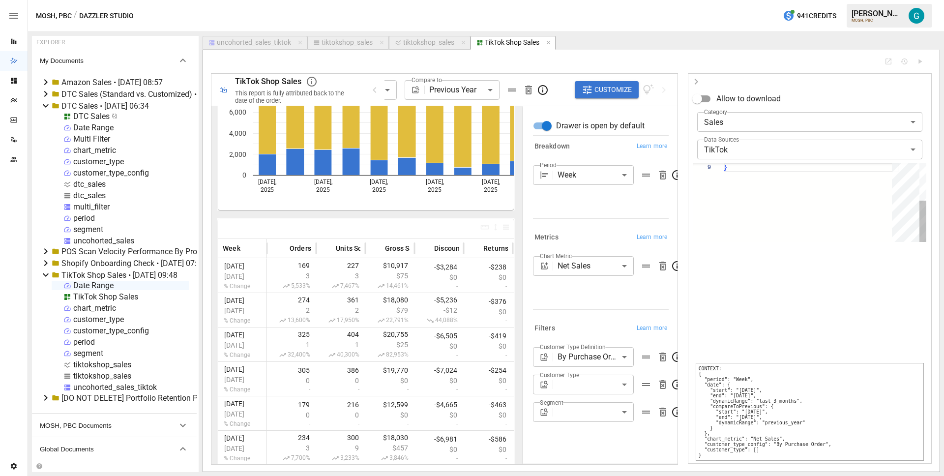
scroll to position [71, 3]
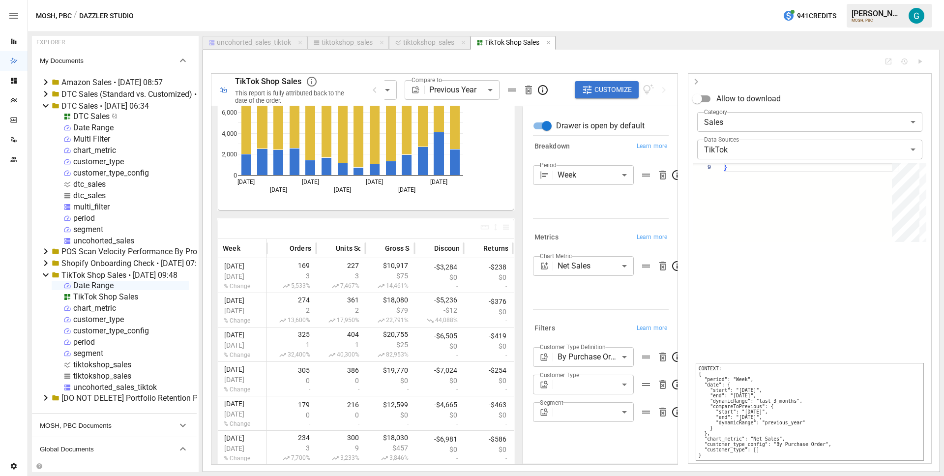
click at [696, 83] on icon "button" at bounding box center [695, 82] width 3 height 6
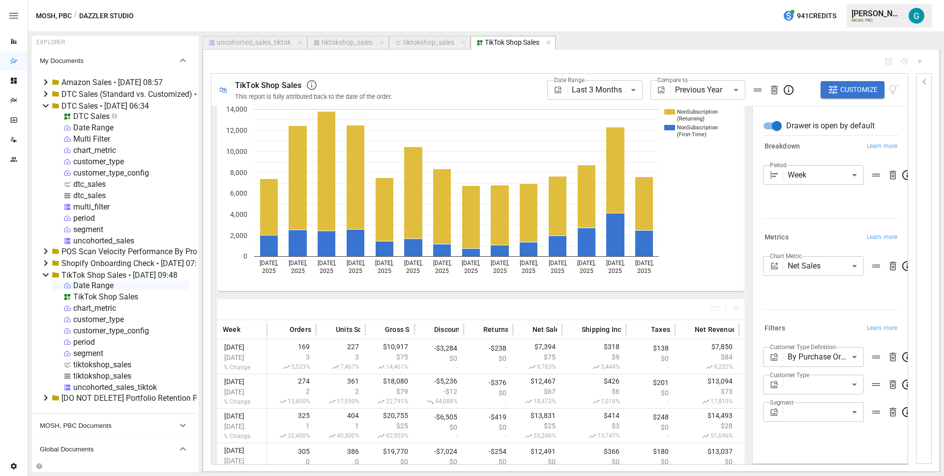
scroll to position [0, 0]
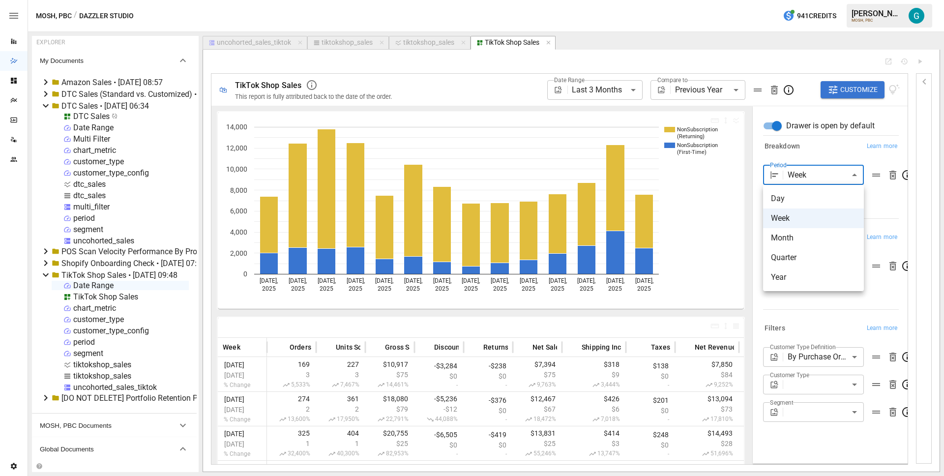
click at [815, 0] on body "Reports Dazzler Studio Dashboards Plans SmartModel ™ Data Sources Team Settings…" at bounding box center [472, 0] width 944 height 0
click at [806, 201] on span "Day" at bounding box center [813, 199] width 85 height 12
type input "***"
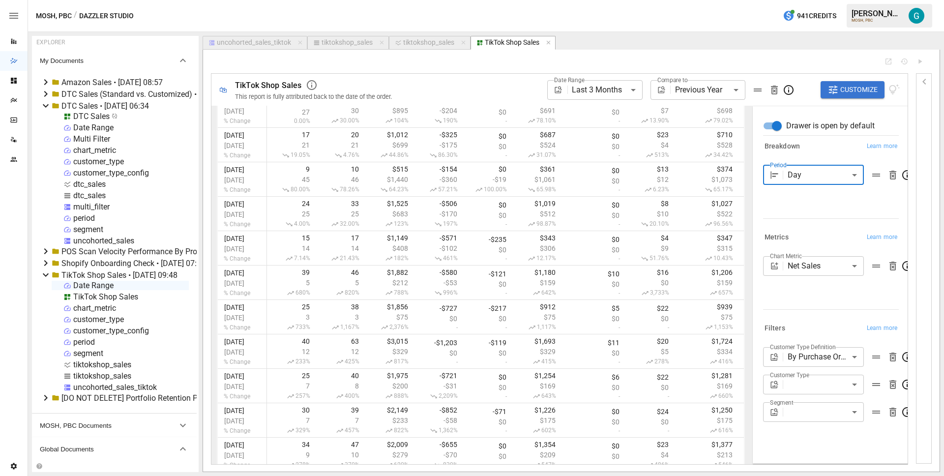
scroll to position [2616, 0]
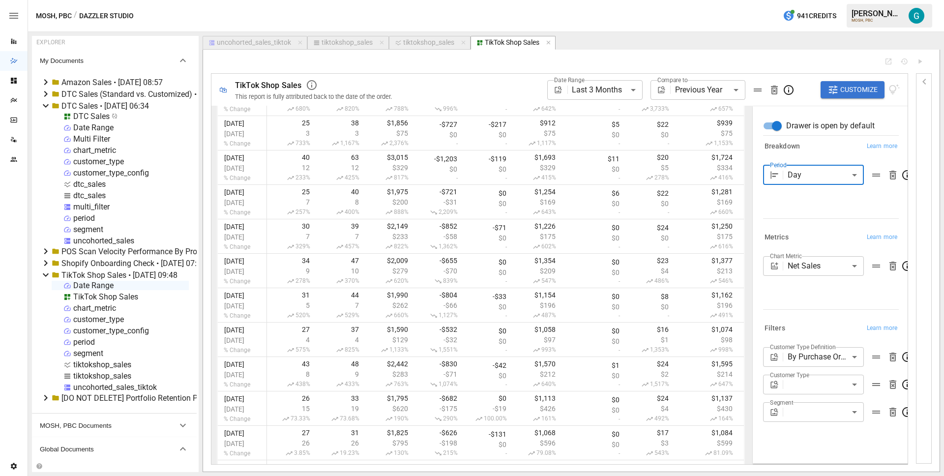
click at [702, 0] on body "Reports Dazzler Studio Dashboards Plans SmartModel ™ Data Sources Team Settings…" at bounding box center [472, 0] width 944 height 0
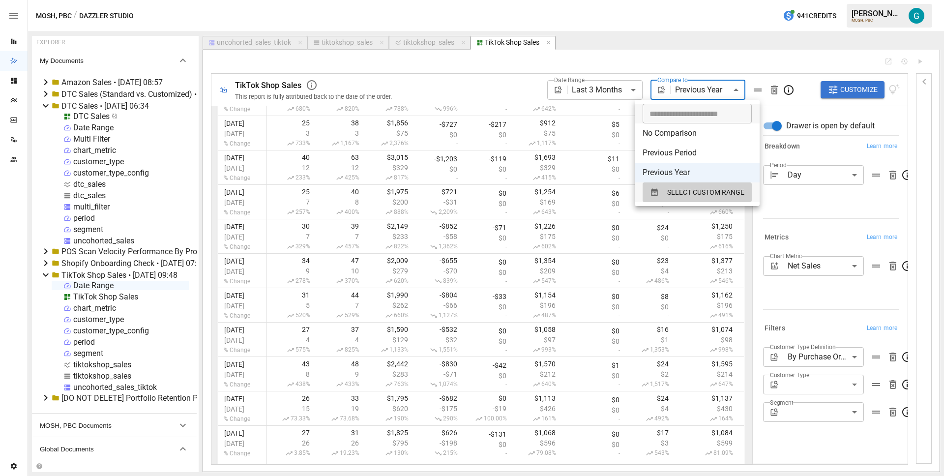
click at [706, 149] on li "Previous Period" at bounding box center [697, 153] width 125 height 20
type input "**********"
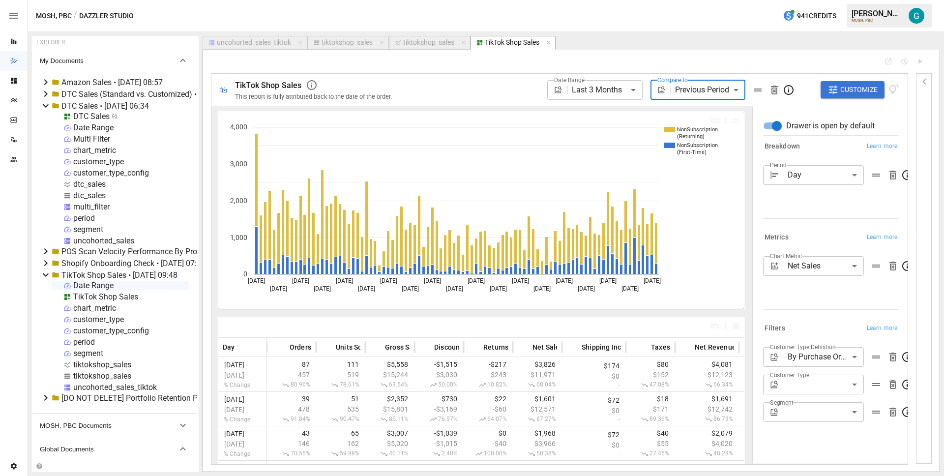
scroll to position [19, 0]
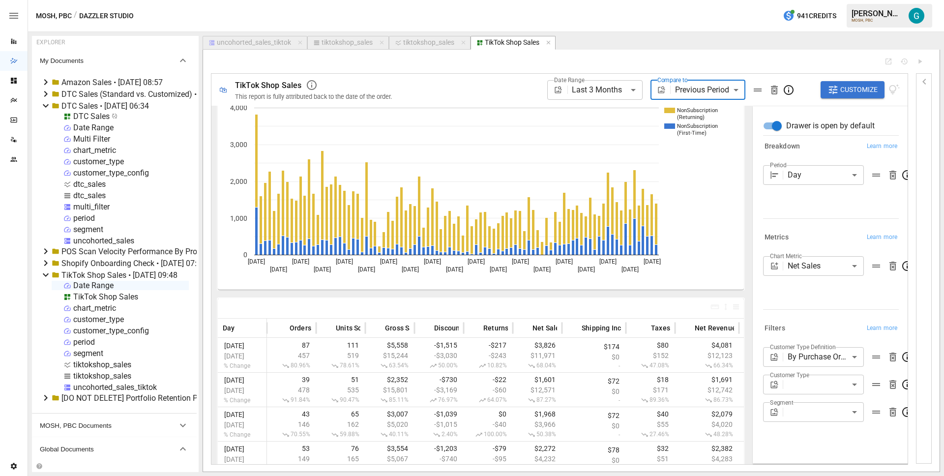
click at [794, 214] on div at bounding box center [829, 216] width 140 height 4
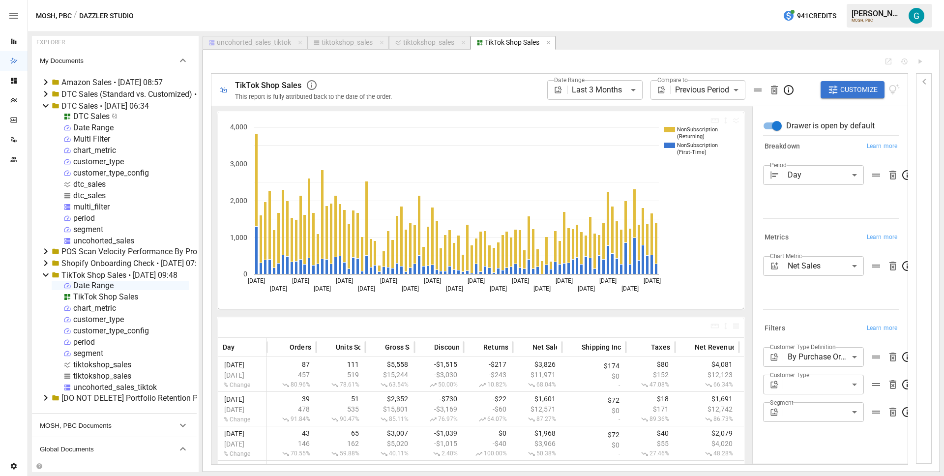
scroll to position [19, 0]
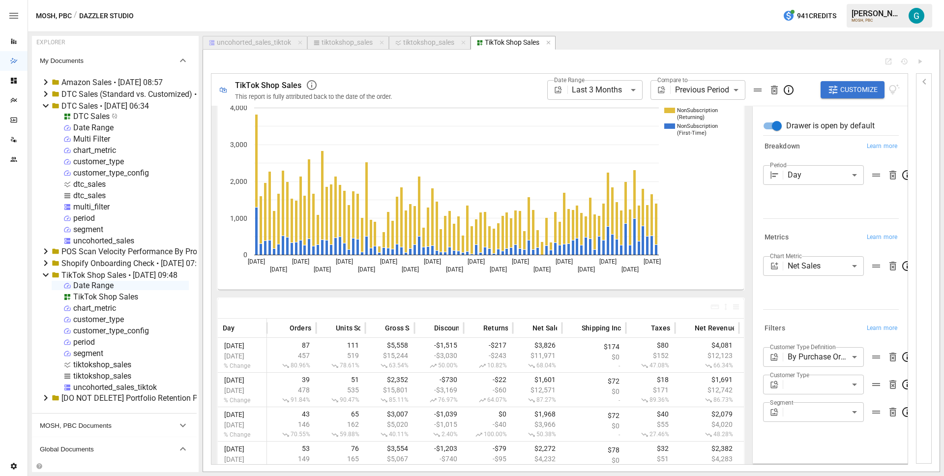
click at [263, 44] on div "uncohorted_sales_tiktok" at bounding box center [254, 42] width 74 height 9
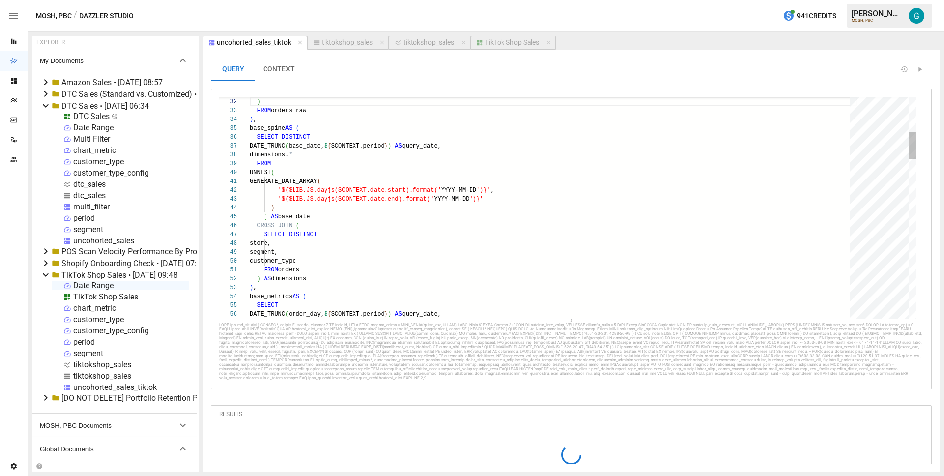
scroll to position [89, 3]
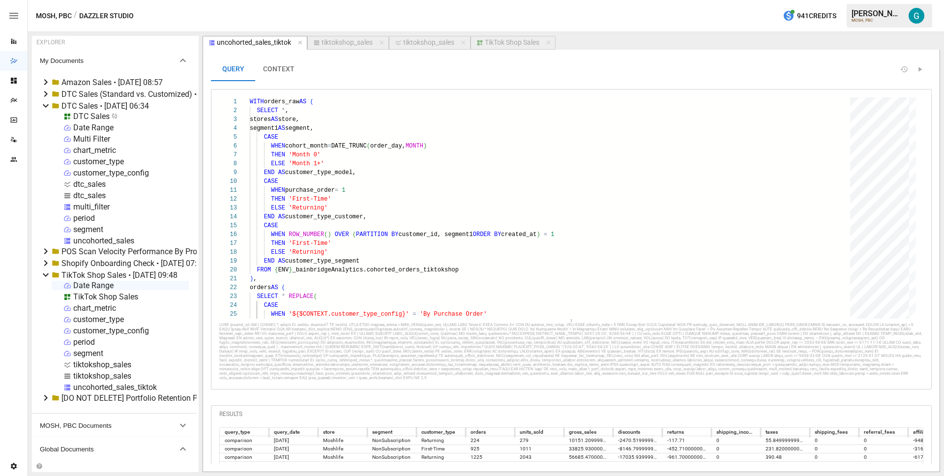
click at [521, 46] on div "TikTok Shop Sales" at bounding box center [512, 42] width 55 height 9
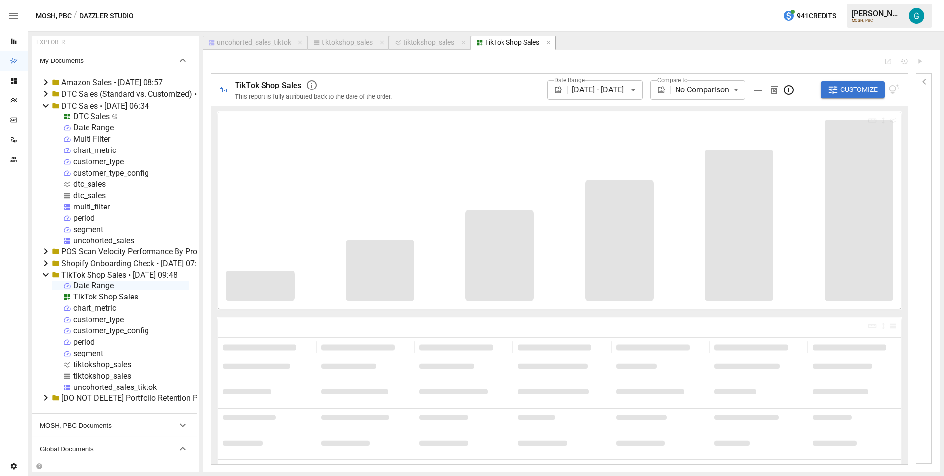
click at [104, 294] on div "TikTok Shop Sales" at bounding box center [105, 296] width 65 height 9
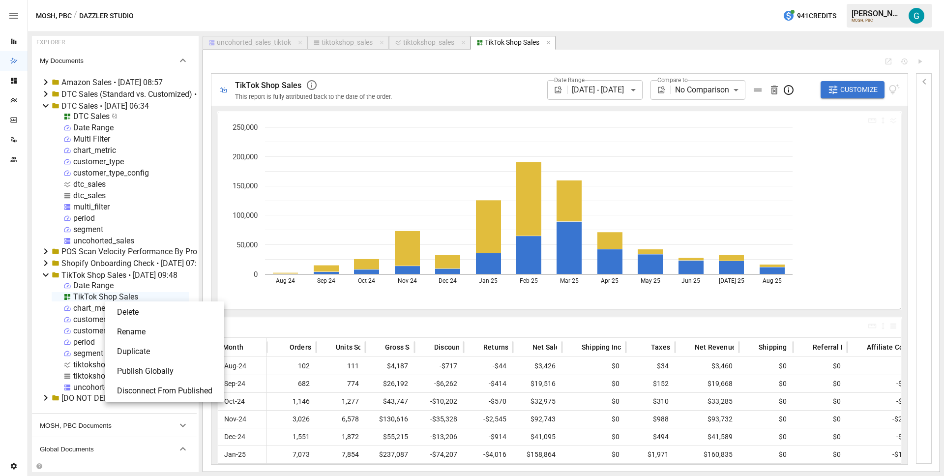
click at [152, 366] on li "Publish Globally" at bounding box center [164, 371] width 111 height 20
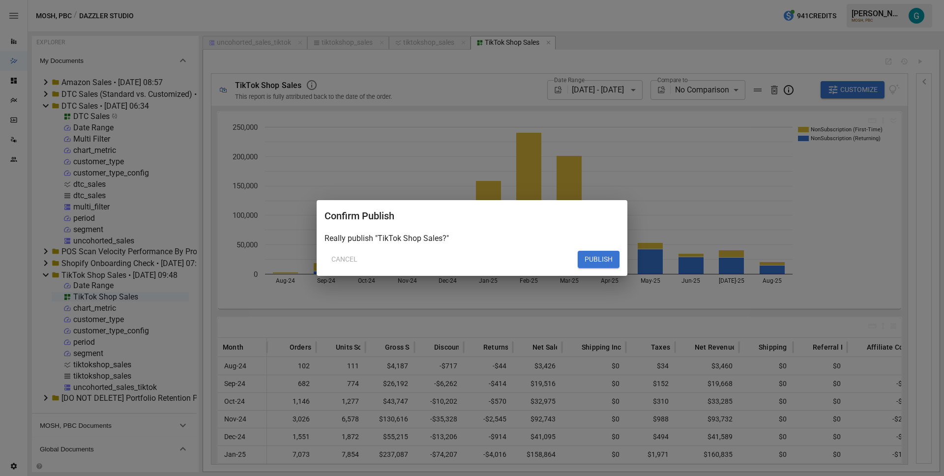
click at [599, 259] on button "PUBLISH" at bounding box center [599, 260] width 42 height 18
